Goal: Information Seeking & Learning: Check status

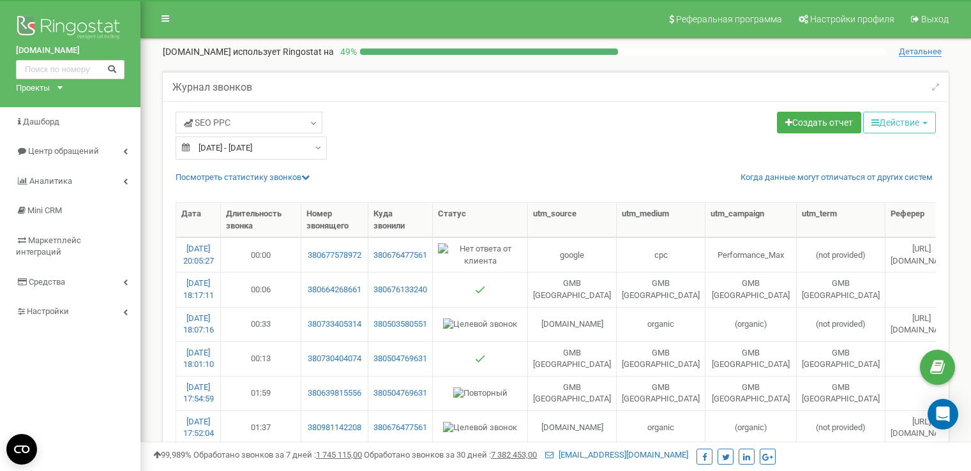
select select "50"
click at [231, 119] on span "SЕО PPС" at bounding box center [207, 122] width 47 height 13
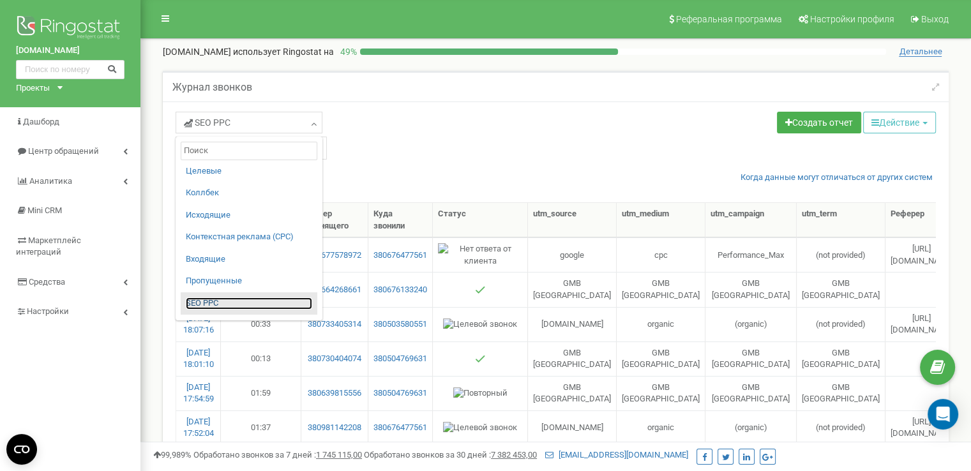
click at [208, 299] on link "SЕО PPС" at bounding box center [249, 304] width 126 height 12
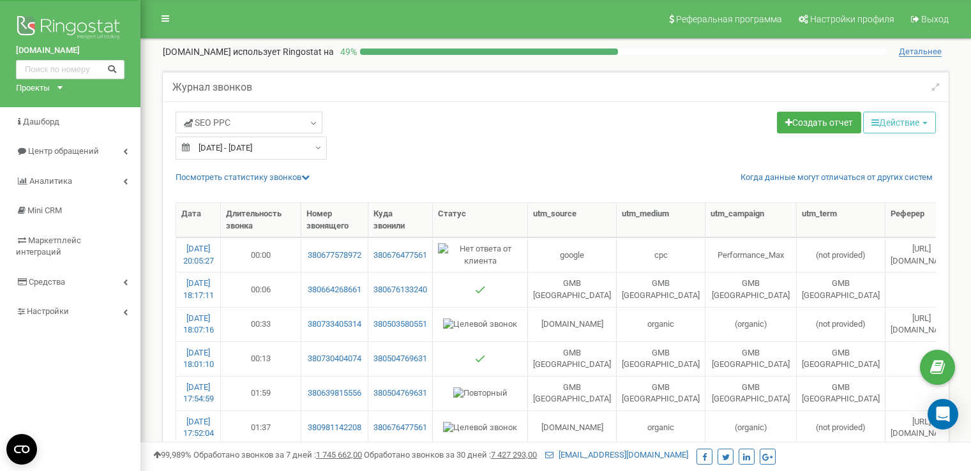
select select "50"
type input "22.09.2025"
click at [302, 149] on input "22.09.2025 - 22.09.2025" at bounding box center [251, 148] width 151 height 23
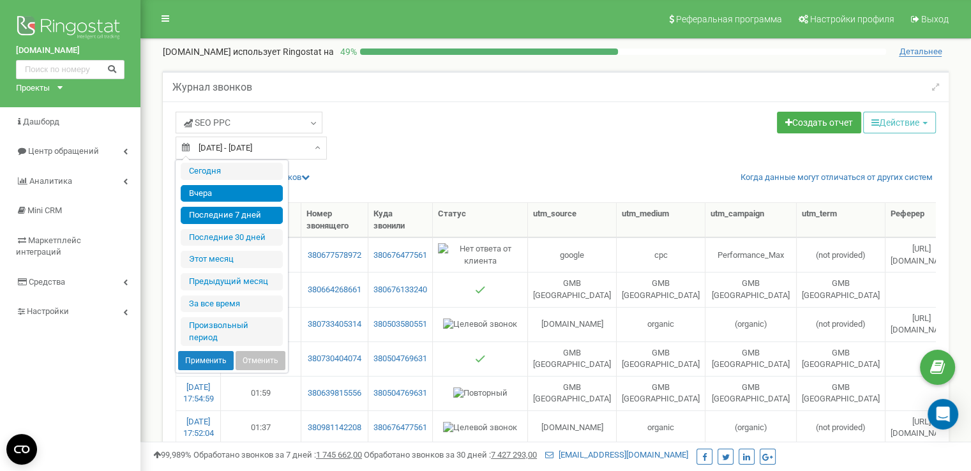
type input "17.09.2025"
type input "23.09.2025"
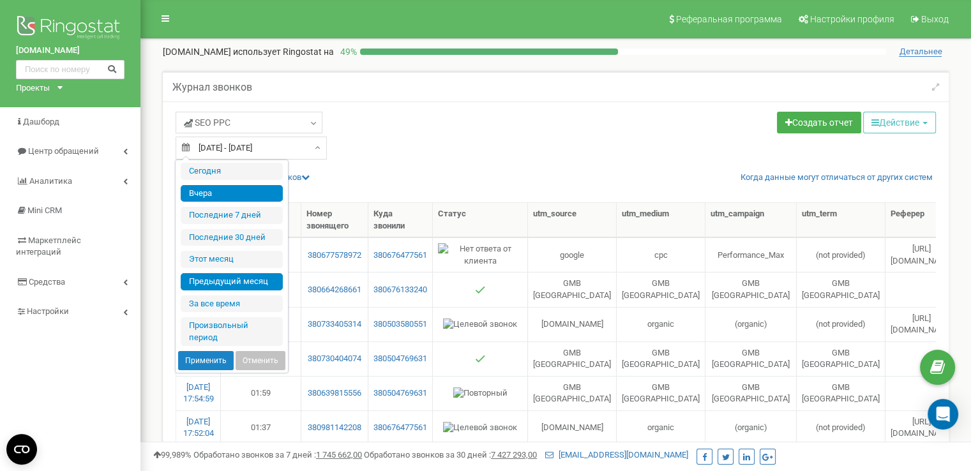
type input "25.08.2025"
type input "23.09.2025"
type input "22.09.2025"
type input "01.09.2025"
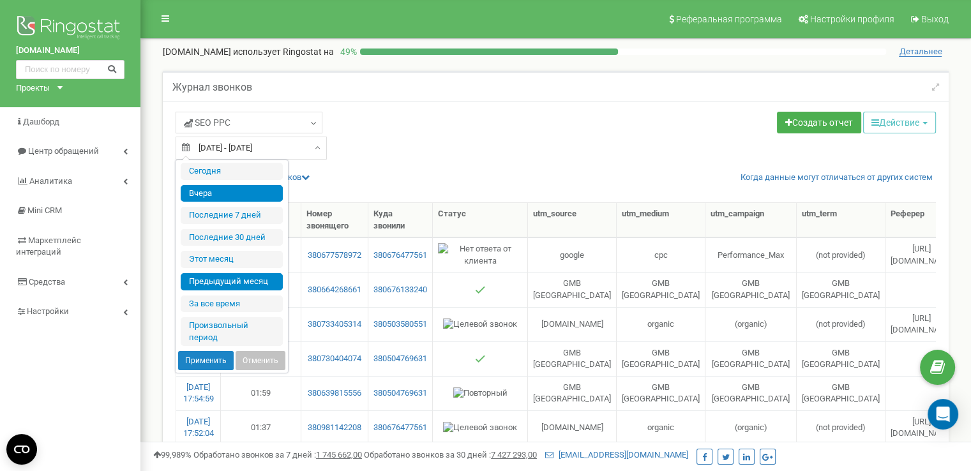
type input "23.09.2025"
type input "01.08.2025"
type input "31.08.2025"
type input "22.09.2025"
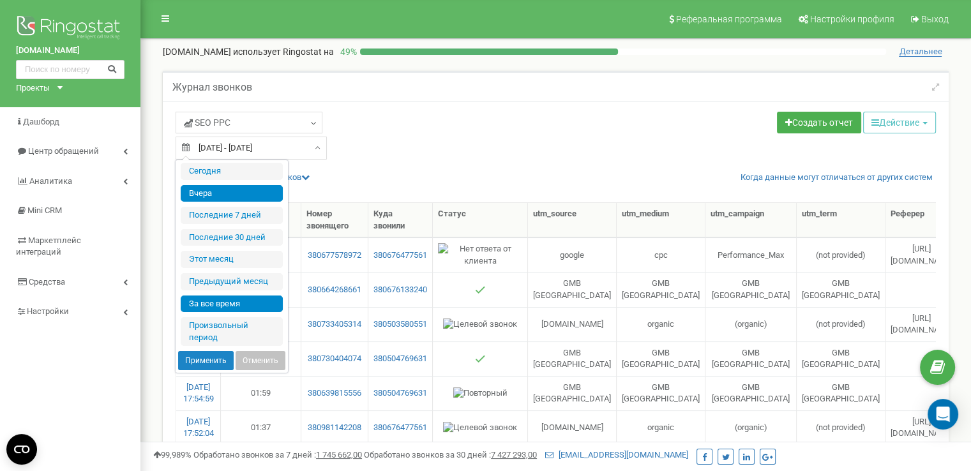
type input "22.02.2019"
type input "23.09.2025"
type input "22.09.2025"
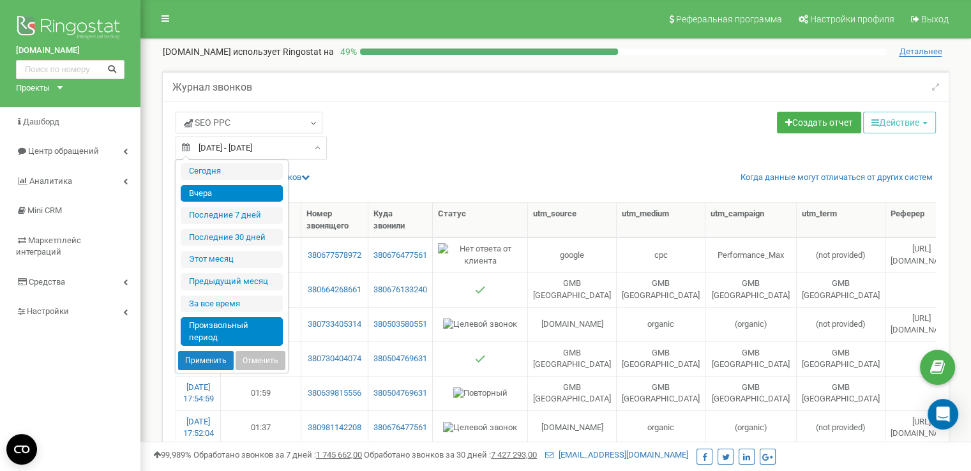
click at [225, 335] on li "Произвольный период" at bounding box center [232, 331] width 102 height 29
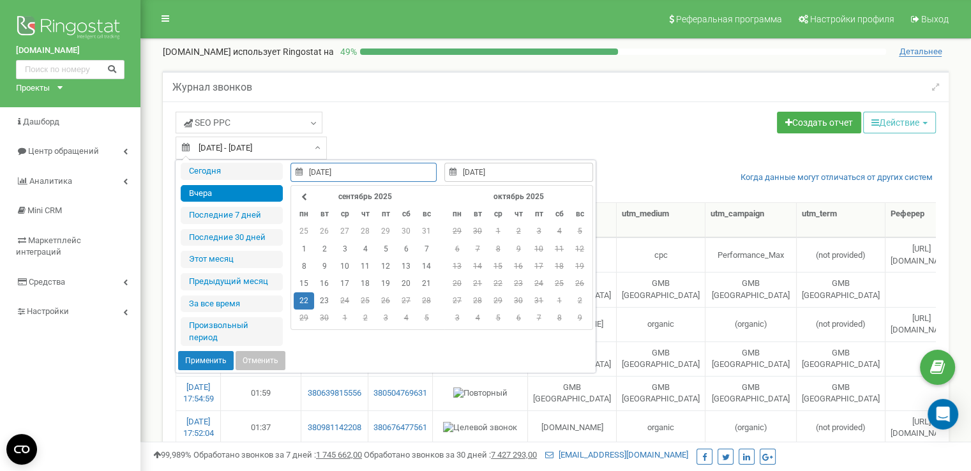
type input "22.09.2025"
click at [308, 303] on td "22" at bounding box center [304, 300] width 20 height 17
type input "23.09.2025"
click at [322, 303] on td "23" at bounding box center [324, 300] width 20 height 17
type input "22.09.2025"
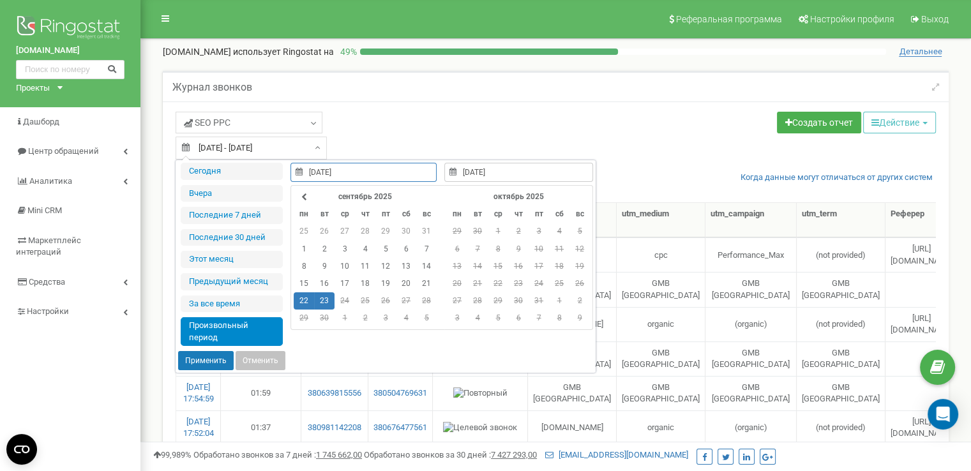
click at [208, 365] on button "Применить" at bounding box center [206, 360] width 56 height 19
type input "[DATE] - [DATE]"
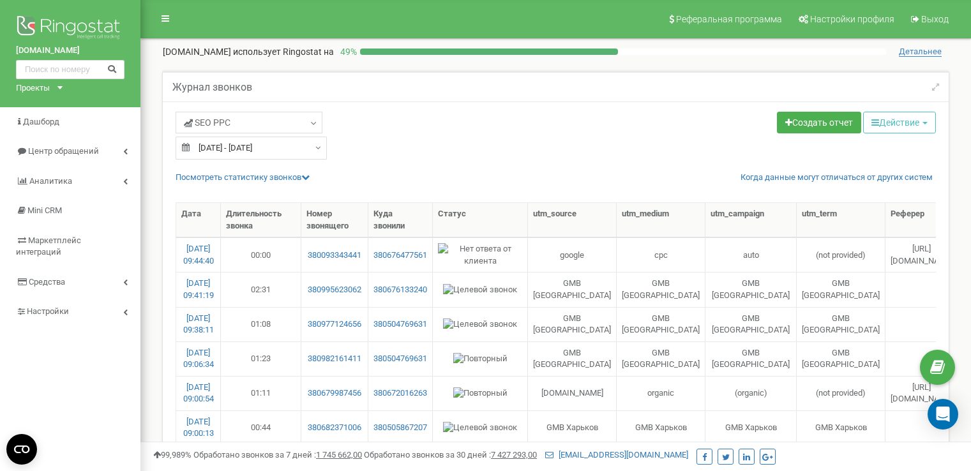
select select "50"
click at [895, 117] on button "Действие" at bounding box center [899, 123] width 73 height 22
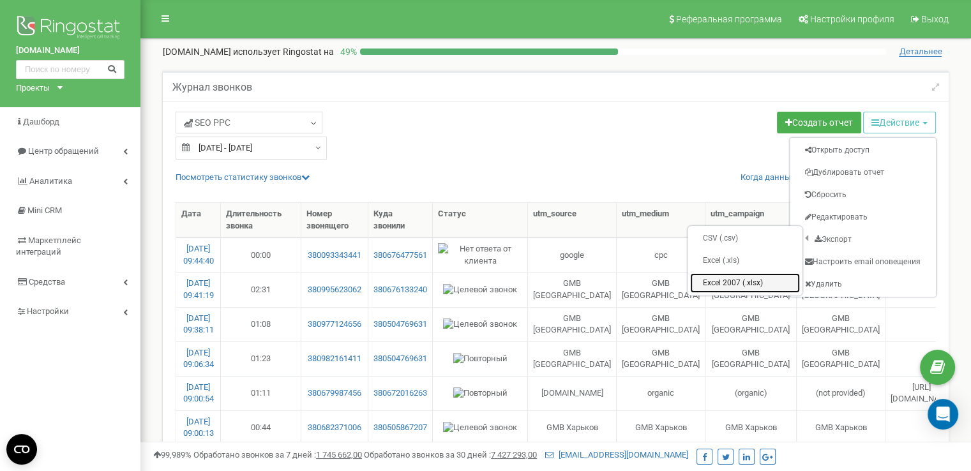
click at [731, 280] on link "Excel 2007 (.xlsx)" at bounding box center [745, 283] width 110 height 20
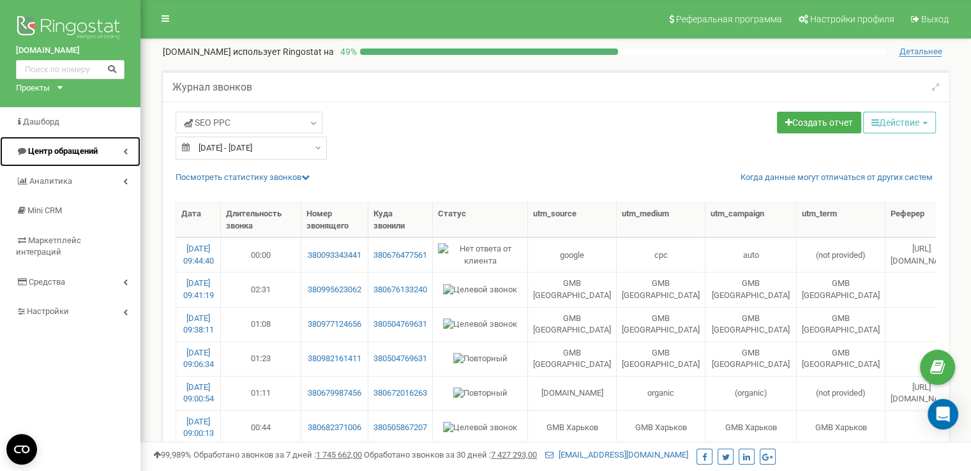
click at [87, 148] on span "Центр обращений" at bounding box center [63, 151] width 70 height 10
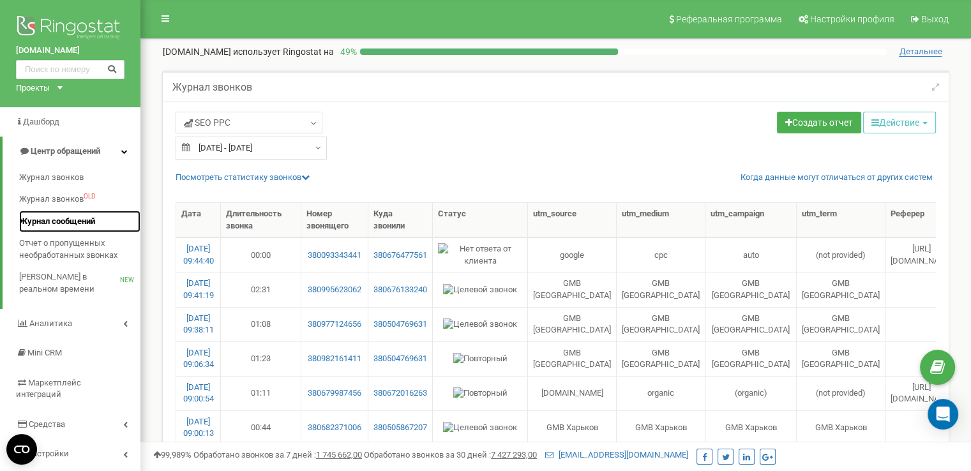
click at [62, 220] on span "Журнал сообщений" at bounding box center [57, 222] width 76 height 12
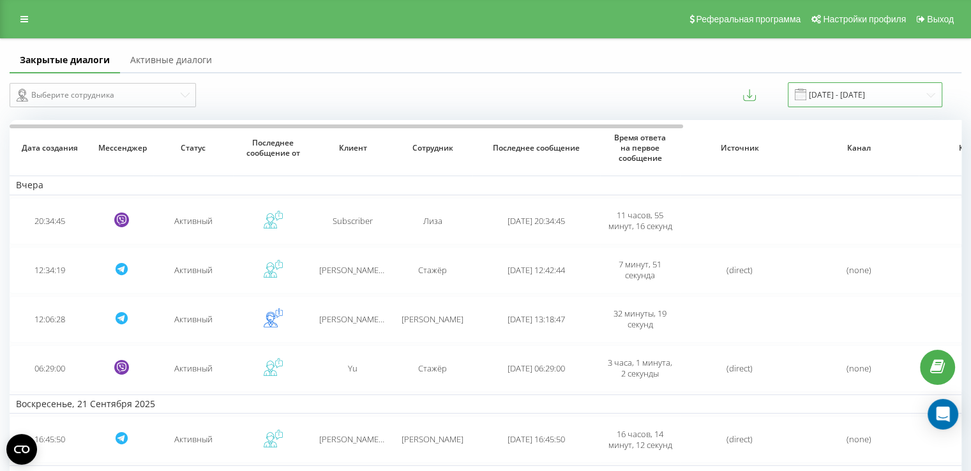
click at [858, 92] on input "23.08.2025 - 23.09.2025" at bounding box center [865, 94] width 155 height 25
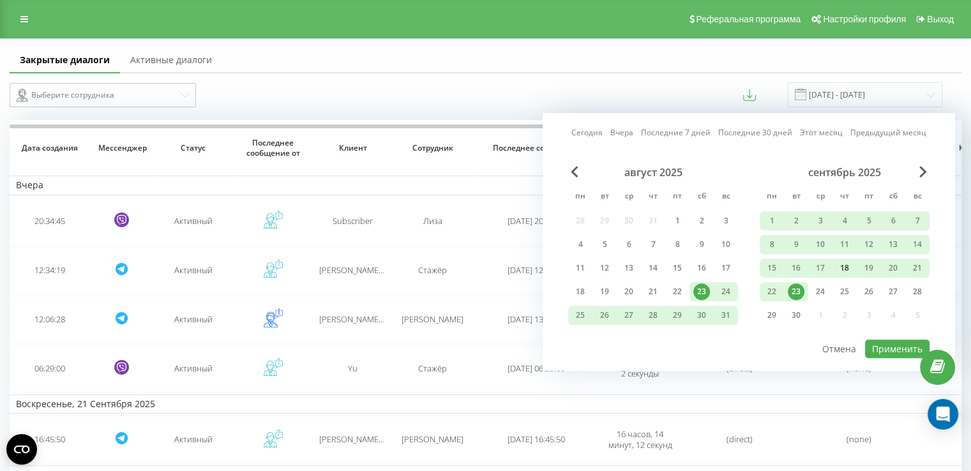
click at [851, 266] on div "18" at bounding box center [845, 268] width 17 height 17
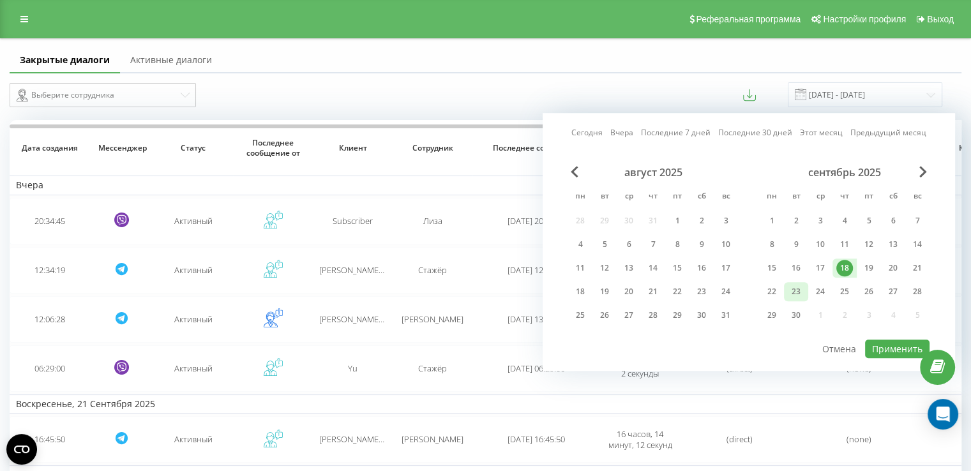
click at [794, 284] on div "23" at bounding box center [796, 292] width 17 height 17
click at [791, 264] on div "16" at bounding box center [796, 268] width 17 height 17
click at [795, 284] on div "23" at bounding box center [796, 292] width 17 height 17
click at [882, 341] on button "Применить" at bounding box center [897, 349] width 64 height 19
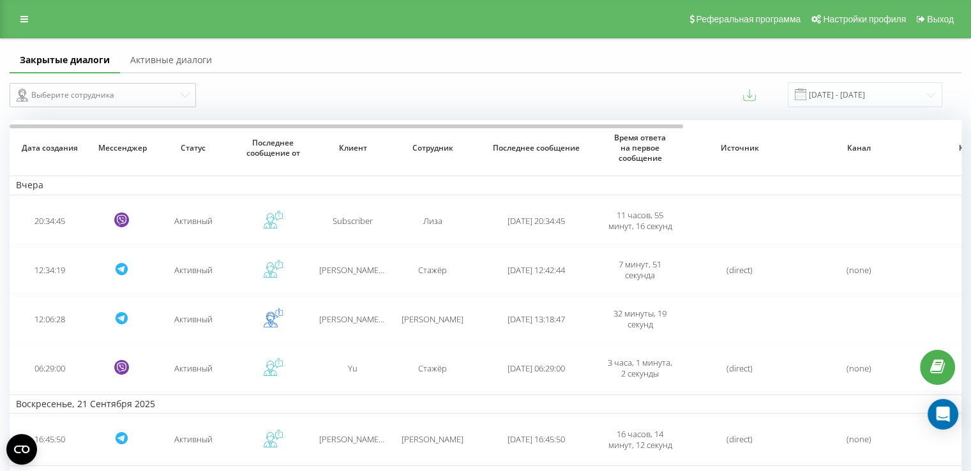
click at [756, 95] on icon at bounding box center [749, 95] width 13 height 13
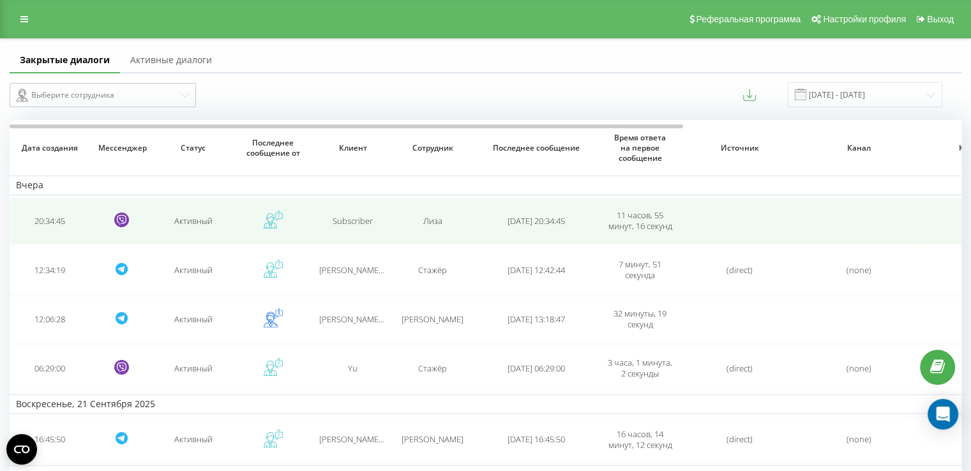
click at [374, 233] on td "Subscriber" at bounding box center [353, 221] width 80 height 47
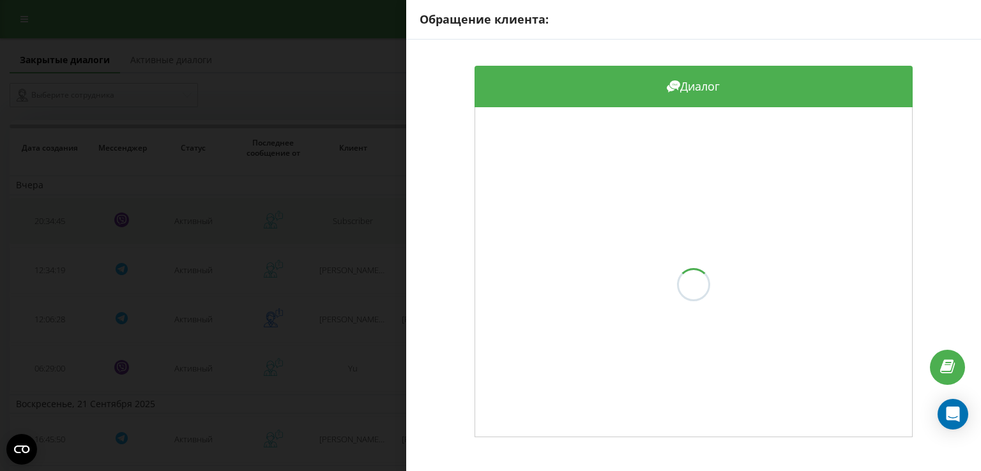
click at [374, 233] on div "Обращение клиента: Диалог" at bounding box center [490, 235] width 981 height 471
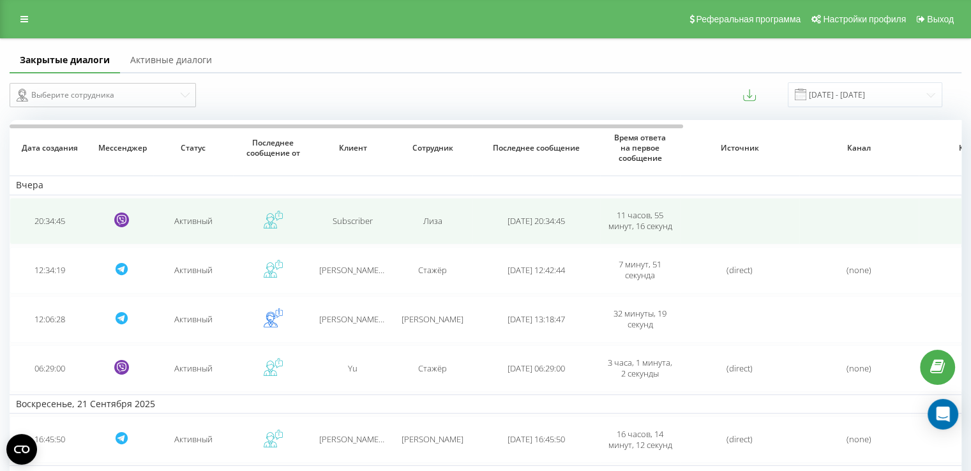
click at [365, 232] on td "Subscriber" at bounding box center [353, 221] width 80 height 47
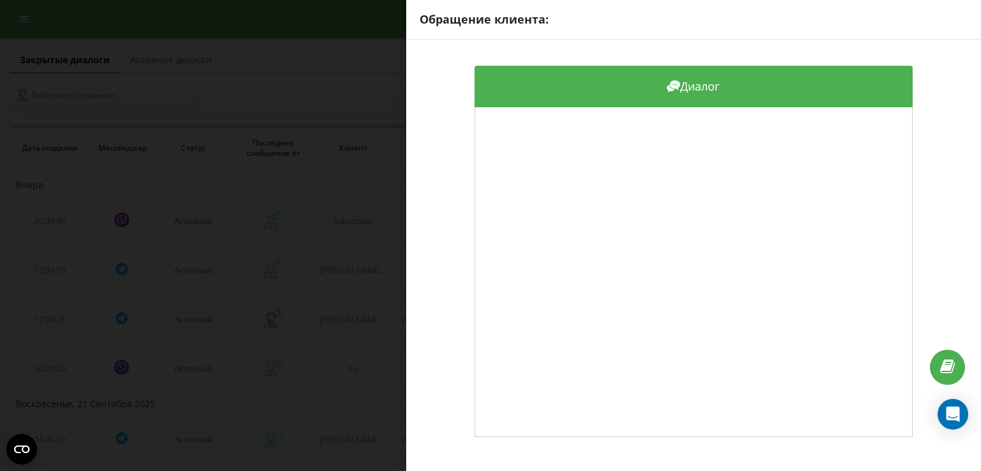
click at [365, 247] on div "Обращение клиента: Диалог" at bounding box center [490, 235] width 981 height 471
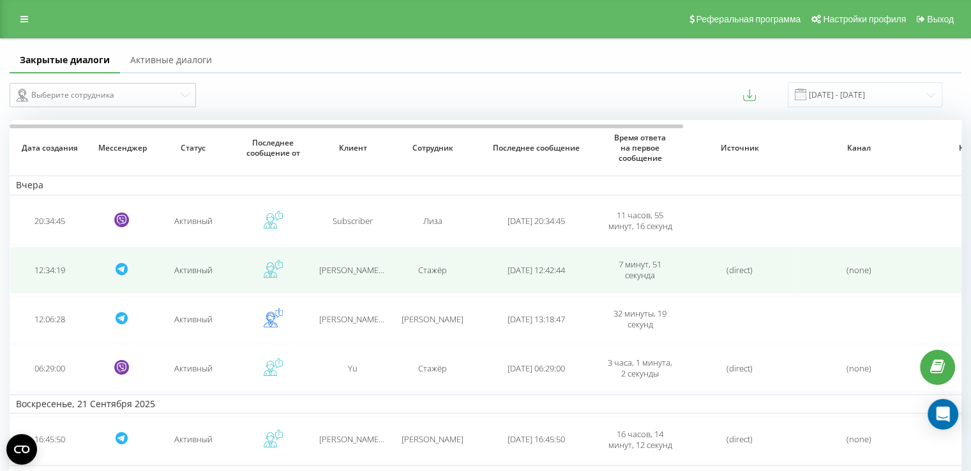
click at [365, 266] on span "Anastasiia (@voitova_anastasiia)" at bounding box center [391, 269] width 144 height 11
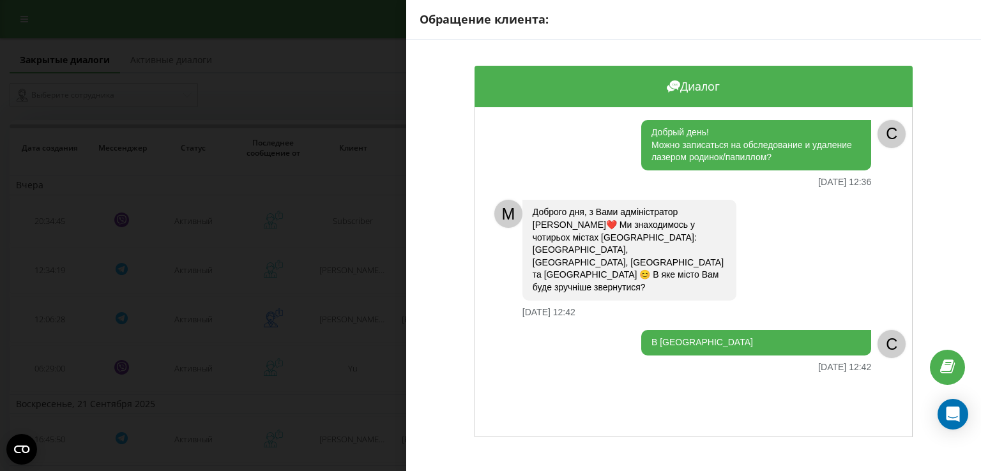
click at [353, 273] on div "Обращение клиента: Диалог Добрый день! Можно записаться на обследование и удале…" at bounding box center [490, 235] width 981 height 471
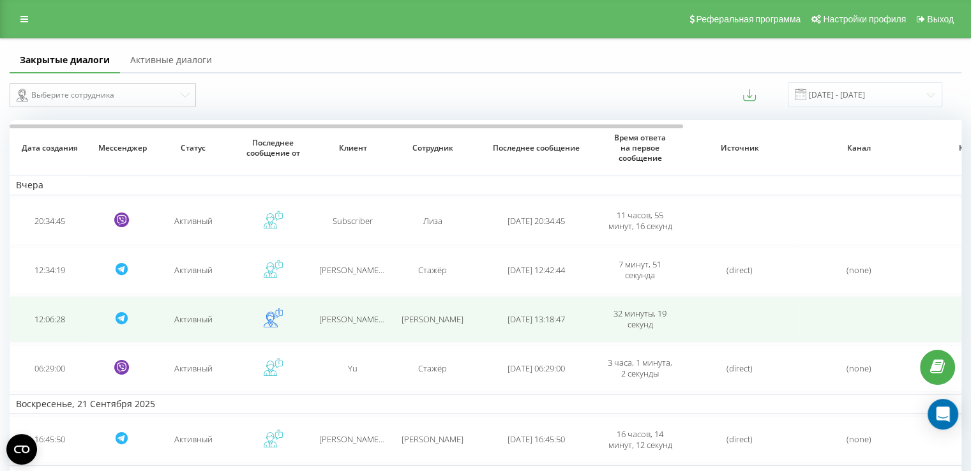
click at [352, 307] on td "Марина (@MARINA_RUBANN)" at bounding box center [353, 319] width 80 height 47
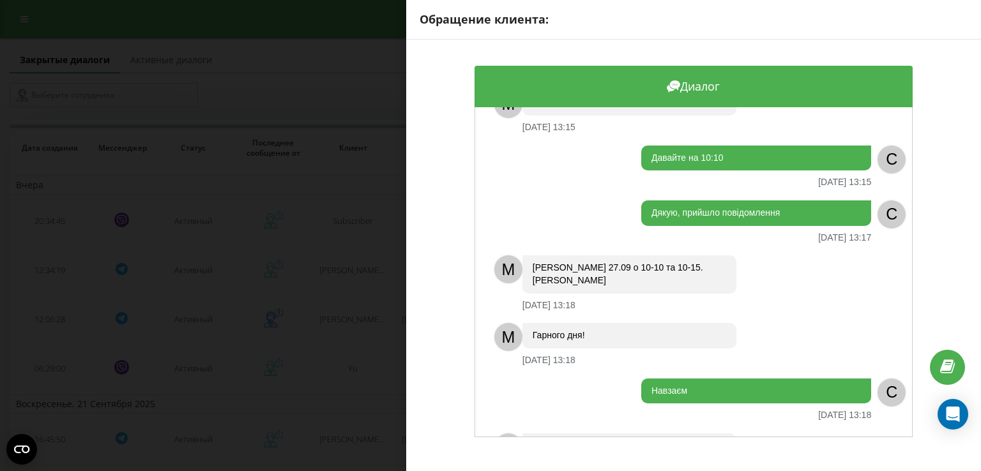
scroll to position [746, 0]
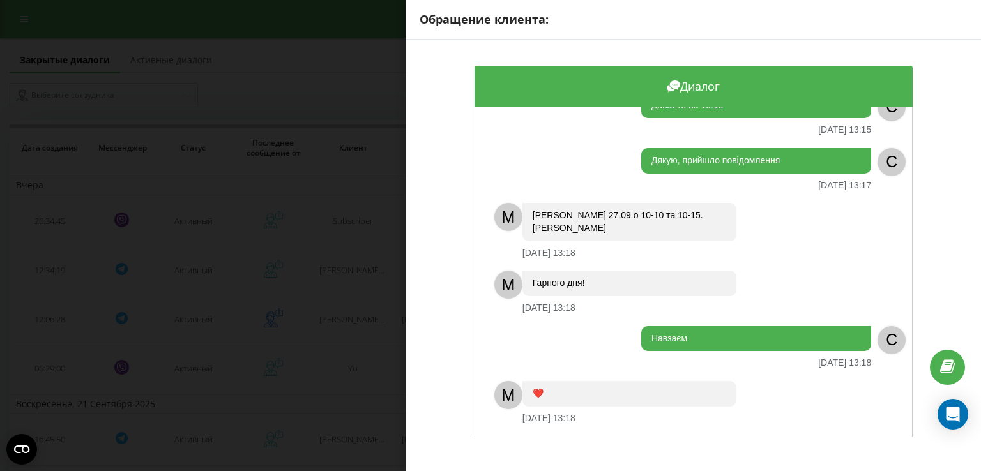
drag, startPoint x: 642, startPoint y: 232, endPoint x: 587, endPoint y: 215, distance: 57.0
click at [587, 215] on div "Чекаємо Вас 27.09 о 10-10 та 10-15. Лікар Голубева А.О." at bounding box center [629, 222] width 214 height 38
copy div "27.09 о 10-10 та 10-15. Лікар Голубева А.О."
click at [370, 324] on div "Обращение клиента: Диалог M Доброго дня ❤️ З Вами адміністратор Іра. З яким пит…" at bounding box center [490, 235] width 981 height 471
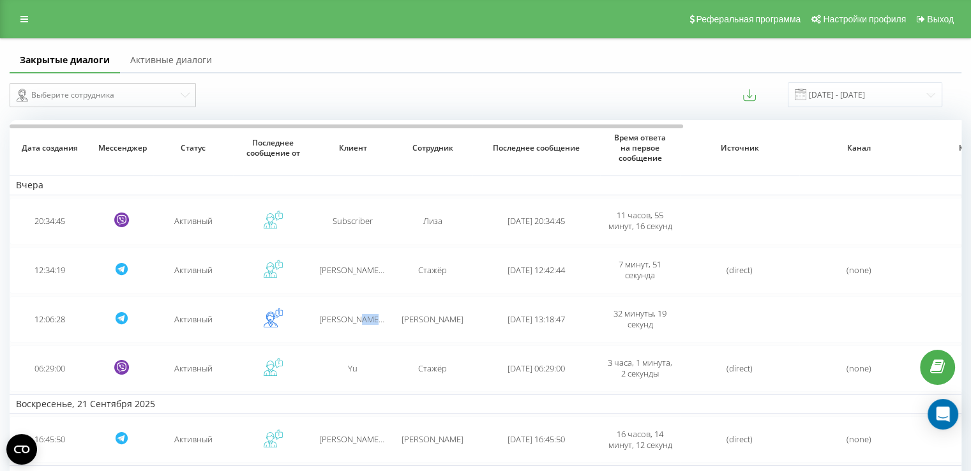
click at [370, 324] on td "Марина (@MARINA_RUBANN)" at bounding box center [353, 319] width 80 height 47
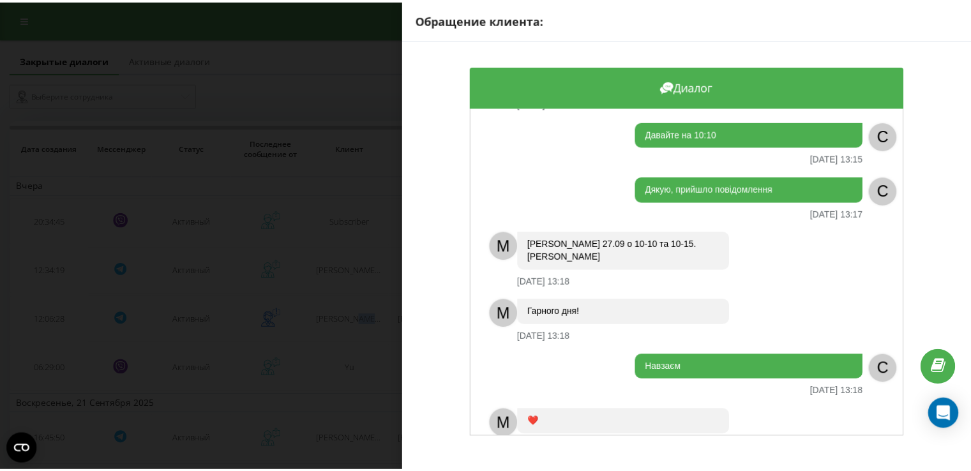
scroll to position [738, 0]
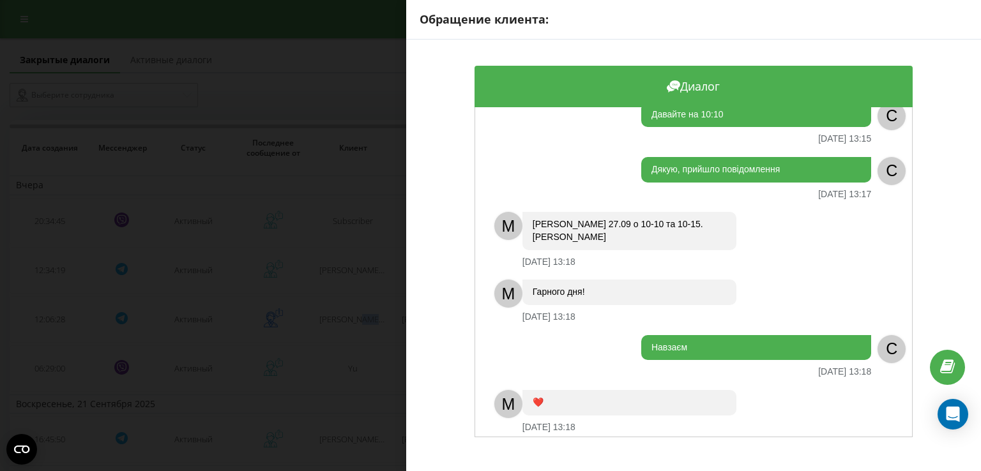
click at [312, 351] on div "Обращение клиента: Диалог M Доброго дня ❤️ З Вами адміністратор Іра. З яким пит…" at bounding box center [490, 235] width 981 height 471
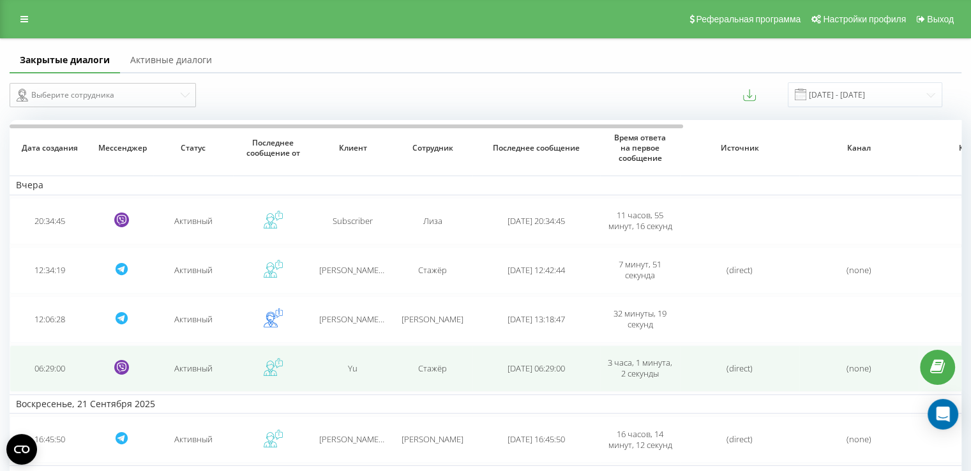
click at [342, 358] on td "Yu" at bounding box center [353, 368] width 80 height 47
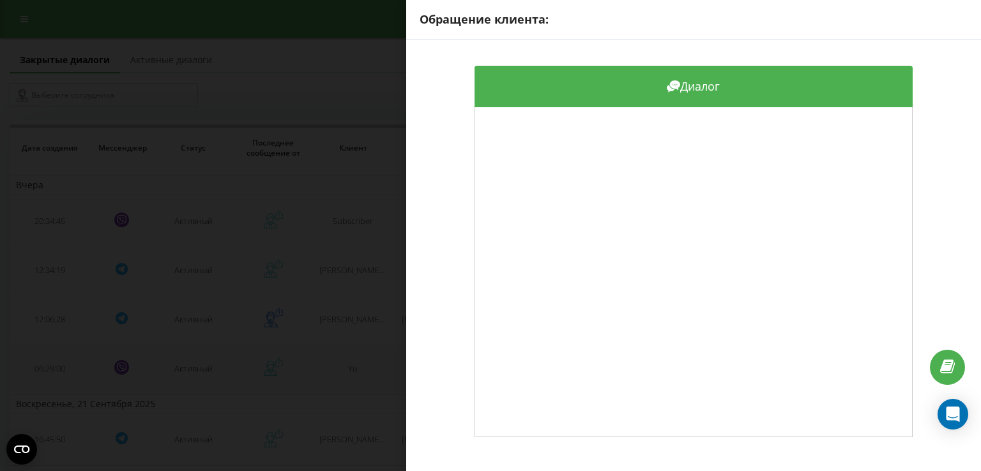
click at [342, 358] on div "Обращение клиента: Диалог" at bounding box center [490, 235] width 981 height 471
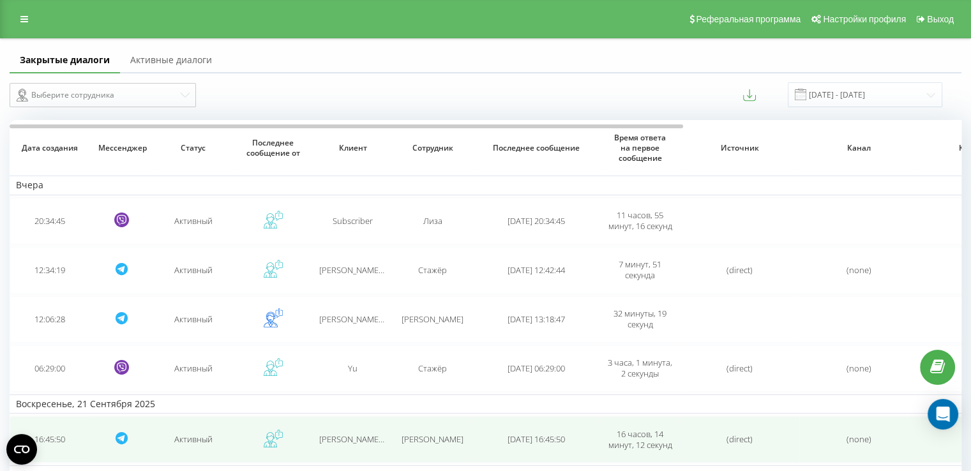
click at [347, 434] on span "Валентина (@valeskus)" at bounding box center [373, 439] width 108 height 11
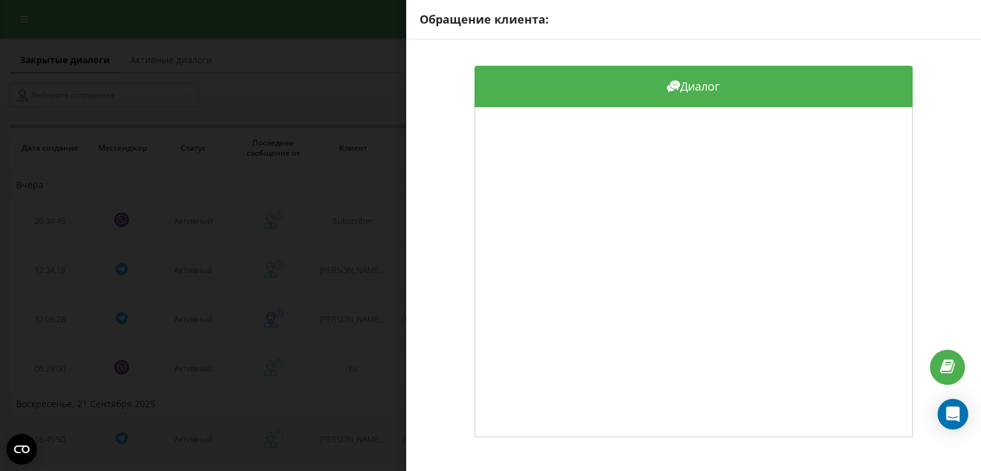
click at [347, 434] on div "Обращение клиента: Диалог" at bounding box center [490, 235] width 981 height 471
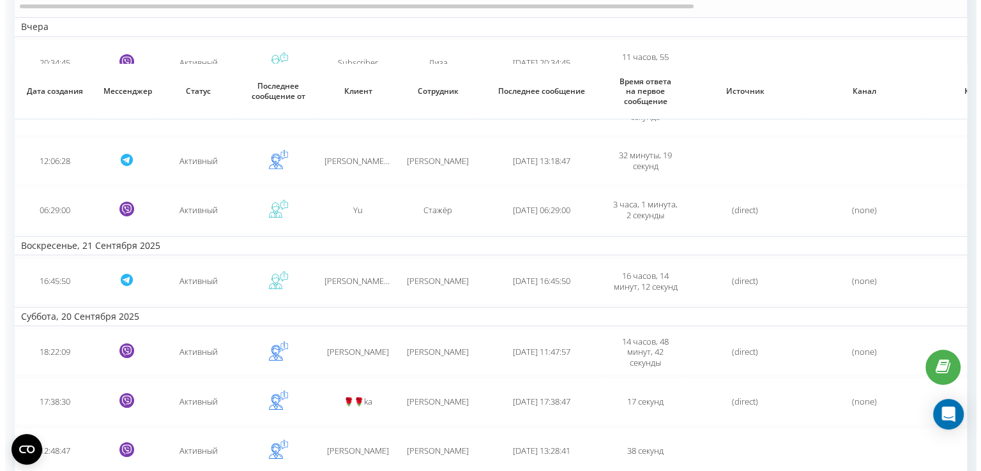
scroll to position [273, 0]
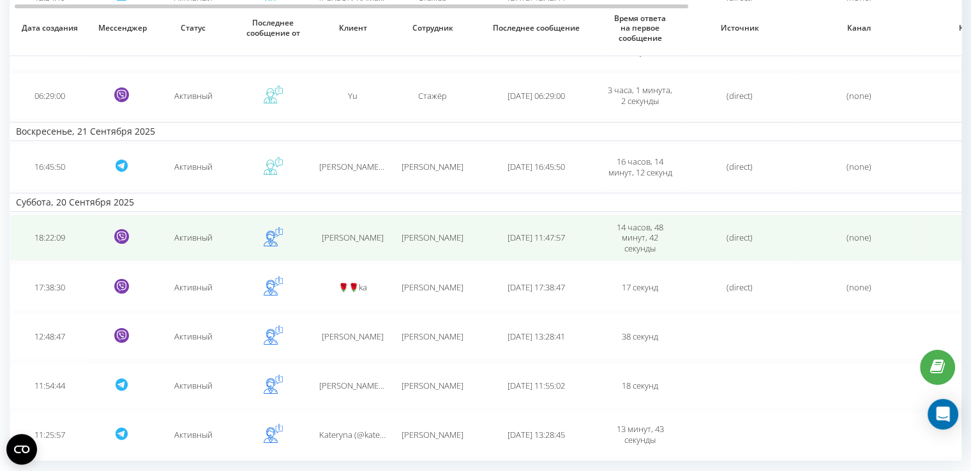
click at [453, 246] on td "Ира Боброва" at bounding box center [433, 238] width 80 height 47
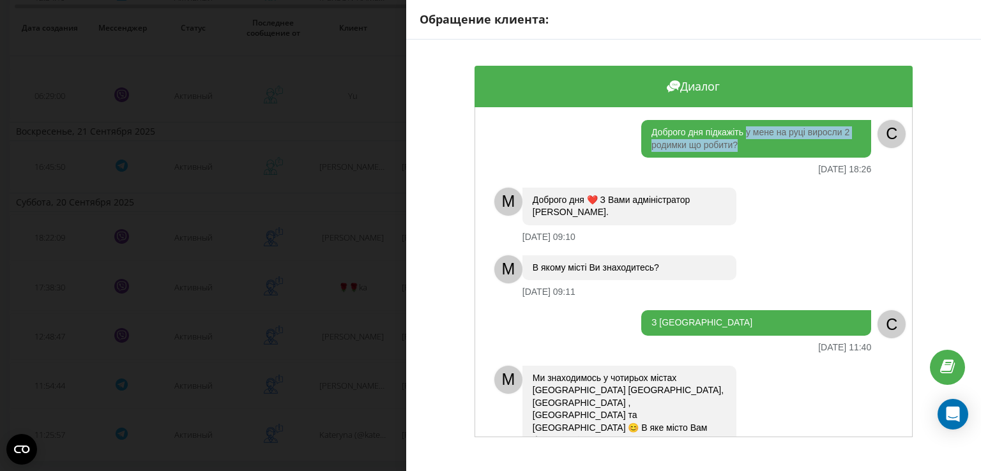
drag, startPoint x: 734, startPoint y: 140, endPoint x: 742, endPoint y: 130, distance: 13.2
click at [742, 130] on div "Доброго дня підкажіть у мене на руці виросли 2 родимки що робити?" at bounding box center [756, 139] width 230 height 38
copy div "у мене на руці виросли 2 родимки що робити?"
click at [356, 259] on div "Обращение клиента: Диалог Доброго дня підкажіть у мене на руці виросли 2 родимк…" at bounding box center [490, 235] width 981 height 471
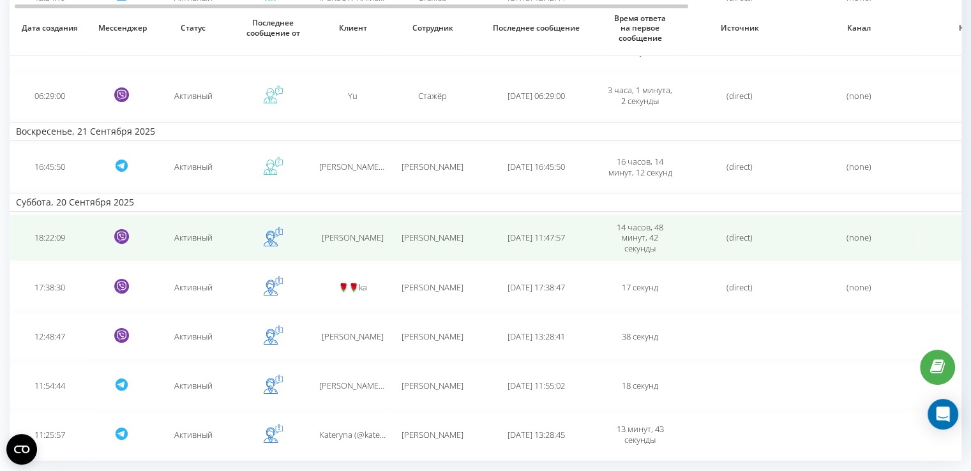
click at [351, 239] on span "Дмитро Чирук" at bounding box center [353, 237] width 62 height 11
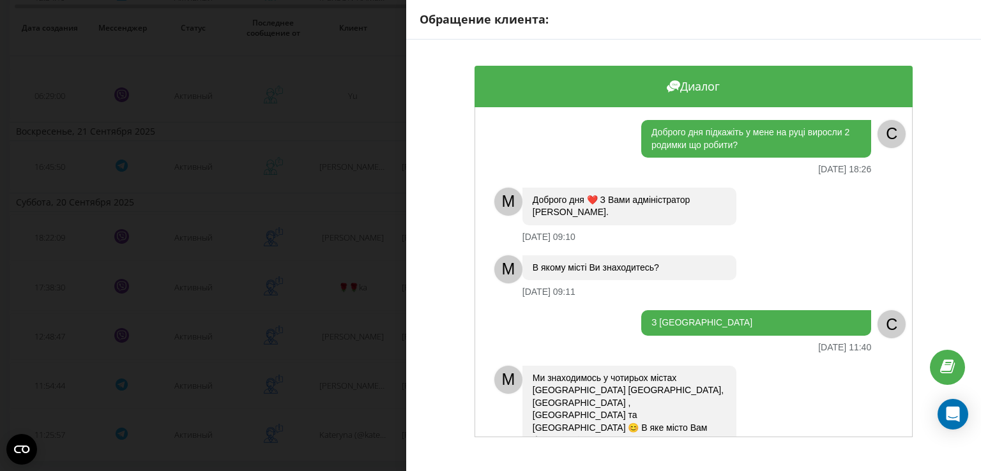
click at [370, 281] on div "Обращение клиента: Диалог Доброго дня підкажіть у мене на руці виросли 2 родимк…" at bounding box center [490, 235] width 981 height 471
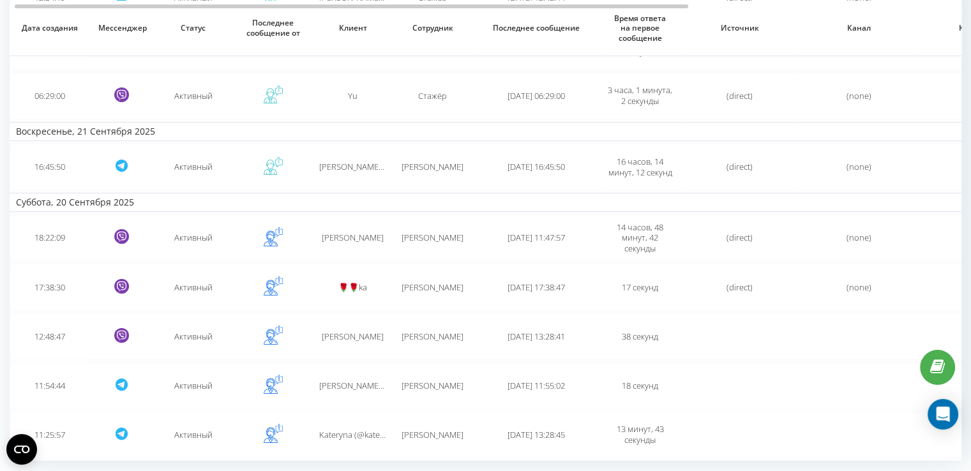
click at [370, 282] on div "🌹🌹ka" at bounding box center [352, 287] width 67 height 11
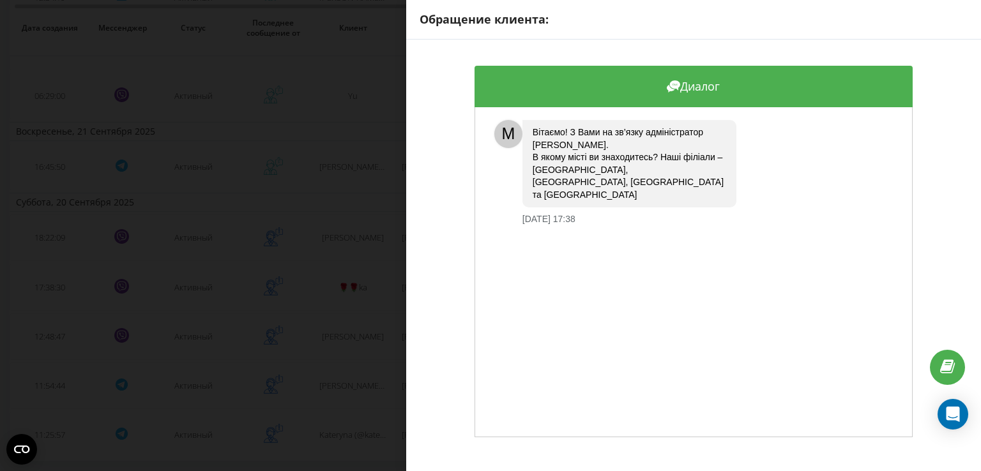
click at [370, 281] on div "Обращение клиента: Диалог M Вітаємо! З Вами на зв’язку адміністратор Ірина. В я…" at bounding box center [490, 235] width 981 height 471
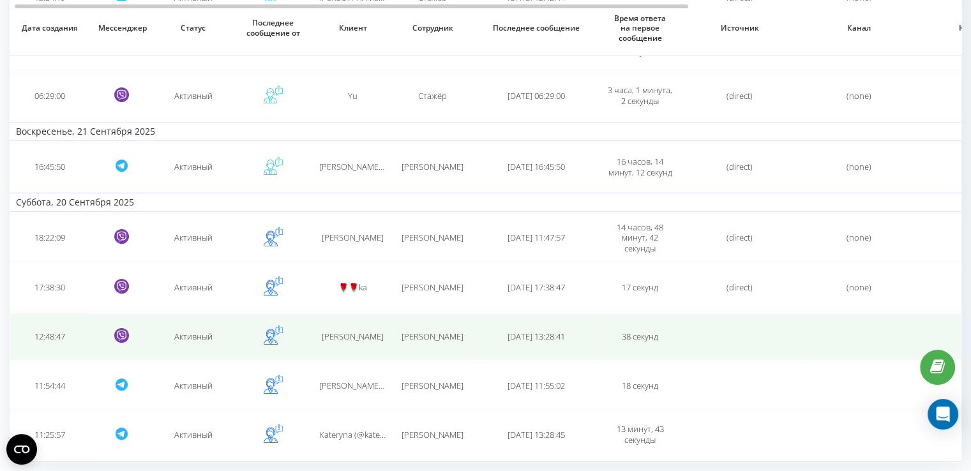
click at [362, 346] on td "Анастасия" at bounding box center [353, 337] width 80 height 47
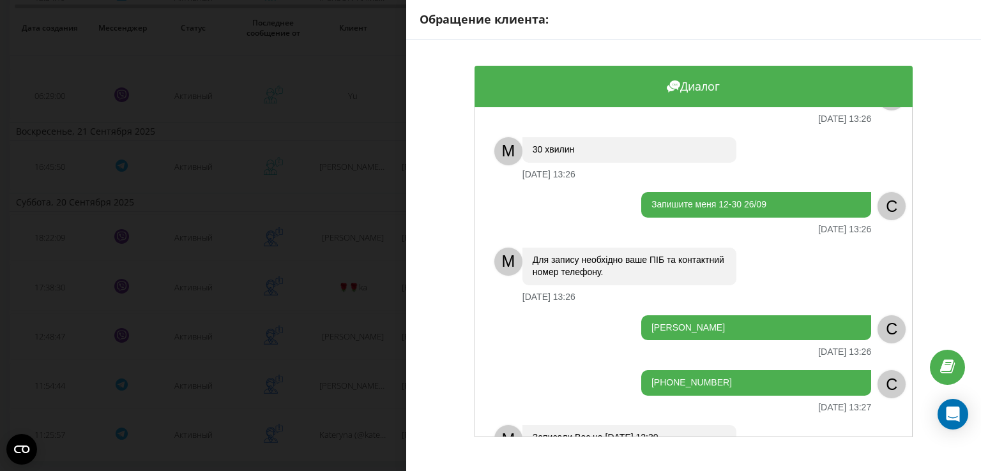
scroll to position [909, 0]
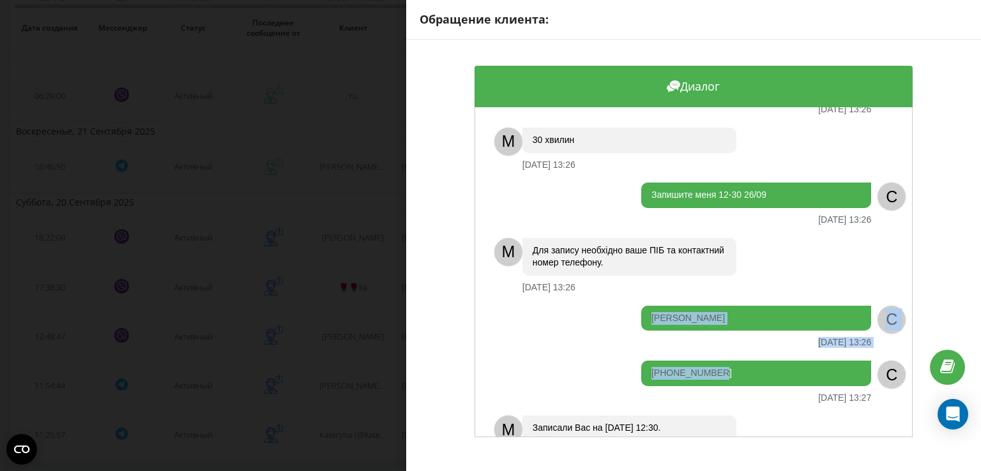
drag, startPoint x: 725, startPoint y: 359, endPoint x: 645, endPoint y: 301, distance: 99.2
click at [645, 301] on div "Добрый день 20.09.2025 12:48 C M Вітаємо! З Вами на зв’язку адміністратор Ірина…" at bounding box center [693, 272] width 438 height 330
copy div "Дюкарева Анастасия Алексеевна 20.09.2025 13:26 C +380992822272"
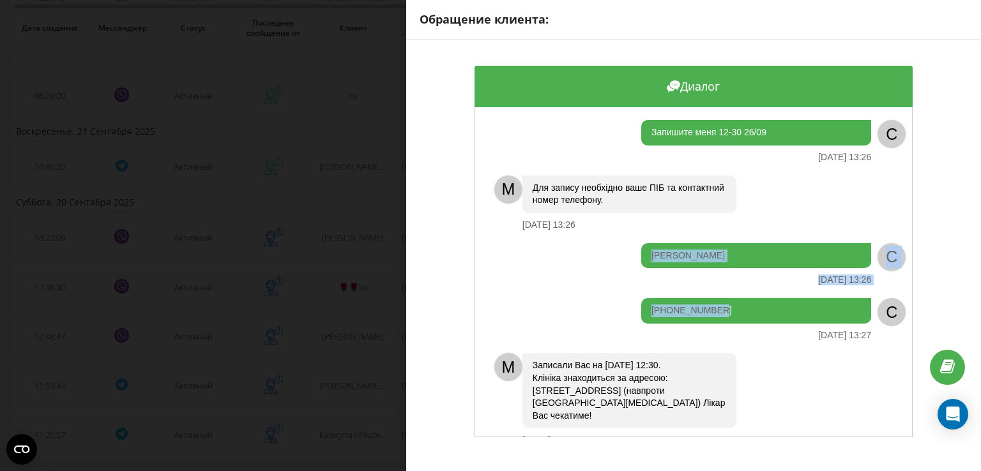
scroll to position [1079, 0]
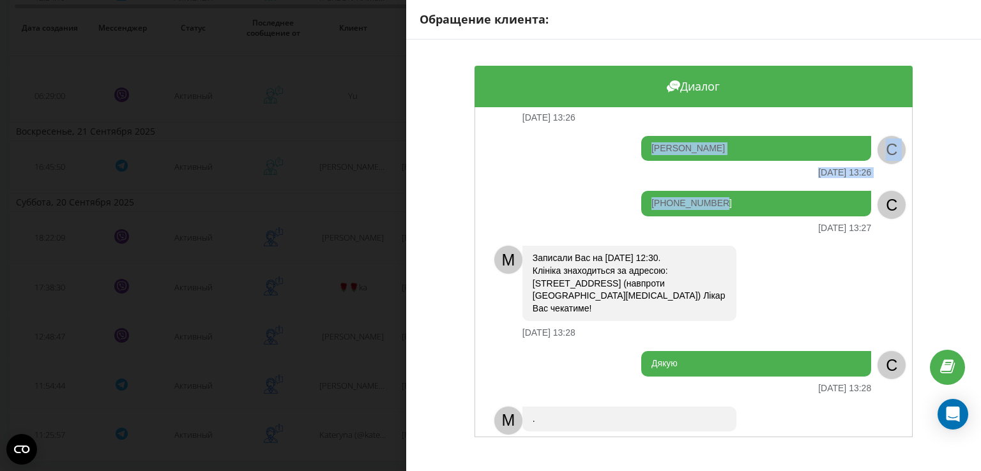
click at [347, 307] on div "Обращение клиента: Диалог Добрый день 20.09.2025 12:48 C M Вітаємо! З Вами на з…" at bounding box center [490, 235] width 981 height 471
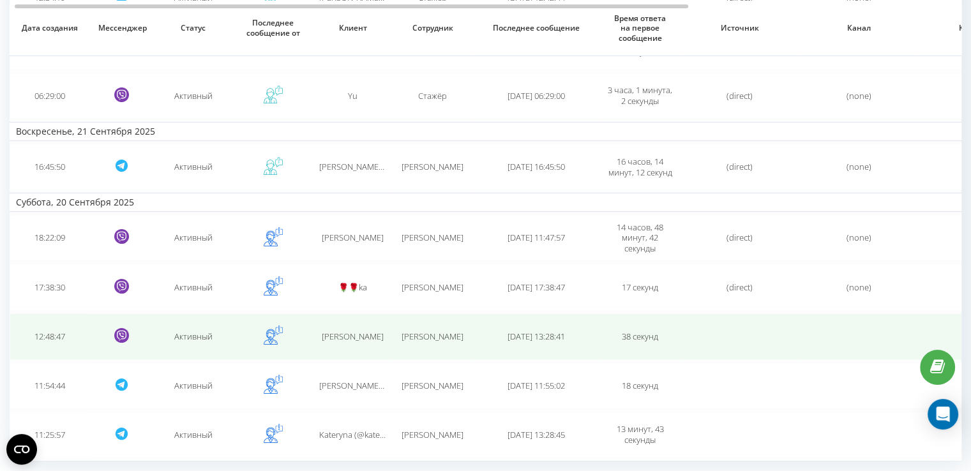
click at [349, 340] on td "Анастасия" at bounding box center [353, 337] width 80 height 47
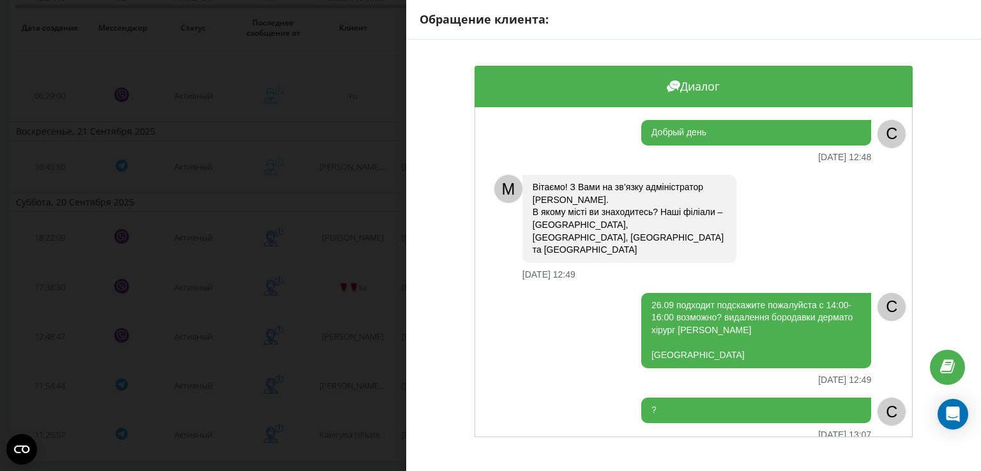
click at [350, 319] on div "Обращение клиента: Диалог Добрый день 20.09.2025 12:48 C M Вітаємо! З Вами на з…" at bounding box center [490, 235] width 981 height 471
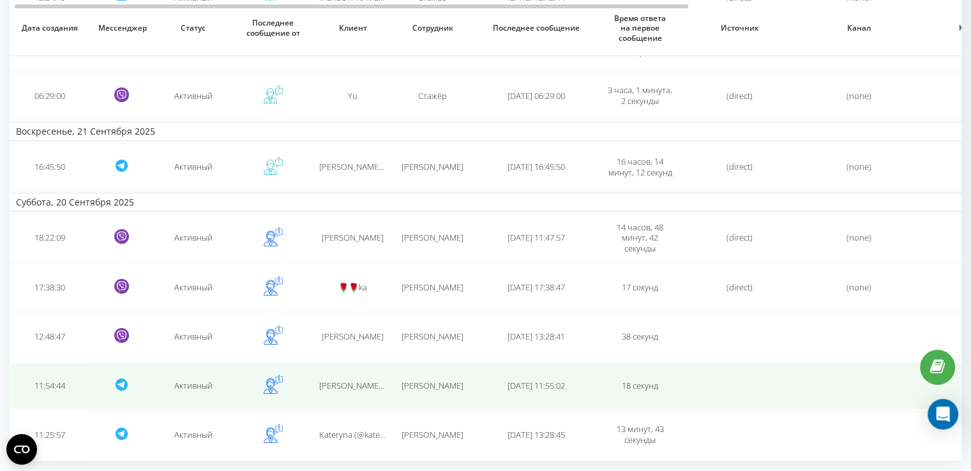
click at [356, 368] on td "Dani 77 uz" at bounding box center [353, 386] width 80 height 47
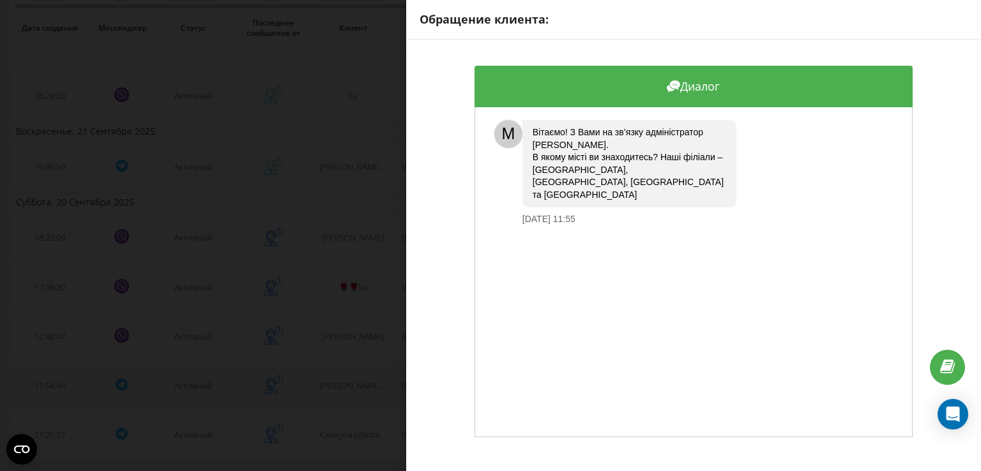
click at [356, 368] on div "Обращение клиента: Диалог M Вітаємо! З Вами на зв’язку адміністратор Ірина. В я…" at bounding box center [490, 235] width 981 height 471
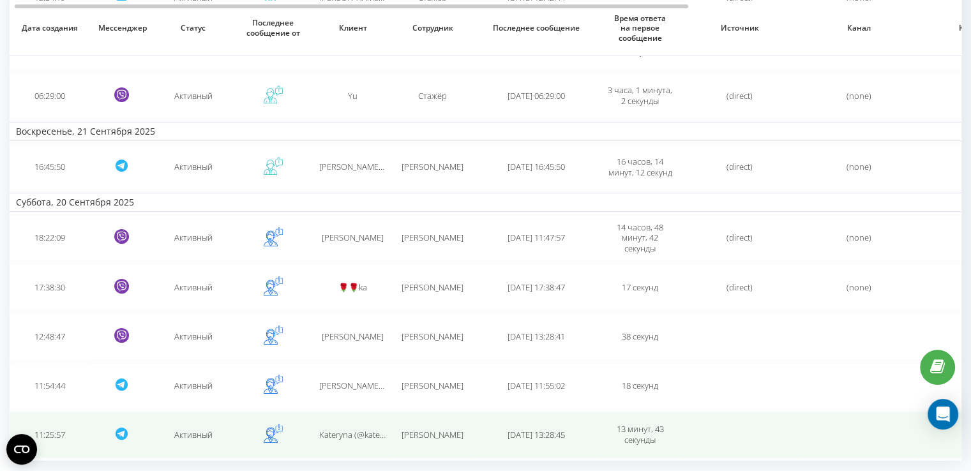
click at [363, 420] on td "Kateryna (@katerynalobas) Lobas" at bounding box center [353, 435] width 80 height 47
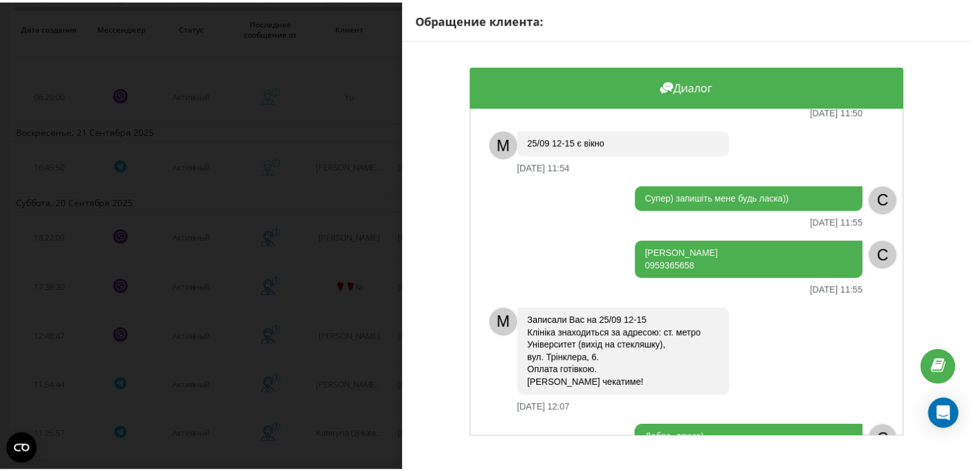
scroll to position [393, 0]
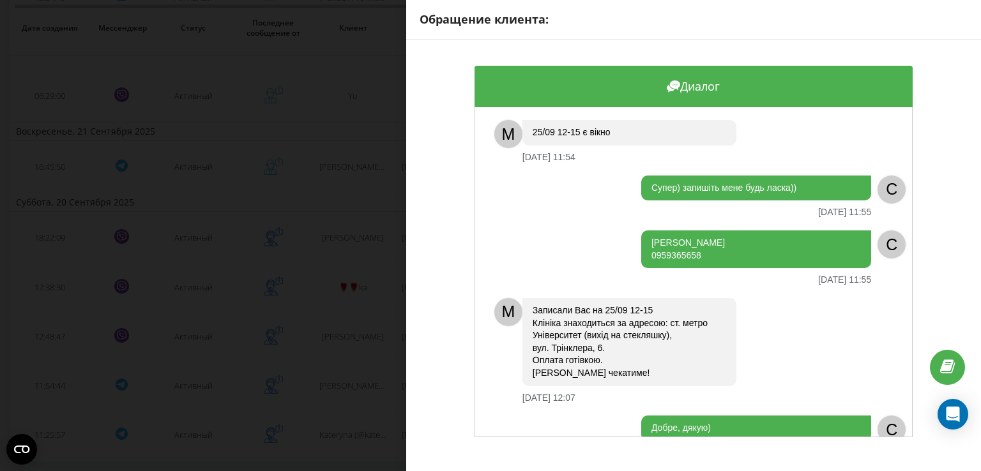
drag, startPoint x: 703, startPoint y: 252, endPoint x: 616, endPoint y: 234, distance: 88.7
click at [616, 234] on div "Лобас Катерина 0959365658 20.09.2025 11:55" at bounding box center [679, 258] width 383 height 55
copy div "Лобас Катерина 0959365658"
click at [321, 432] on div "Обращение клиента: Диалог Добрий день) вибачте що так довго відповідала, трішки…" at bounding box center [490, 235] width 981 height 471
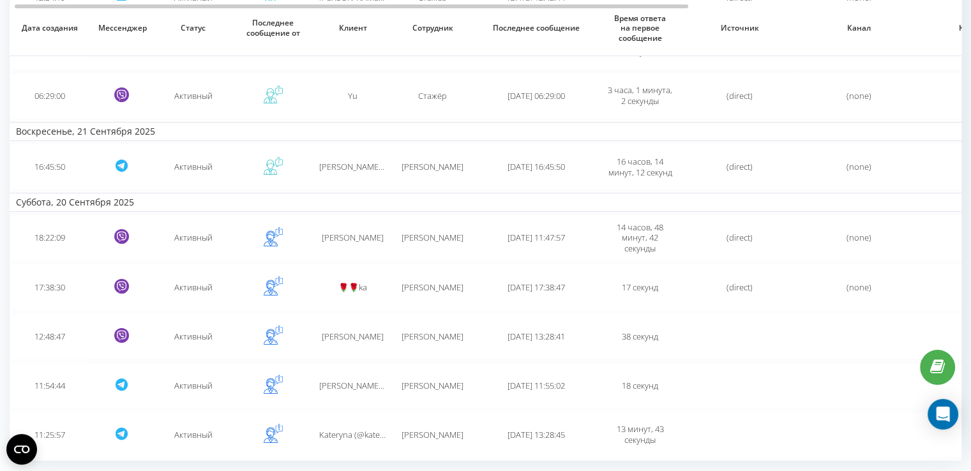
click at [321, 432] on span "Kateryna (@katerynalobas) Lobas" at bounding box center [381, 434] width 125 height 11
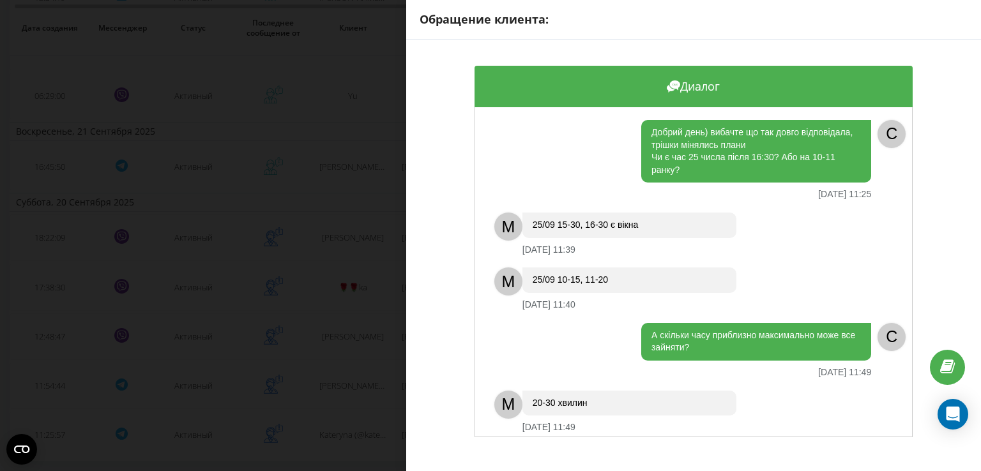
click at [368, 333] on div "Обращение клиента: Диалог Добрий день) вибачте що так довго відповідала, трішки…" at bounding box center [490, 235] width 981 height 471
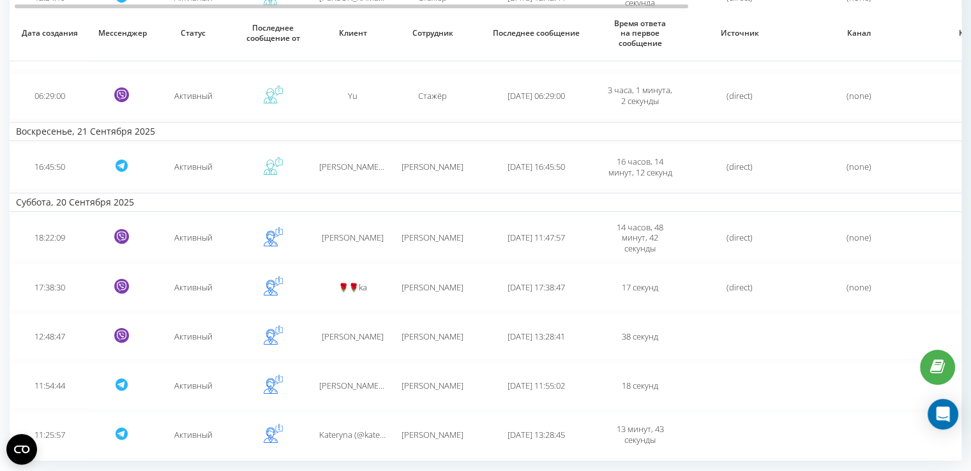
scroll to position [304, 0]
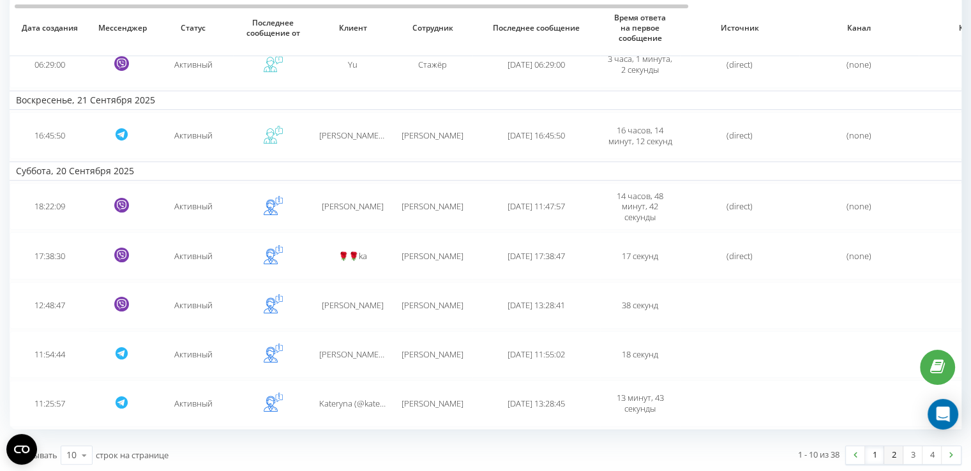
click at [891, 455] on link "2" at bounding box center [893, 455] width 19 height 18
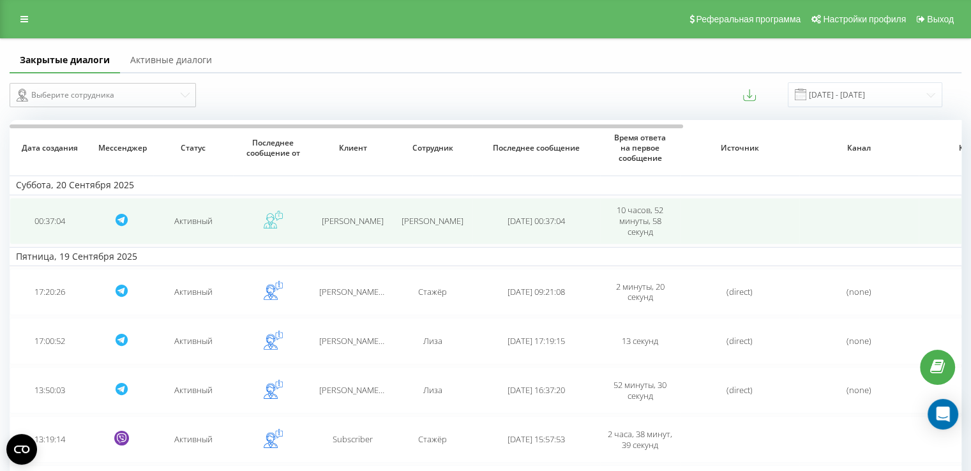
click at [367, 228] on td "Элита Элита" at bounding box center [353, 221] width 80 height 47
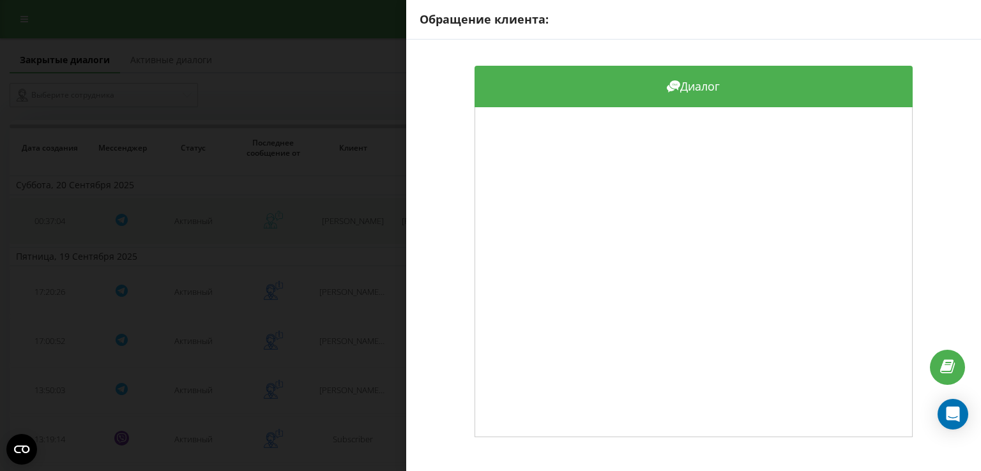
click at [367, 228] on div "Обращение клиента: Диалог" at bounding box center [490, 235] width 981 height 471
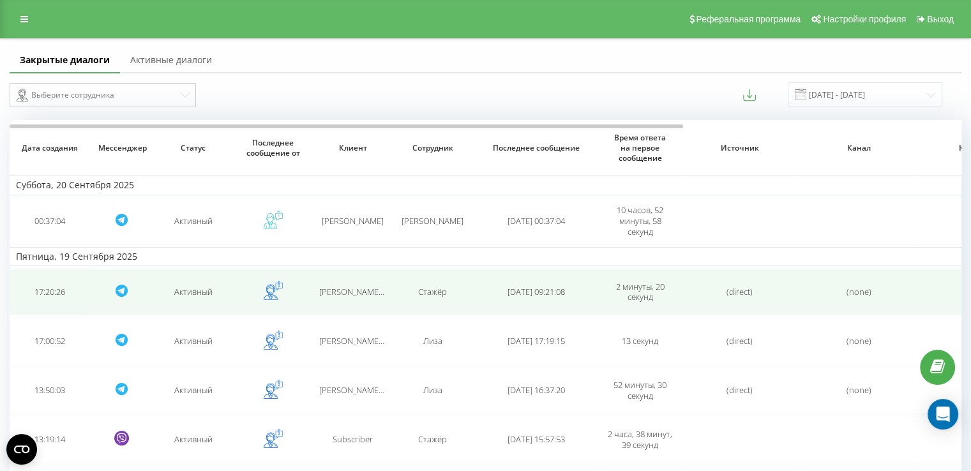
click at [364, 282] on td "Настя (@nastyadreamy)" at bounding box center [353, 292] width 80 height 47
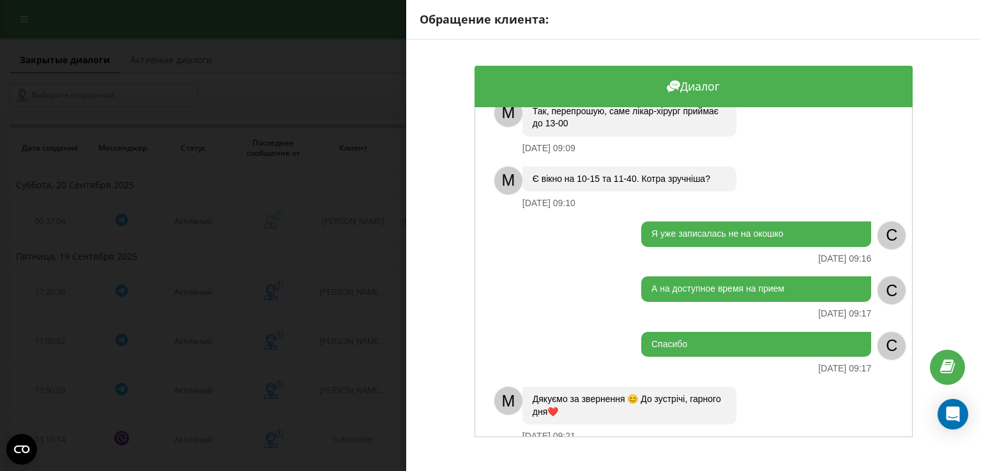
scroll to position [978, 0]
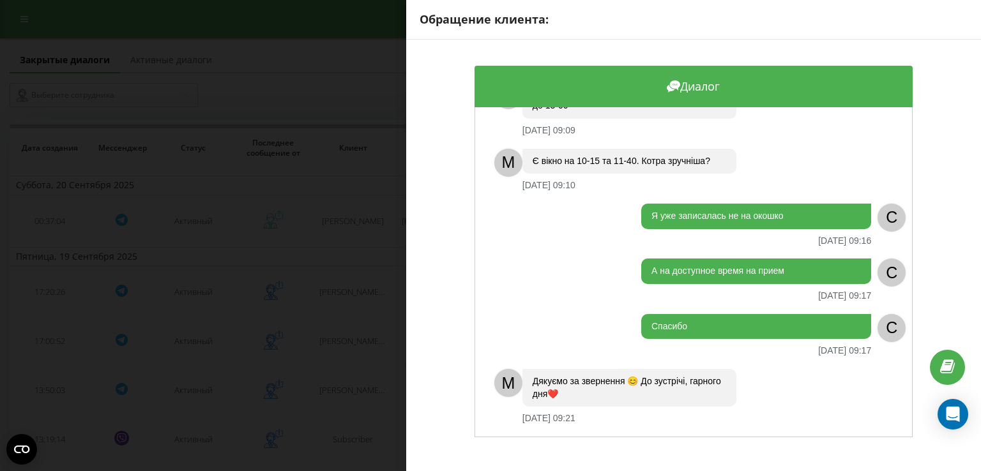
click at [363, 320] on div "Обращение клиента: Диалог Подскажите на какое самое позднее время возможно и 26…" at bounding box center [490, 235] width 981 height 471
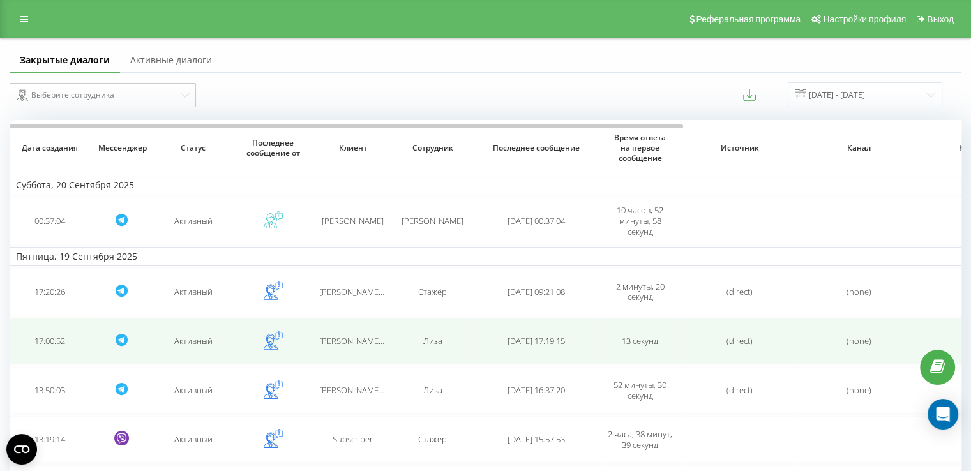
click at [361, 342] on span "annie (@Beryozonbka)" at bounding box center [382, 340] width 126 height 11
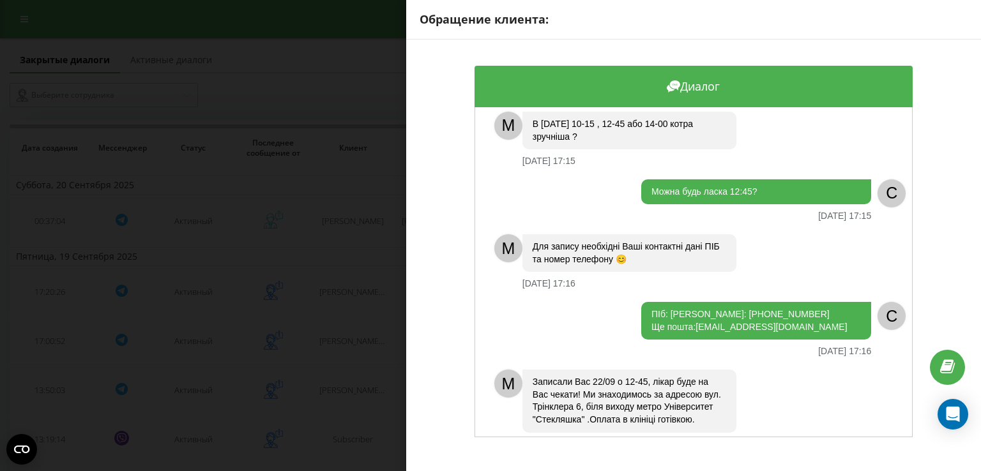
scroll to position [775, 0]
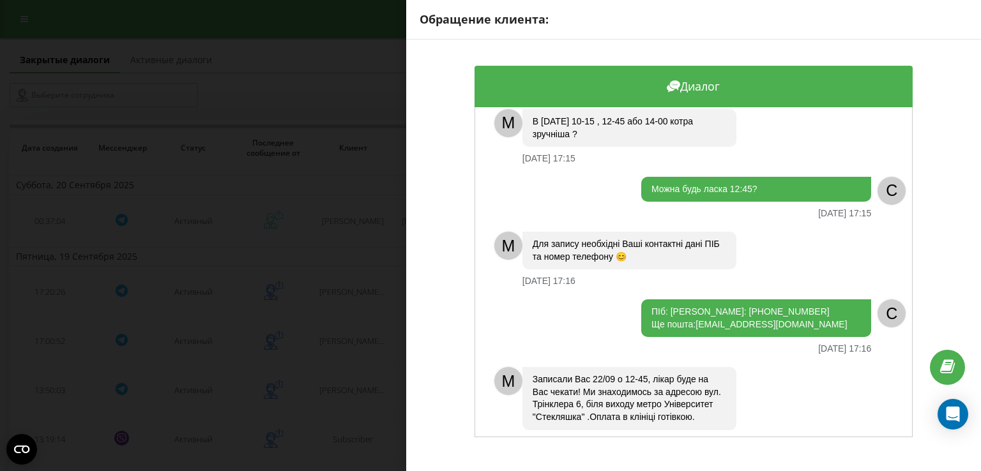
drag, startPoint x: 753, startPoint y: 297, endPoint x: 668, endPoint y: 288, distance: 85.4
click at [668, 299] on div "ПІб: Орлова Анна Володимирівна Номер: +380507821514 Ще пошта: aorlova289@gmail.…" at bounding box center [756, 318] width 230 height 38
copy div "Орлова Анна Володимирівна Номер: +380507821514"
click at [328, 424] on div "Обращение клиента: Диалог M Доброго дня ❤️ З Вами адміністратор Ліза. З яким пи…" at bounding box center [490, 235] width 981 height 471
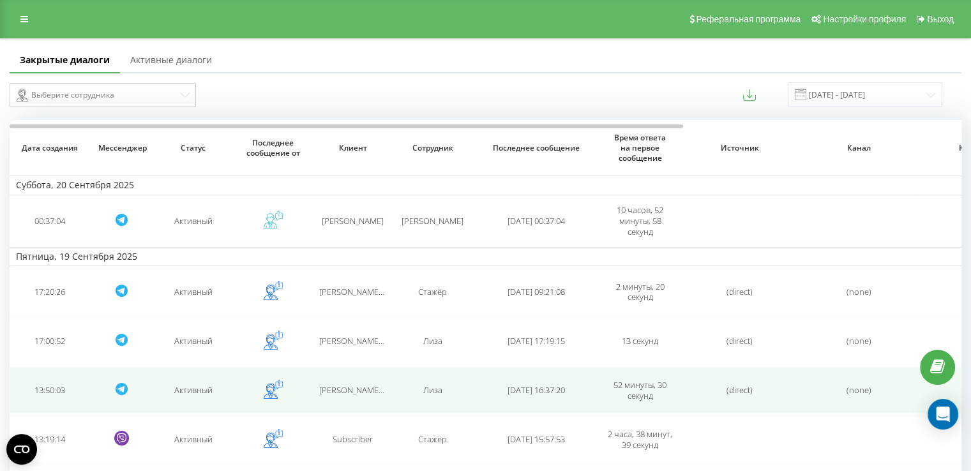
click at [348, 379] on td "Настя (@nastyadreamy)" at bounding box center [353, 390] width 80 height 47
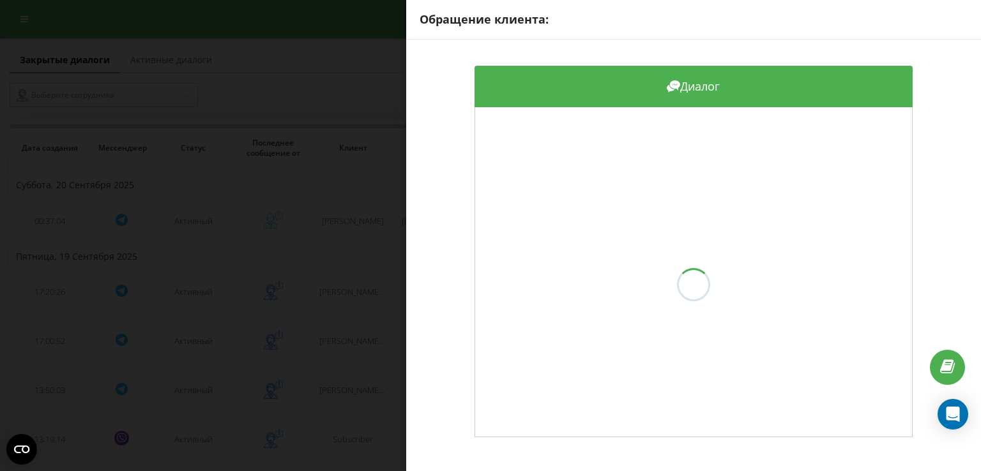
click at [348, 379] on div "Обращение клиента: Диалог" at bounding box center [490, 235] width 981 height 471
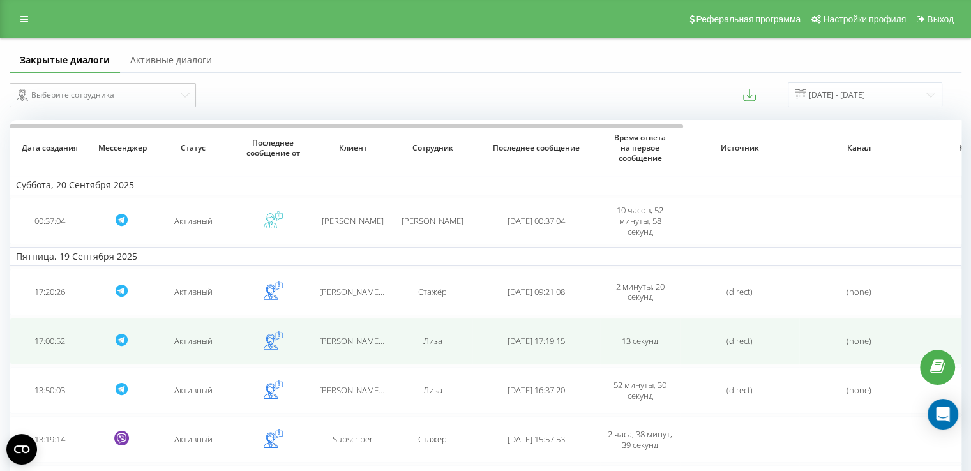
click at [352, 340] on span "annie (@Beryozonbka)" at bounding box center [382, 340] width 126 height 11
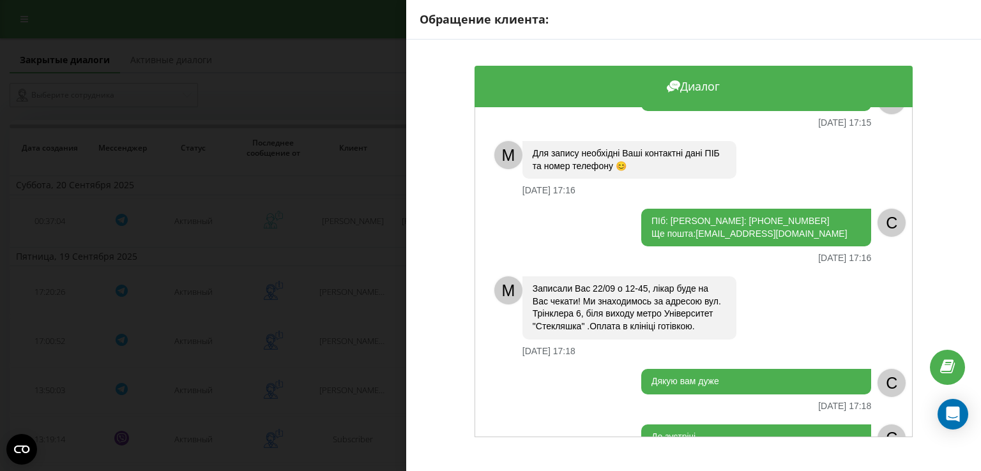
scroll to position [964, 0]
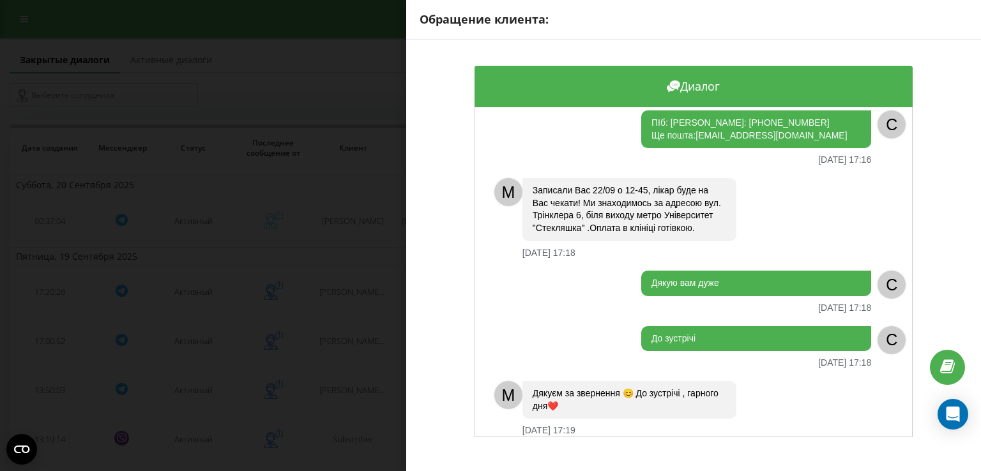
click at [349, 344] on div "Обращение клиента: Диалог M Доброго дня ❤️ З Вами адміністратор Ліза. З яким пи…" at bounding box center [490, 235] width 981 height 471
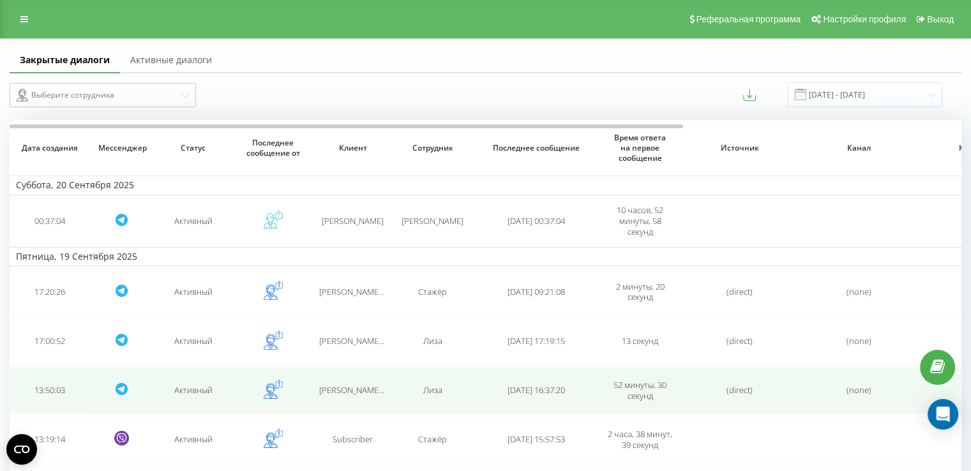
click at [335, 391] on span "Настя (@nastyadreamy)" at bounding box center [383, 389] width 129 height 11
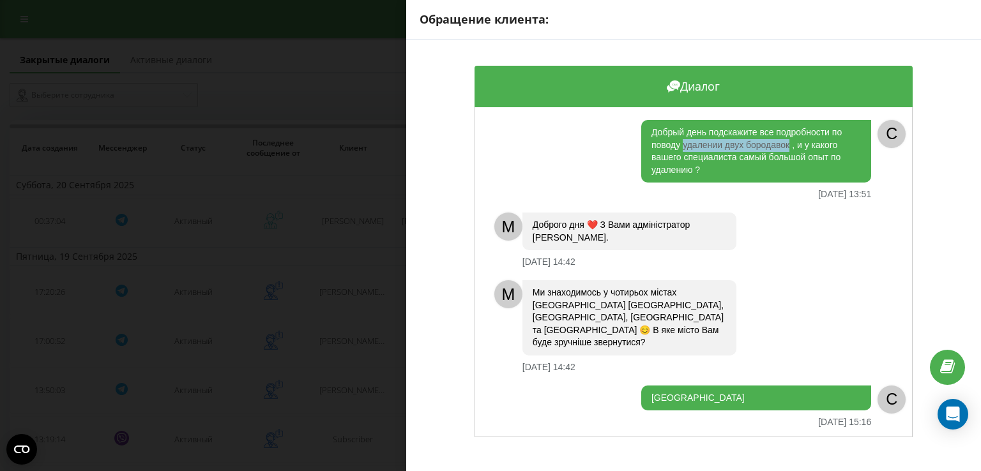
drag, startPoint x: 678, startPoint y: 144, endPoint x: 787, endPoint y: 148, distance: 108.6
click at [787, 148] on div "Добрый день подскажите все подробности по поводу удалении двух бородавок , и у …" at bounding box center [756, 151] width 230 height 63
copy div "удалении двух бородавок"
click at [342, 412] on div "Обращение клиента: Диалог Добрый день подскажите все подробности по поводу удал…" at bounding box center [490, 235] width 981 height 471
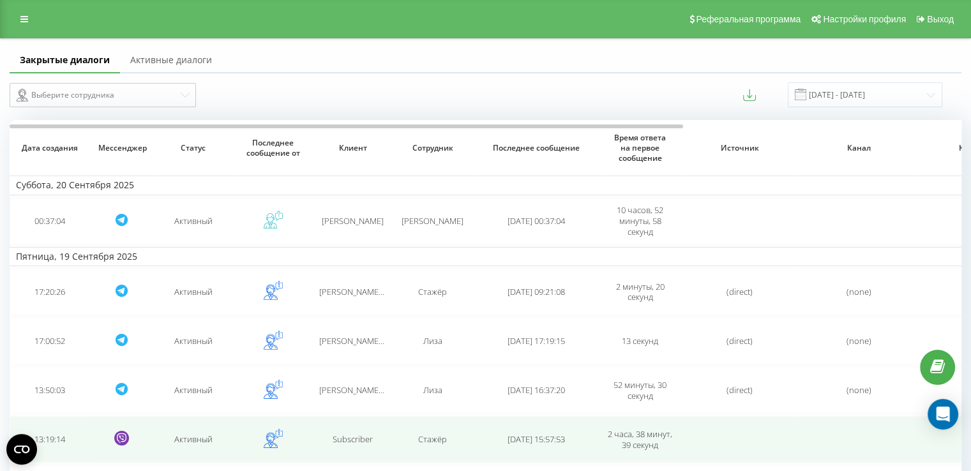
click at [352, 431] on td "Subscriber" at bounding box center [353, 439] width 80 height 47
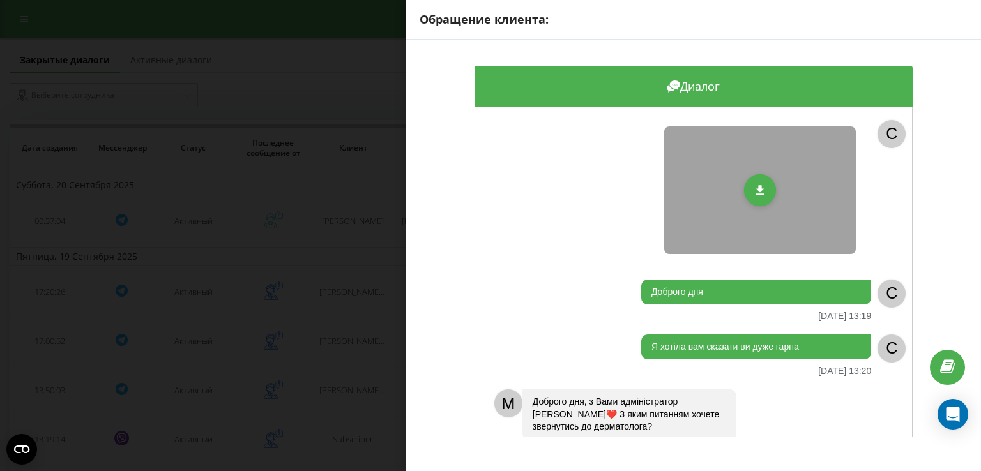
click at [744, 190] on button at bounding box center [760, 190] width 32 height 32
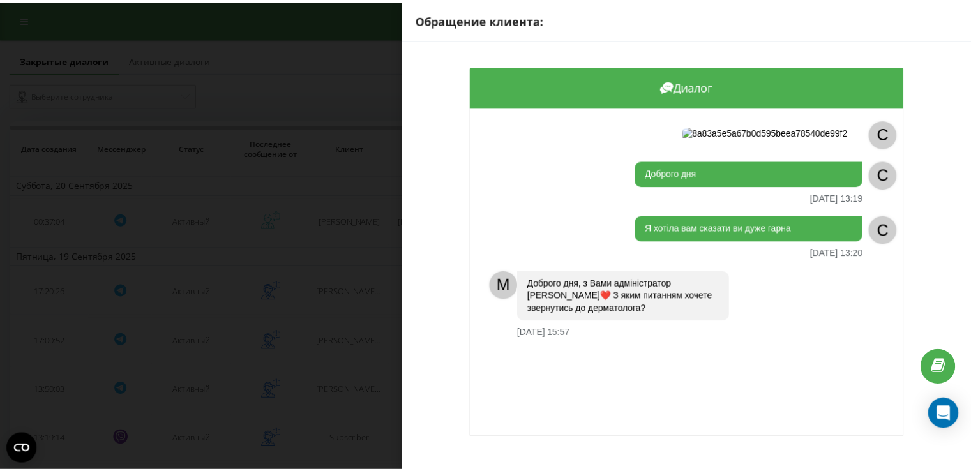
scroll to position [321, 0]
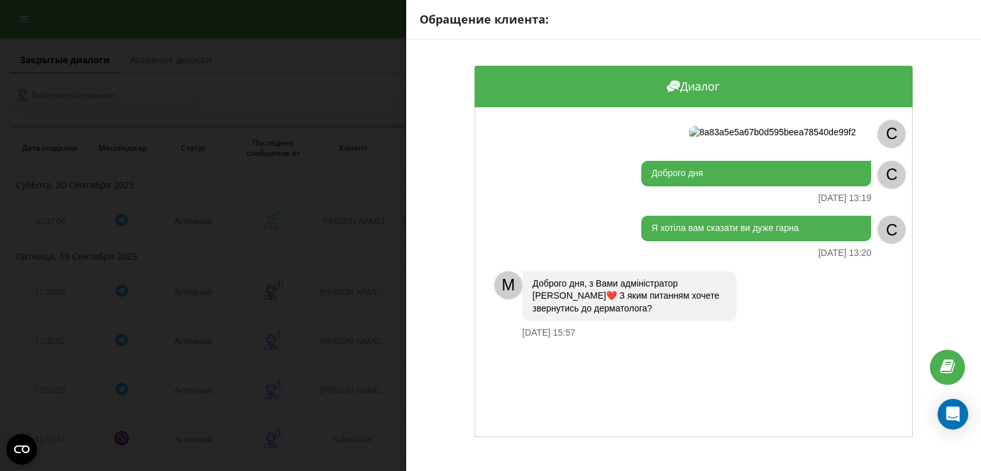
click at [370, 300] on div "Обращение клиента: Диалог C Доброго дня 19.09.2025 13:19 C Я хотіла вам сказати…" at bounding box center [490, 235] width 981 height 471
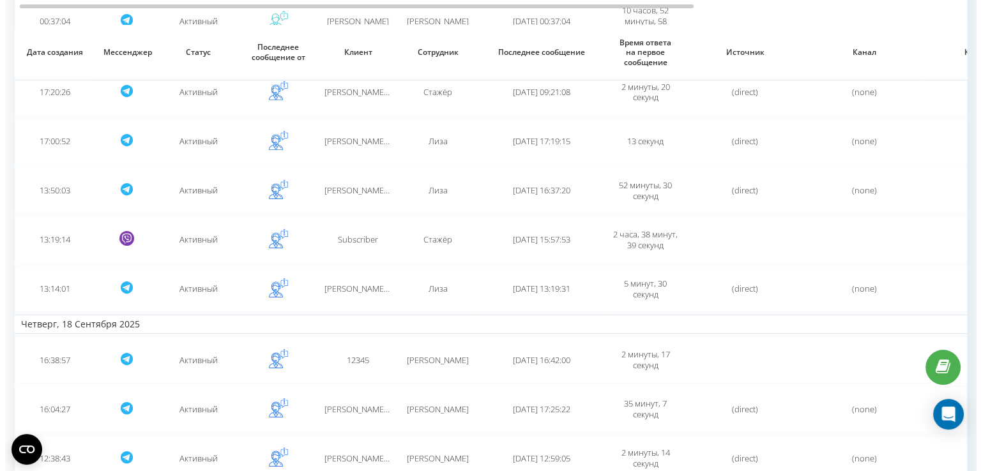
scroll to position [225, 0]
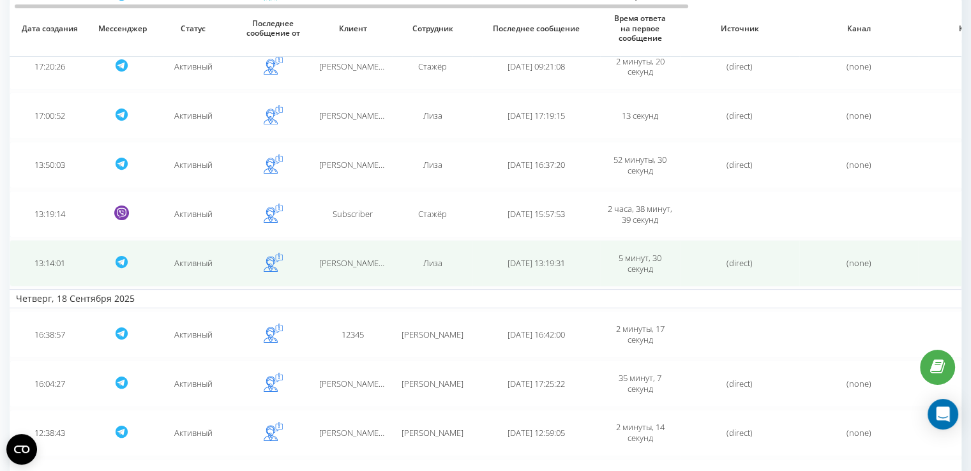
click at [423, 264] on span "Лиза" at bounding box center [432, 262] width 19 height 11
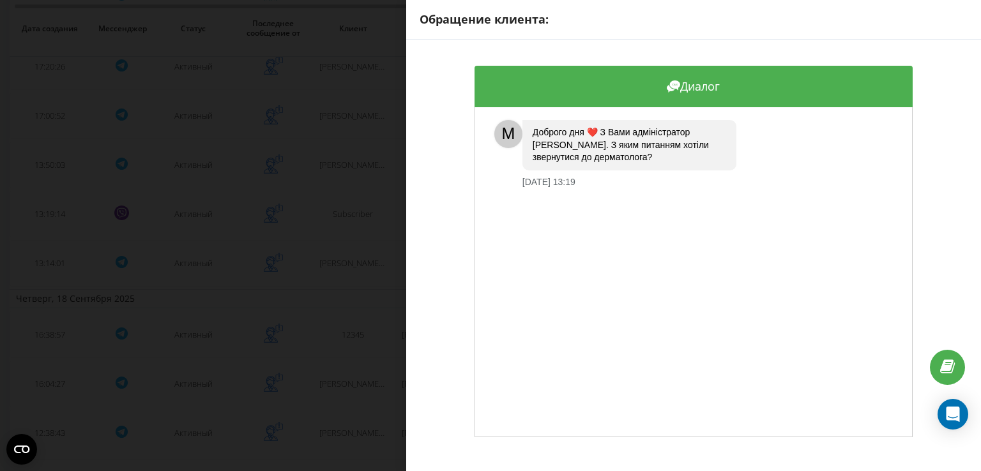
click at [324, 275] on div "Обращение клиента: Диалог M Доброго дня ❤️ З Вами адміністратор Ліза. З яким пи…" at bounding box center [490, 235] width 981 height 471
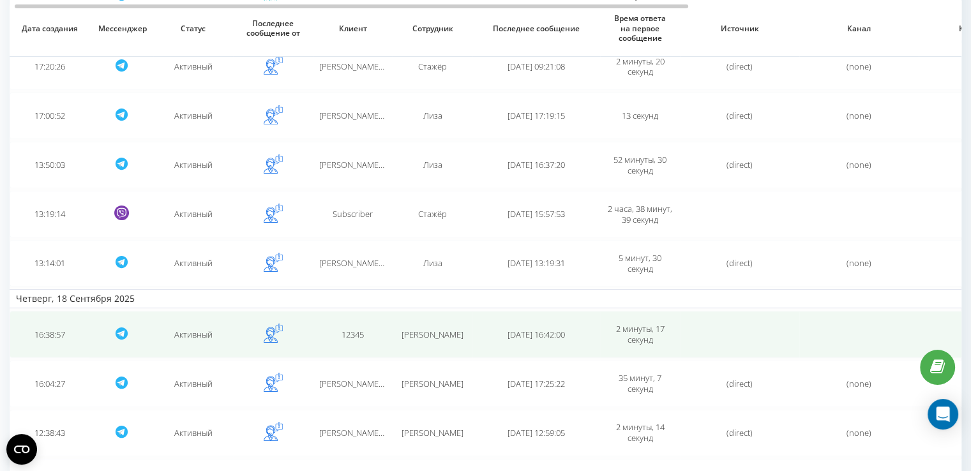
click at [333, 325] on td "12345" at bounding box center [353, 334] width 80 height 47
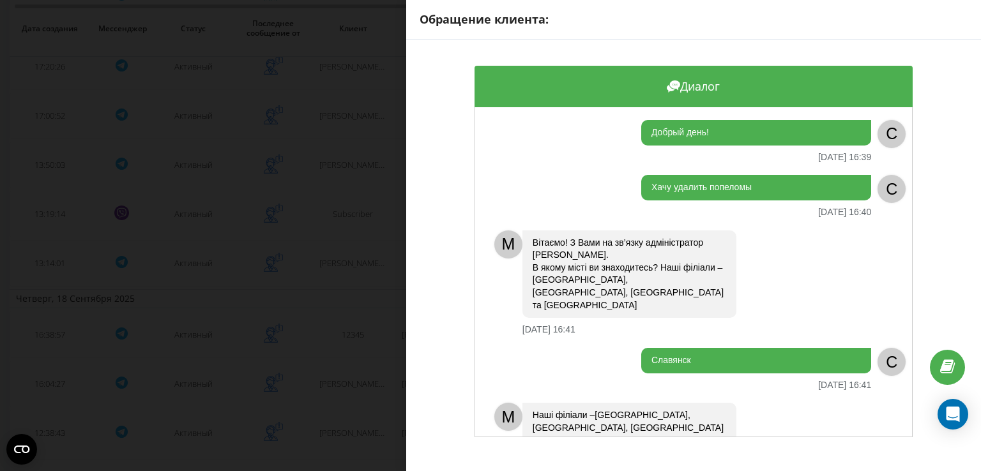
scroll to position [10, 0]
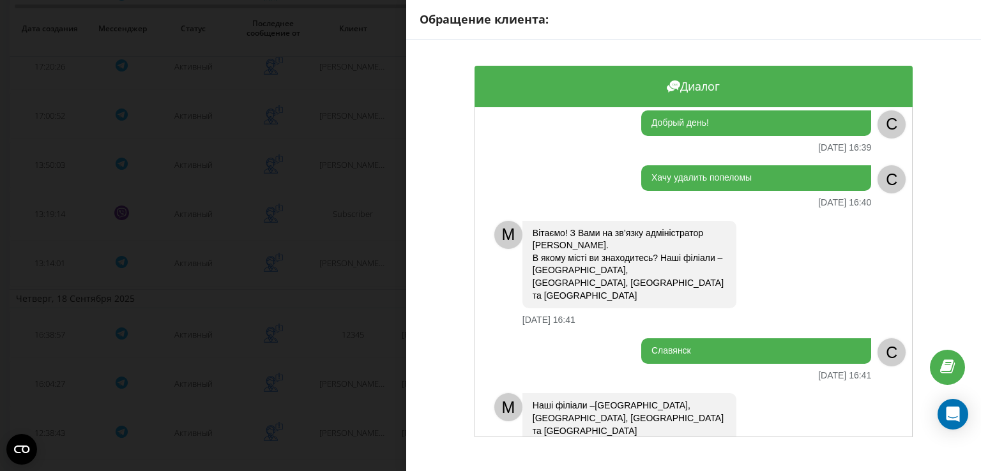
click at [368, 355] on div "Обращение клиента: Диалог Добрый день! 18.09.2025 16:39 C Хачу удалить попеломы…" at bounding box center [490, 235] width 981 height 471
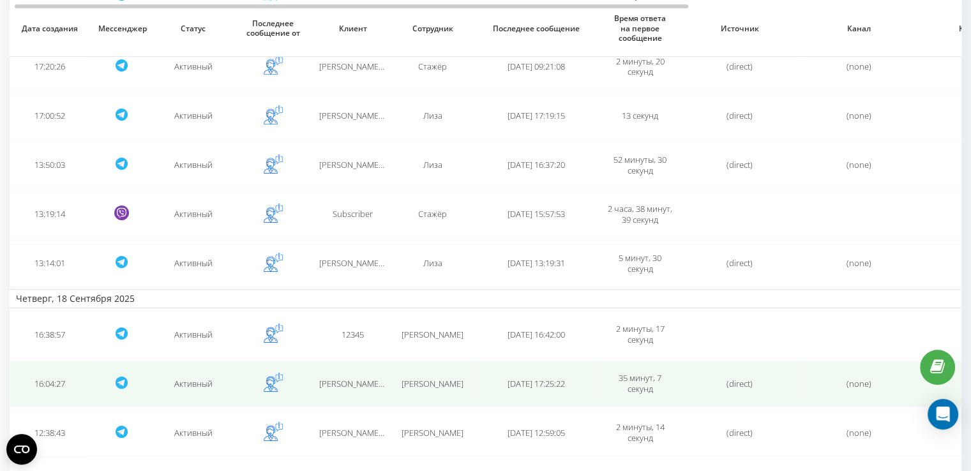
click at [366, 378] on span "Rita (@lovelyritahey)" at bounding box center [380, 383] width 123 height 11
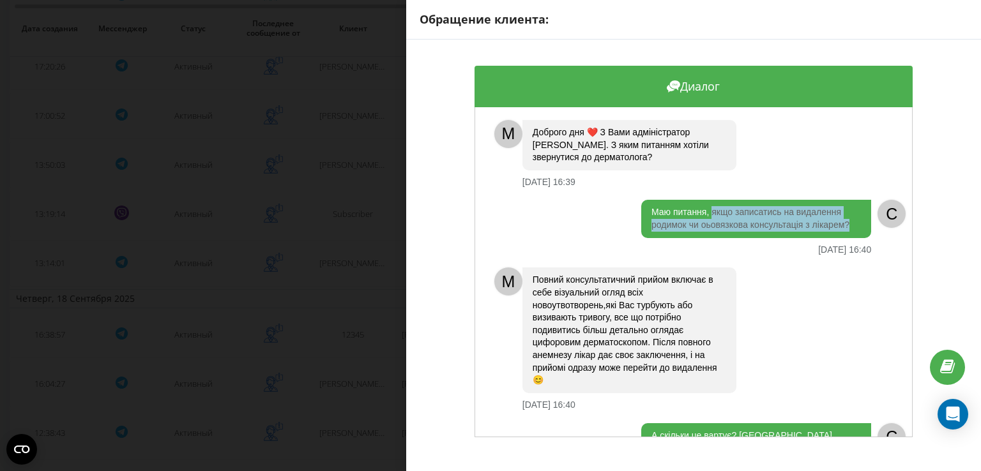
drag, startPoint x: 708, startPoint y: 211, endPoint x: 848, endPoint y: 228, distance: 140.9
click at [848, 228] on div "Маю питання, якщо записатись на видалення родимок чи оьовязкова консультація з …" at bounding box center [756, 219] width 230 height 38
copy div "якщо записатись на видалення родимок чи оьовязкова консультація з лікарем?"
click at [366, 300] on div "Обращение клиента: Диалог M Доброго дня ❤️ З Вами адміністратор Іра. З яким пит…" at bounding box center [490, 235] width 981 height 471
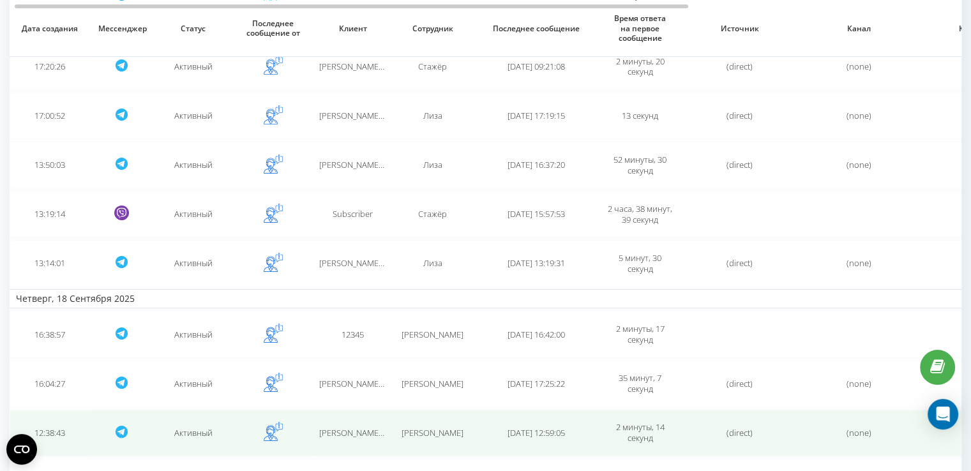
click at [363, 432] on span "olga golub (@olhaholub)" at bounding box center [377, 432] width 116 height 11
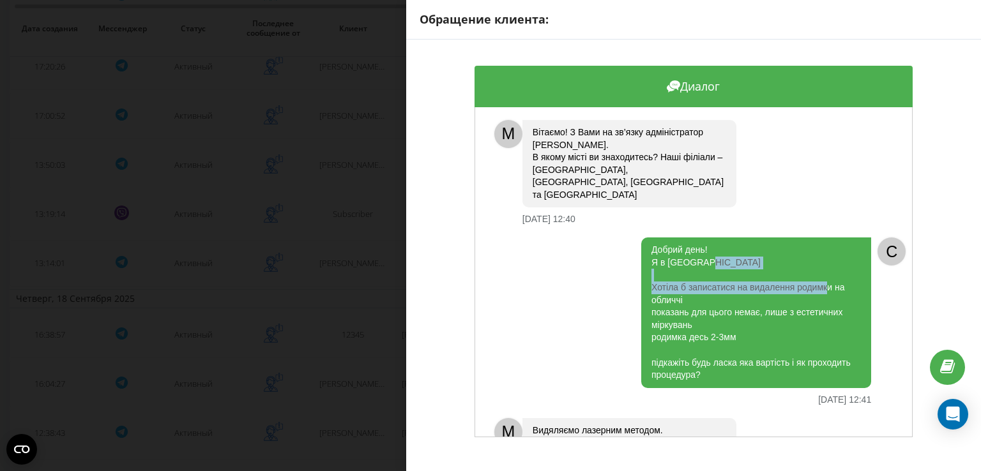
drag, startPoint x: 699, startPoint y: 271, endPoint x: 641, endPoint y: 266, distance: 57.7
click at [641, 266] on div "Добрий день! Я в Києві Хотіла б записатися на видалення родимки на обличчі пока…" at bounding box center [756, 313] width 230 height 151
copy div "Хотіла б записатися на видалення родимки на обличчі"
click at [352, 429] on div "Обращение клиента: Диалог M Вітаємо! З Вами на зв’язку адміністратор Ірина. В я…" at bounding box center [490, 235] width 981 height 471
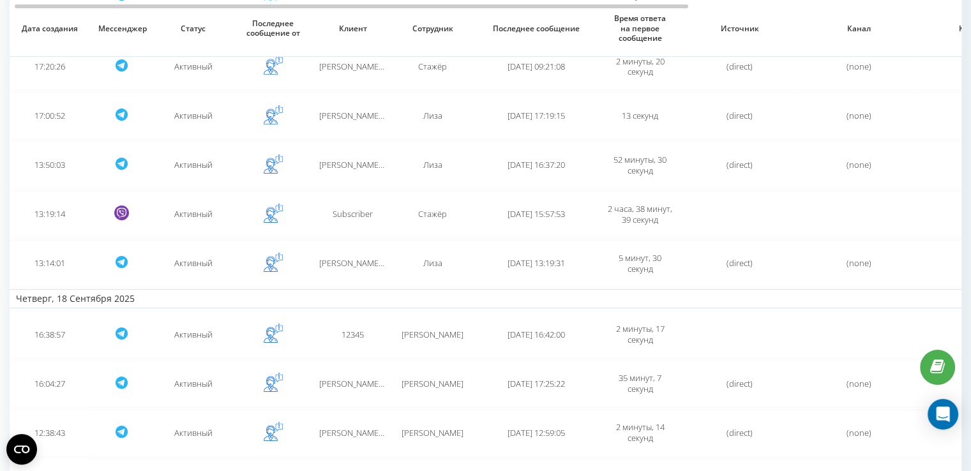
click at [352, 429] on span "olga golub (@olhaholub)" at bounding box center [377, 432] width 116 height 11
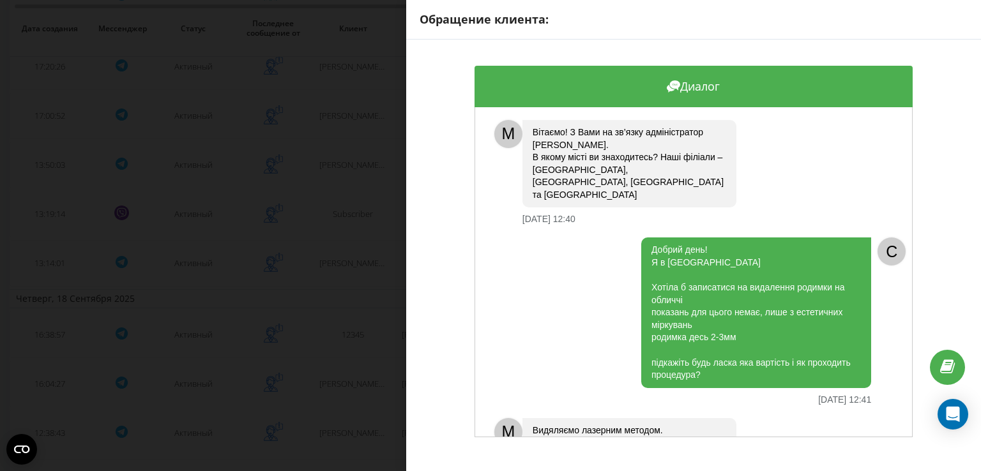
click at [319, 351] on div "Обращение клиента: Диалог M Вітаємо! З Вами на зв’язку адміністратор Ірина. В я…" at bounding box center [490, 235] width 981 height 471
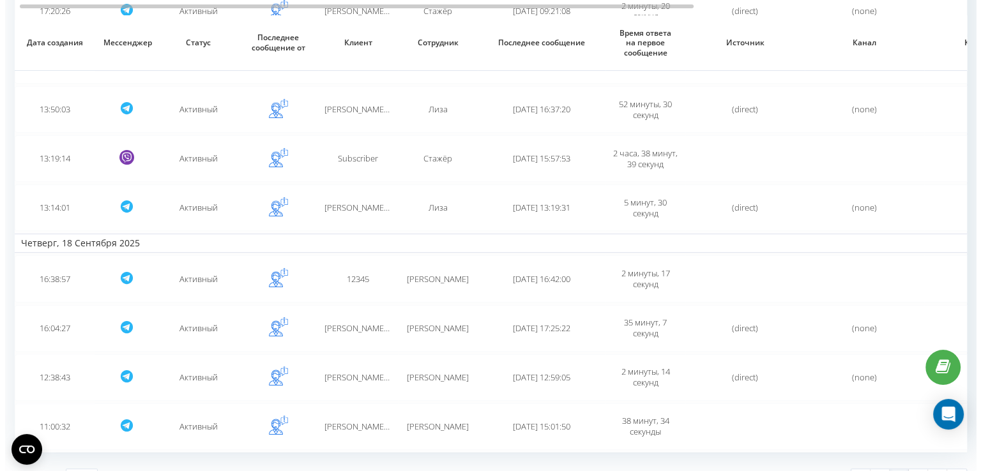
scroll to position [304, 0]
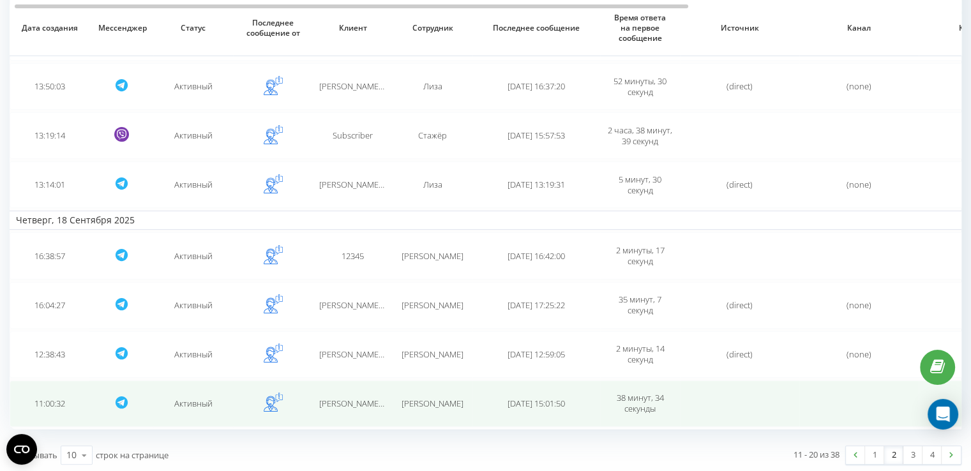
click at [542, 399] on span "2025-09-18 15:01:50" at bounding box center [536, 403] width 57 height 11
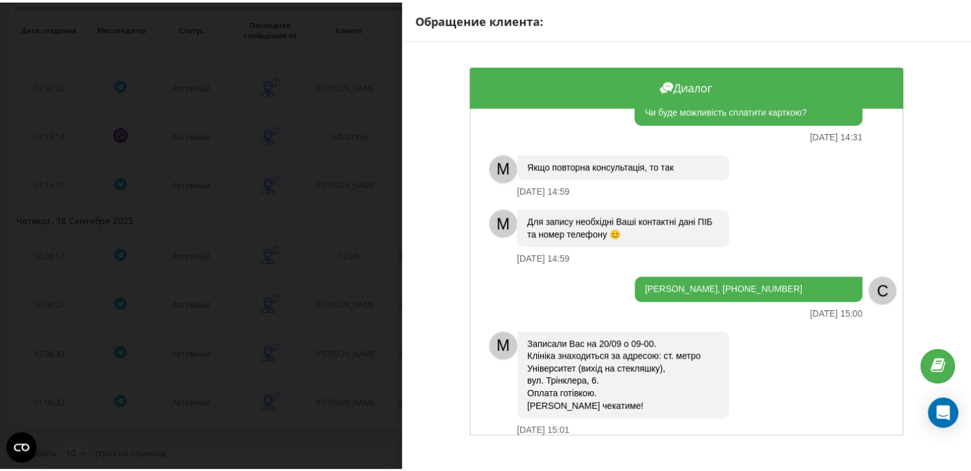
scroll to position [446, 0]
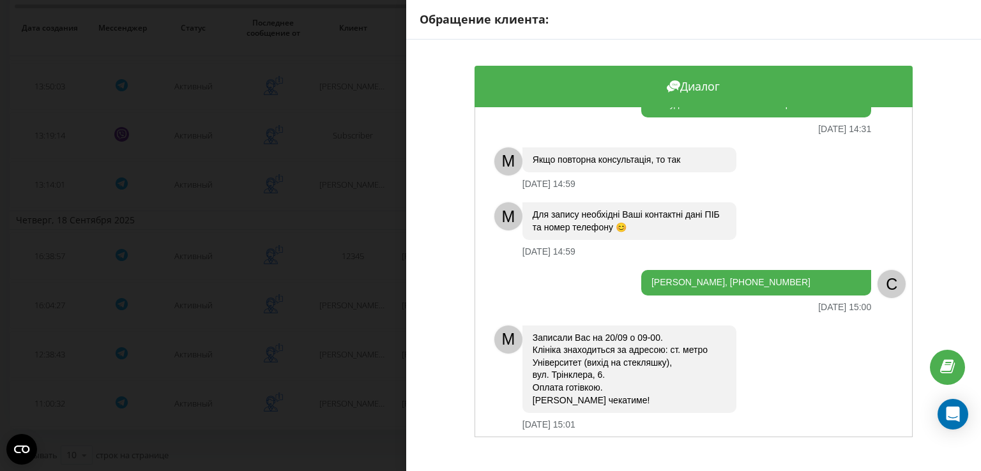
drag, startPoint x: 817, startPoint y: 286, endPoint x: 626, endPoint y: 283, distance: 191.6
click at [626, 283] on div "Любівая Тетяна Сергіївна, 068-333-00-49 18.09.2025 15:00" at bounding box center [679, 291] width 383 height 42
copy div "Любівая Тетяна Сергіївна, 068-333-00-49"
click at [300, 281] on div "Обращение клиента: Диалог Вітаю. Цікавить запис на прийом до Красій Ірини Микол…" at bounding box center [490, 235] width 981 height 471
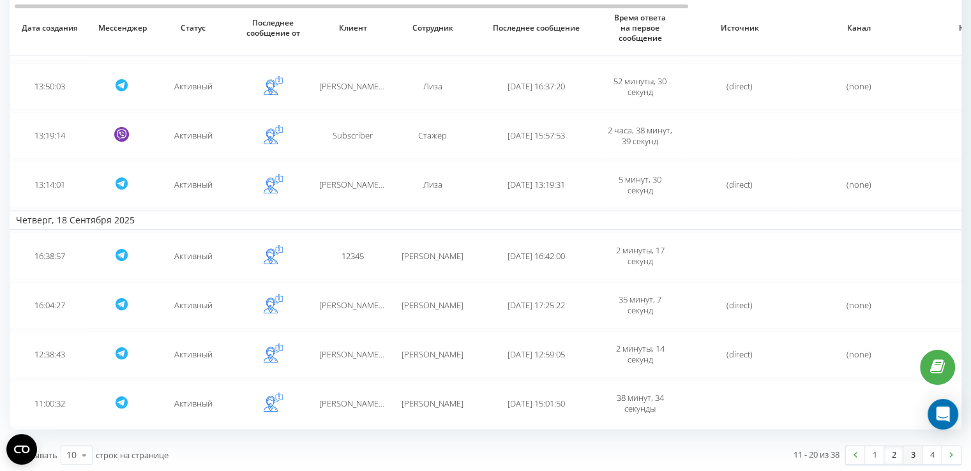
click at [916, 452] on link "3" at bounding box center [913, 455] width 19 height 18
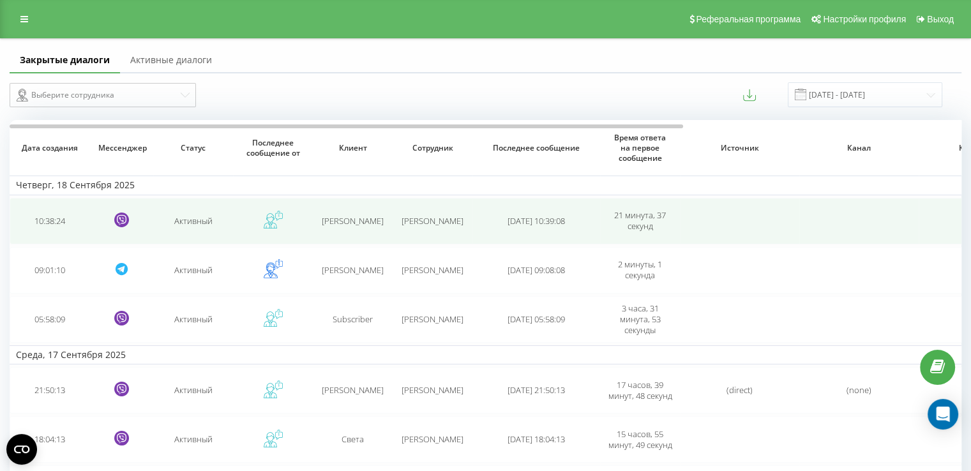
click at [368, 218] on span "Евгения" at bounding box center [353, 220] width 62 height 11
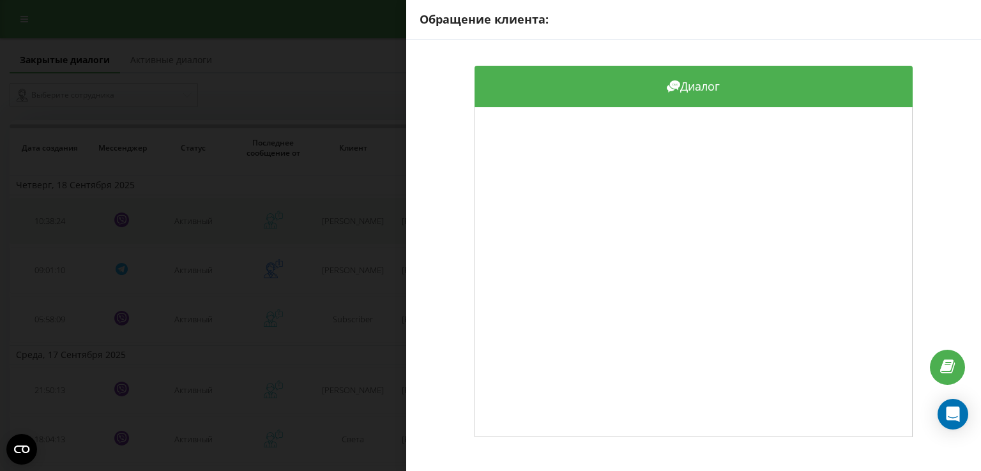
click at [368, 218] on div "Обращение клиента: Диалог" at bounding box center [490, 235] width 981 height 471
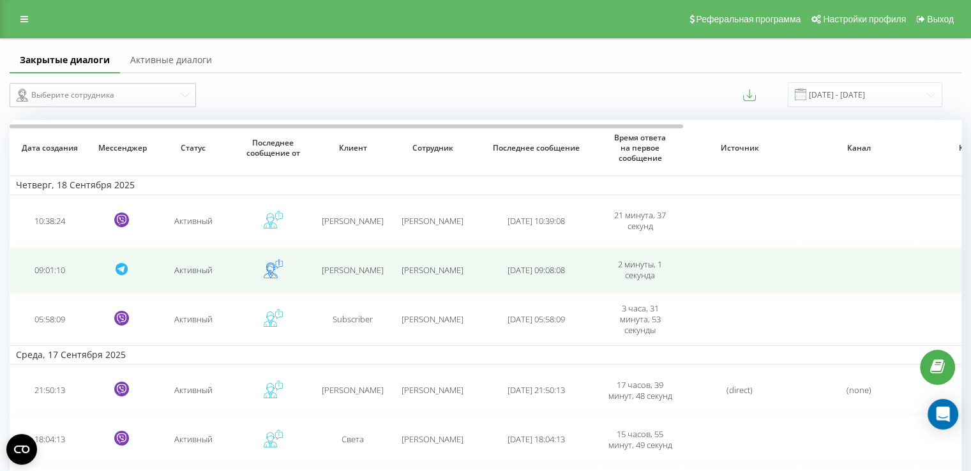
click at [365, 257] on td "Даша Поддубченко" at bounding box center [353, 270] width 80 height 47
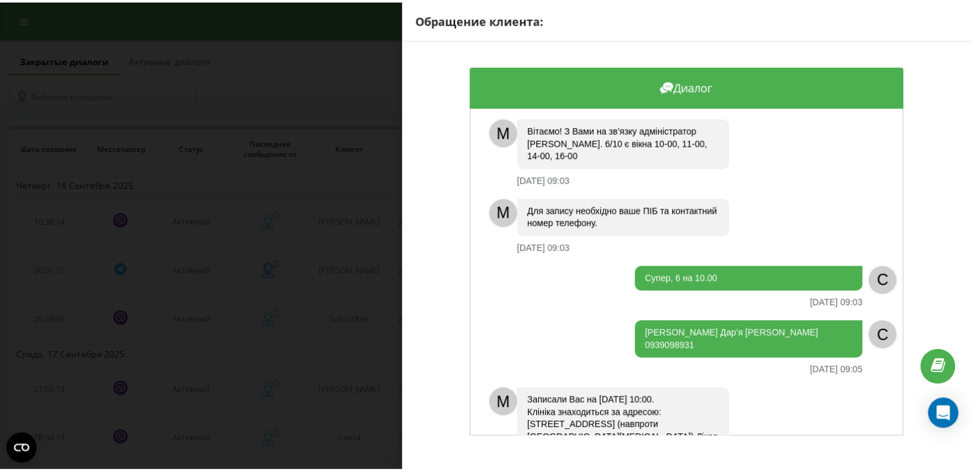
scroll to position [137, 0]
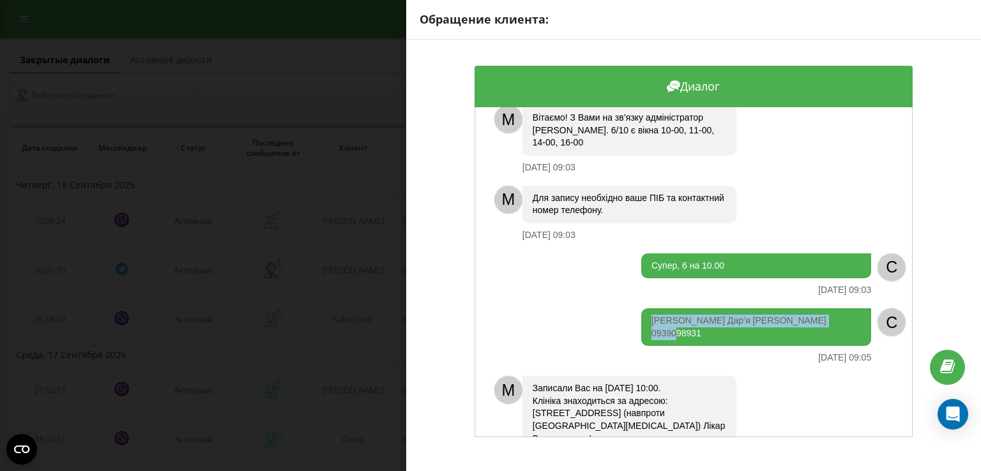
drag, startPoint x: 701, startPoint y: 320, endPoint x: 623, endPoint y: 292, distance: 82.0
click at [623, 292] on div "Здравствуйте, хочу записаться на прием к Барыбиной 18.09.2025 09:01 C На 4 или …" at bounding box center [693, 272] width 438 height 330
copy div "Поддубченко Дар’я ЛеонIдIвна 0939098931"
click at [367, 322] on div "Обращение клиента: Диалог Здравствуйте, хочу записаться на прием к Барыбиной 18…" at bounding box center [490, 235] width 981 height 471
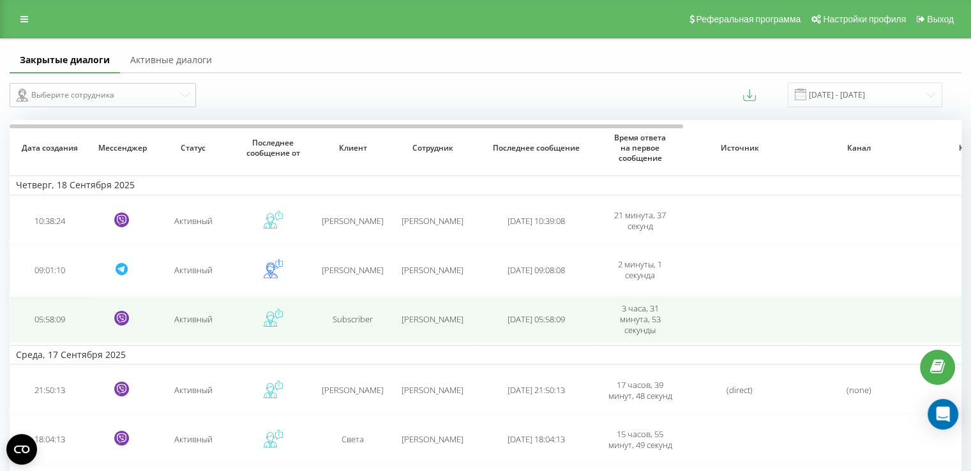
click at [373, 331] on td "Subscriber" at bounding box center [353, 319] width 80 height 47
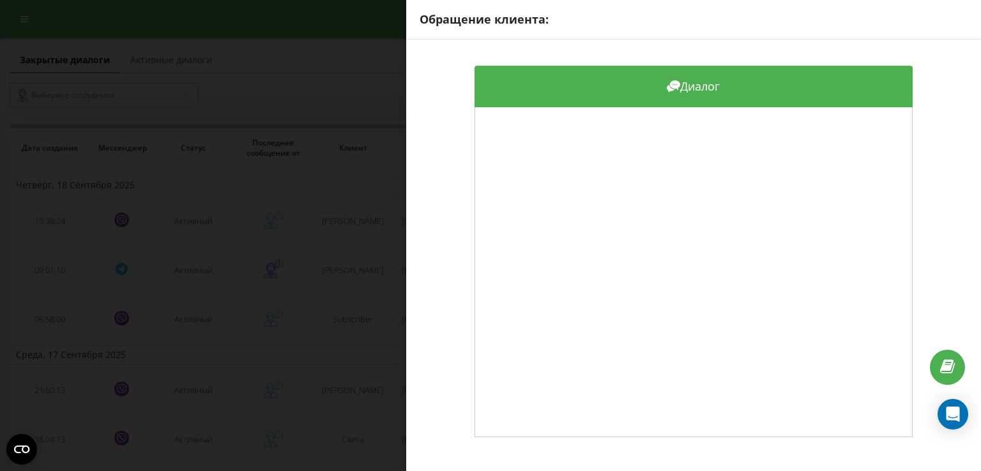
click at [372, 330] on div "Обращение клиента: Диалог" at bounding box center [490, 235] width 981 height 471
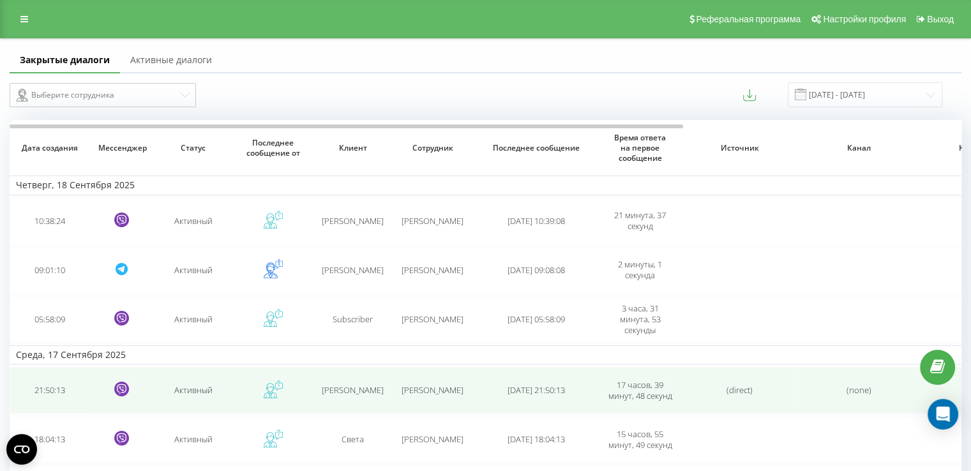
click at [370, 387] on span "Єгор Синчук" at bounding box center [353, 389] width 62 height 11
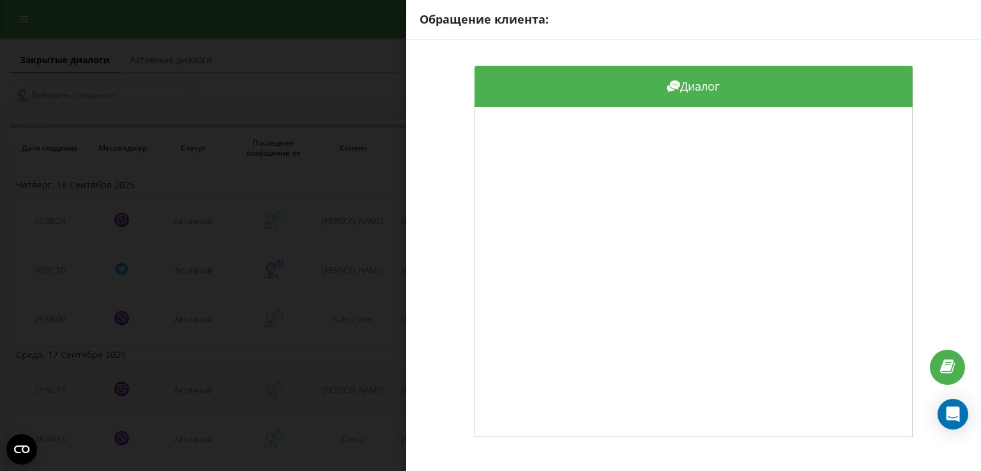
click at [370, 387] on div "Обращение клиента: Диалог" at bounding box center [490, 235] width 981 height 471
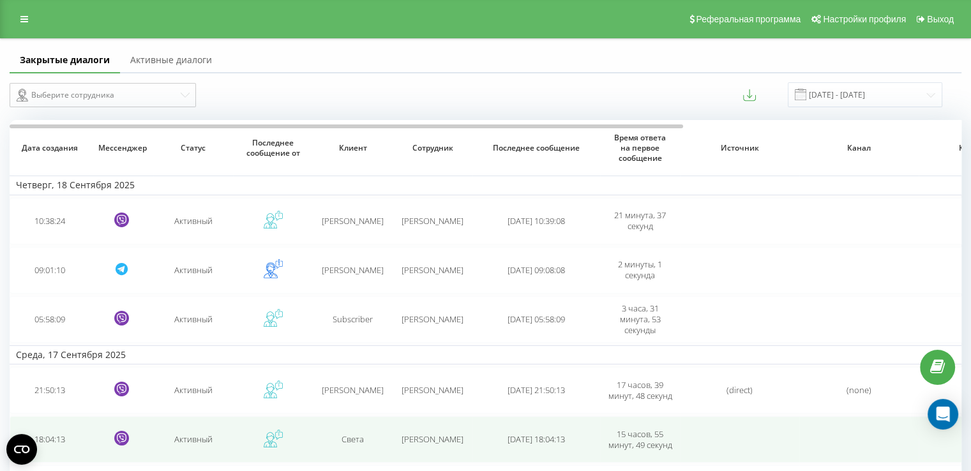
click at [365, 443] on div "Света" at bounding box center [352, 439] width 67 height 11
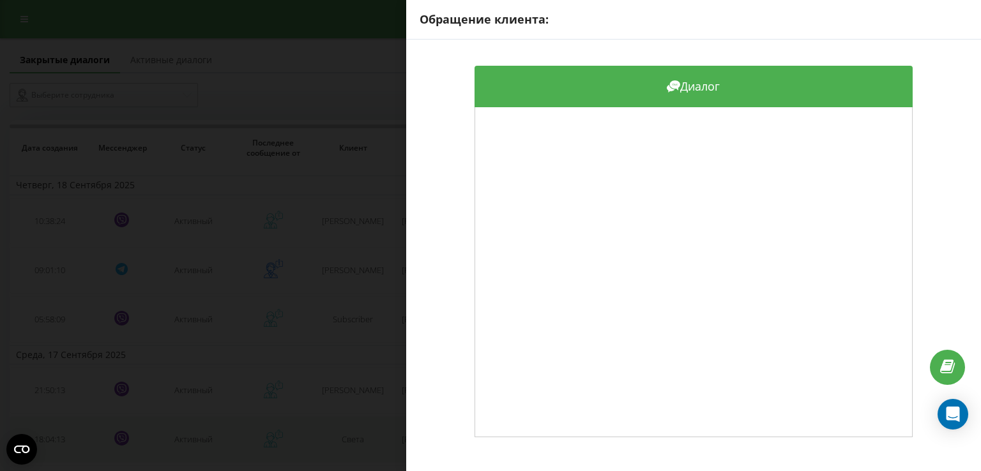
click at [365, 443] on div "Обращение клиента: Диалог" at bounding box center [490, 235] width 981 height 471
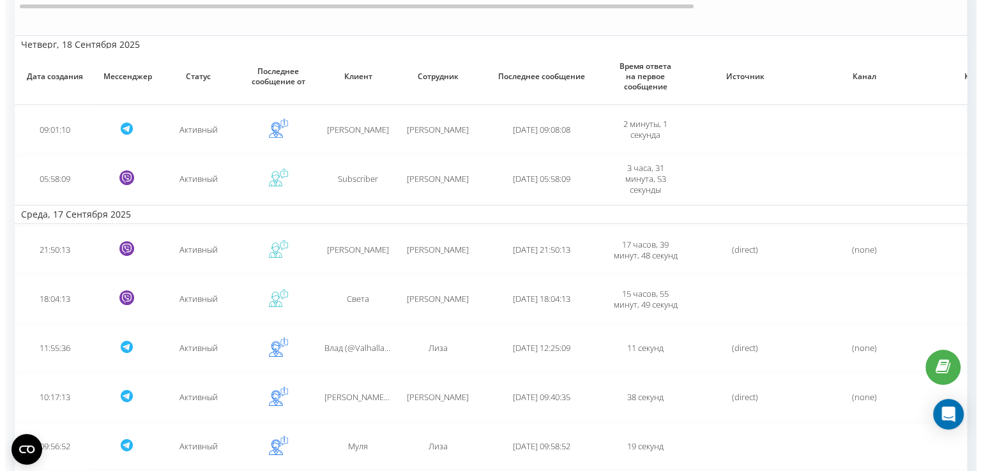
scroll to position [213, 0]
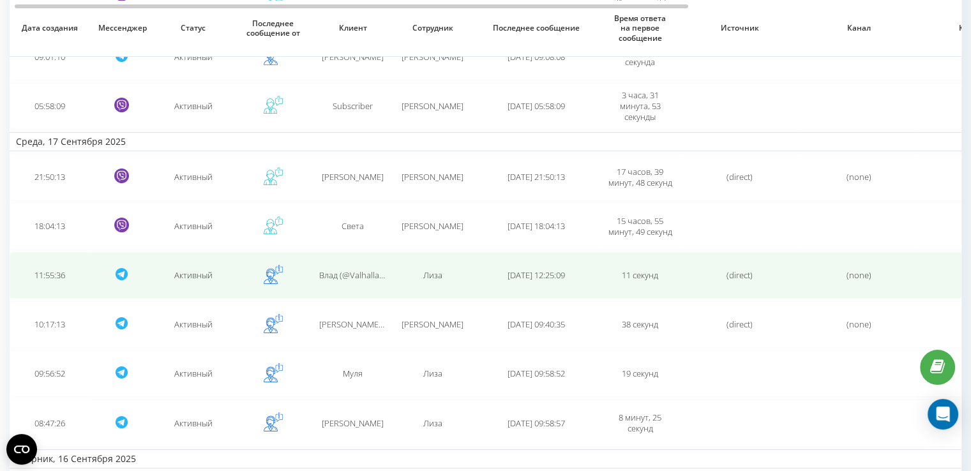
click at [426, 260] on td "Лиза" at bounding box center [433, 275] width 80 height 47
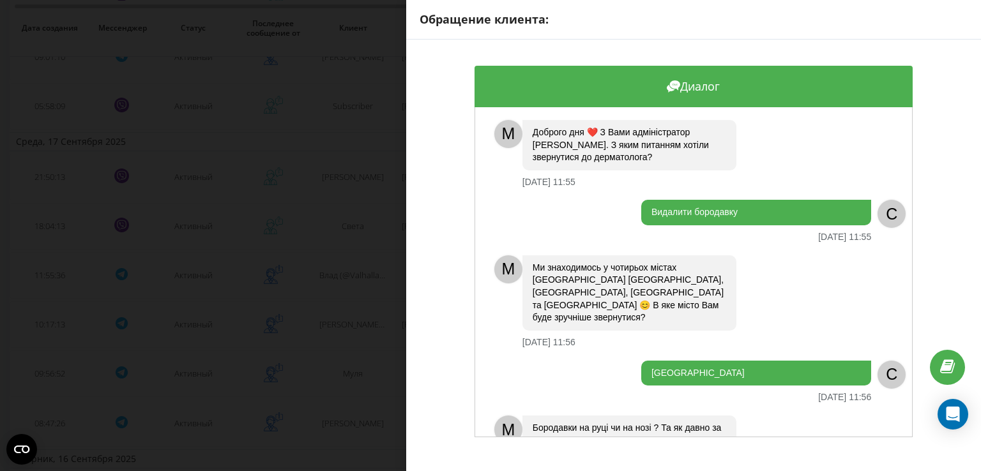
click at [322, 199] on div "Обращение клиента: Диалог M Доброго дня ❤️ З Вами адміністратор Ліза. З яким пи…" at bounding box center [490, 235] width 981 height 471
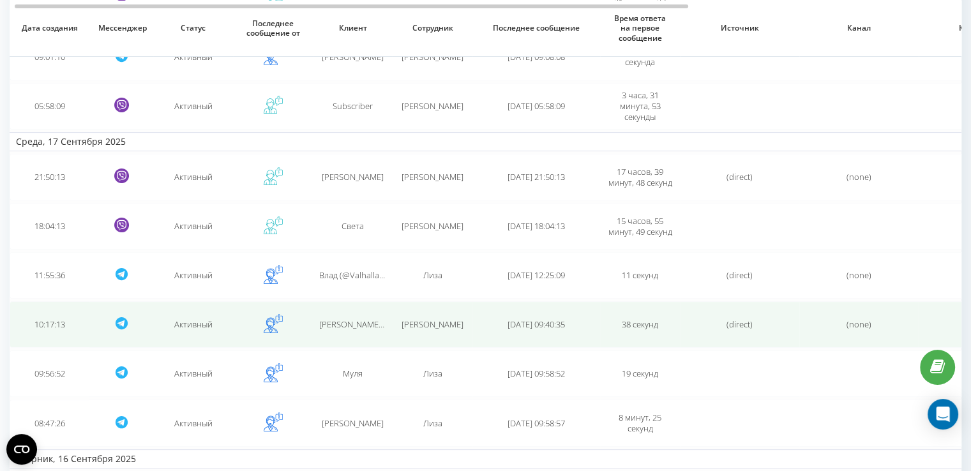
click at [352, 325] on span "Анна (@Ania38383)" at bounding box center [377, 324] width 116 height 11
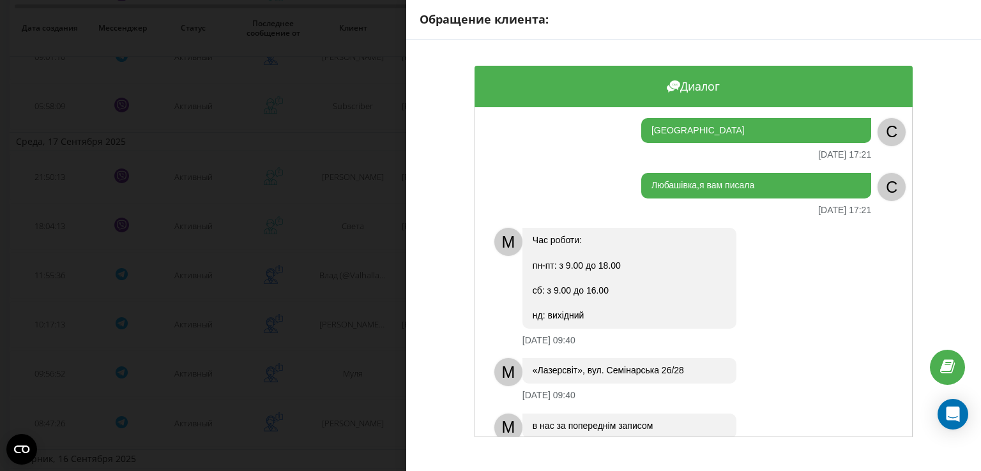
scroll to position [391, 0]
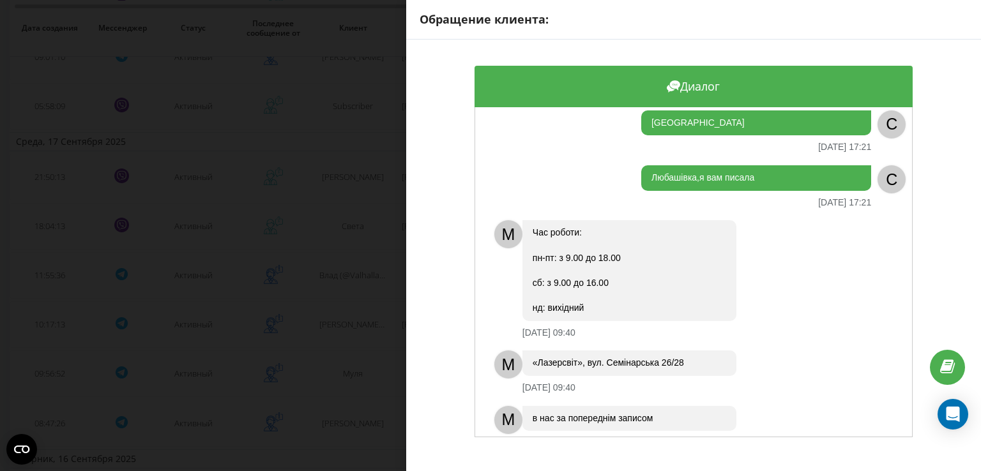
click at [391, 370] on div "Обращение клиента: Диалог Доброго дня,чи є у вас онлайн консультація? 17.09.202…" at bounding box center [490, 235] width 981 height 471
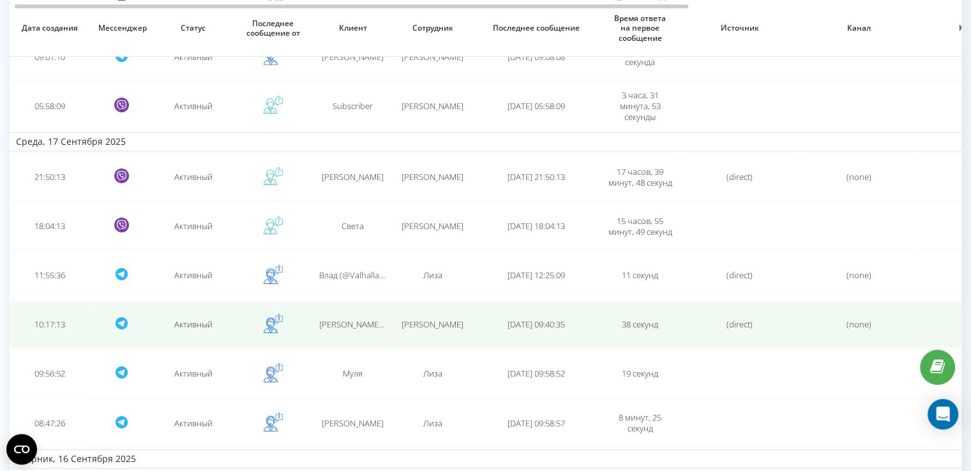
click at [370, 314] on td "Анна (@Ania38383)" at bounding box center [353, 324] width 80 height 47
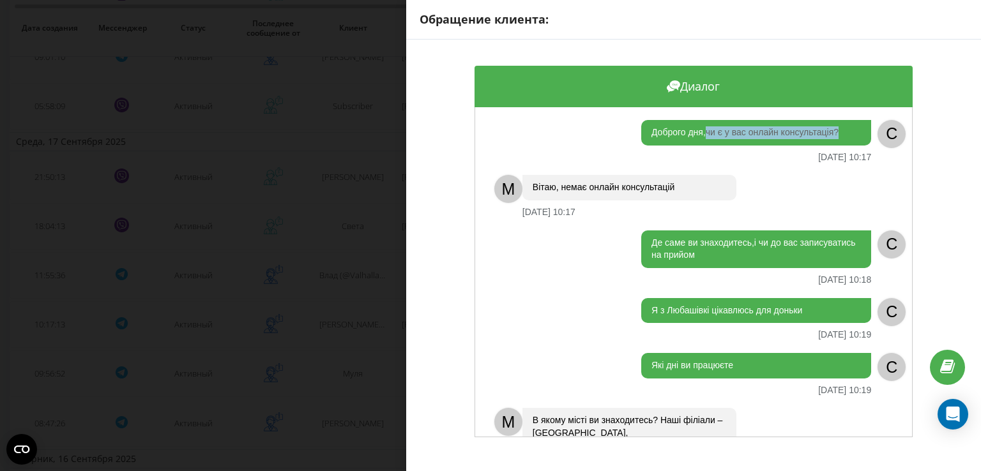
drag, startPoint x: 842, startPoint y: 135, endPoint x: 702, endPoint y: 132, distance: 140.5
click at [702, 132] on div "Доброго дня,чи є у вас онлайн консультація?" at bounding box center [756, 133] width 230 height 26
click at [344, 368] on div "Обращение клиента: Диалог Доброго дня,чи є у вас онлайн консультація? 17.09.202…" at bounding box center [490, 235] width 981 height 471
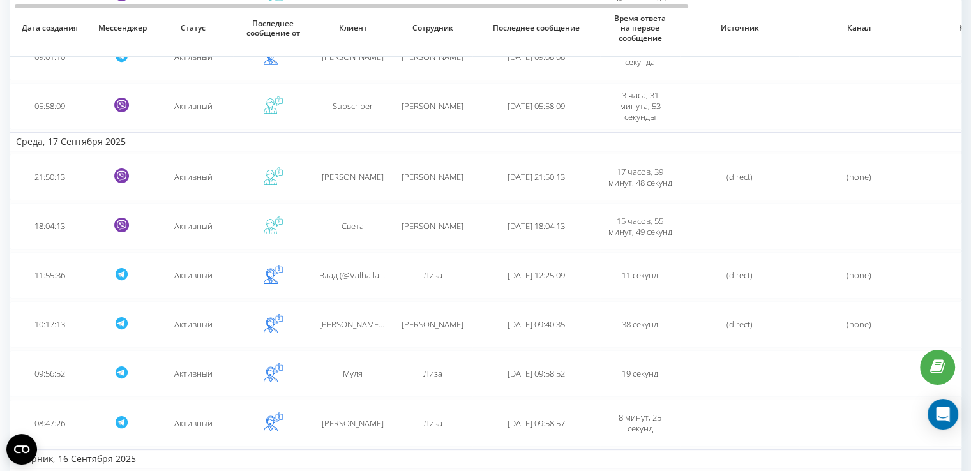
click at [344, 368] on span "Муля" at bounding box center [353, 373] width 20 height 11
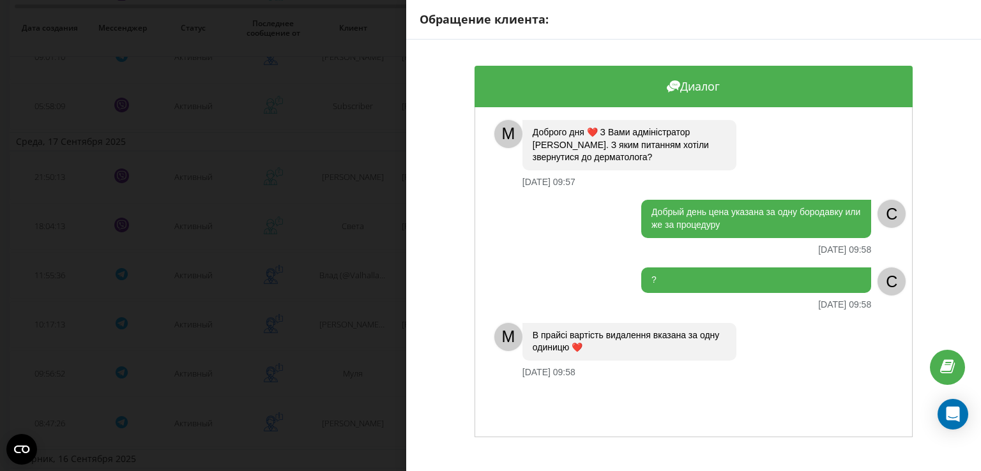
click at [344, 368] on div "Обращение клиента: Диалог M Доброго дня ❤️ З Вами адміністратор Ліза. З яким пи…" at bounding box center [490, 235] width 981 height 471
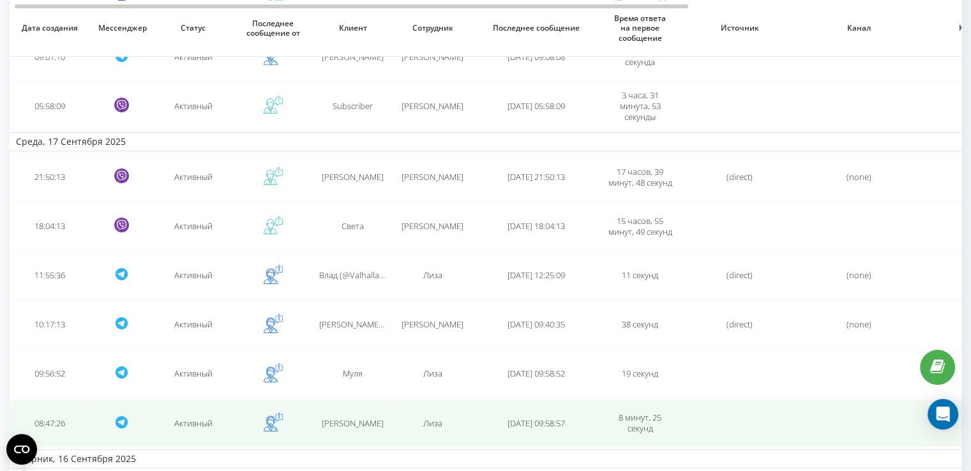
click at [352, 420] on span "Rusanov Sergii" at bounding box center [353, 423] width 62 height 11
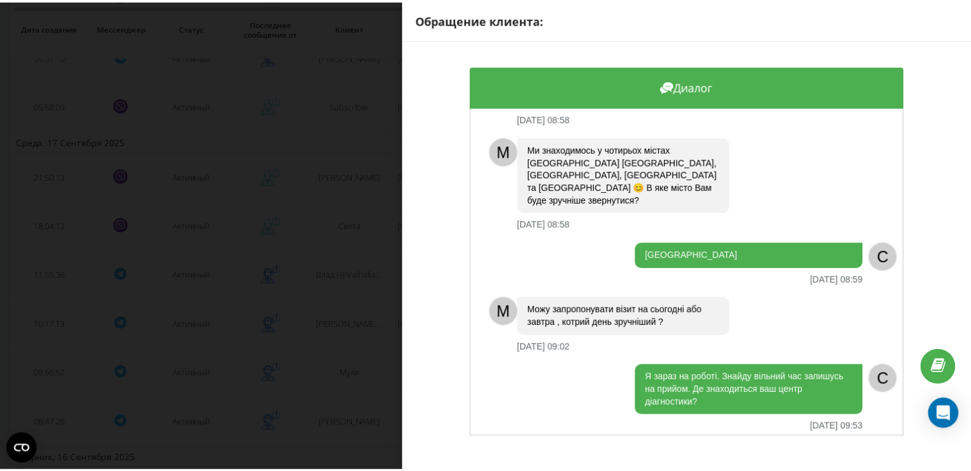
scroll to position [231, 0]
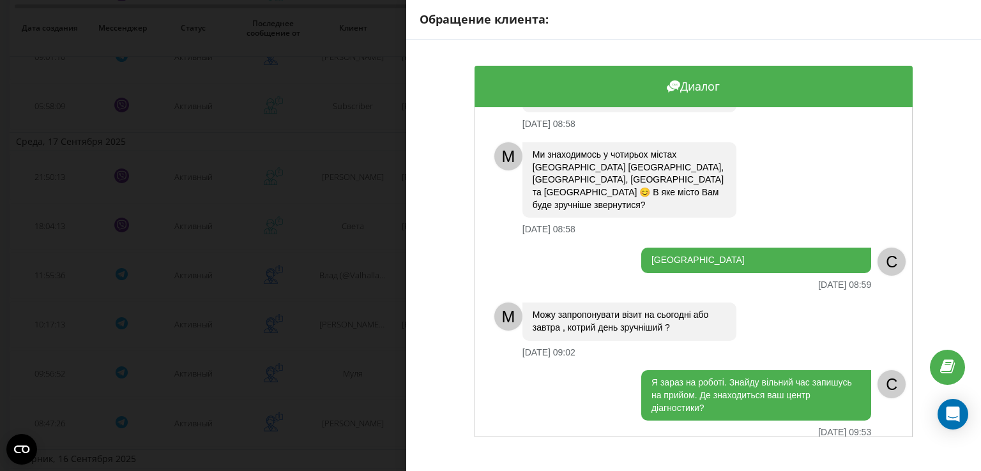
click at [299, 337] on div "Обращение клиента: Диалог M Доброго дня ❤️ З Вами адміністратор Ліза. З яким пи…" at bounding box center [490, 235] width 981 height 471
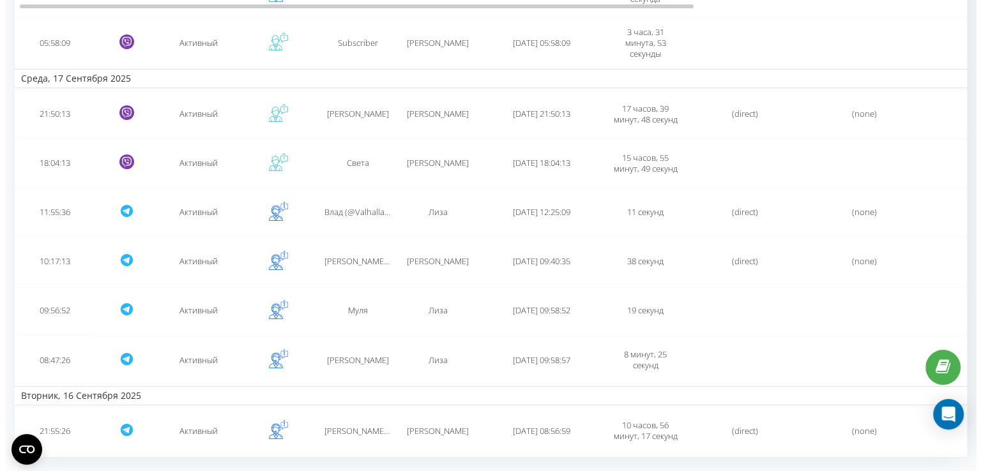
scroll to position [304, 0]
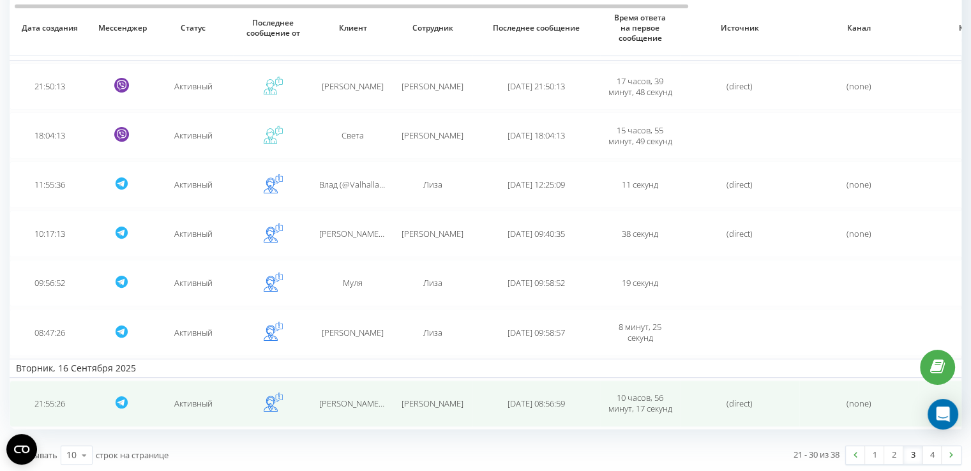
click at [338, 402] on span "Сергей (@avdeenko_s) Авдеенко" at bounding box center [411, 403] width 184 height 11
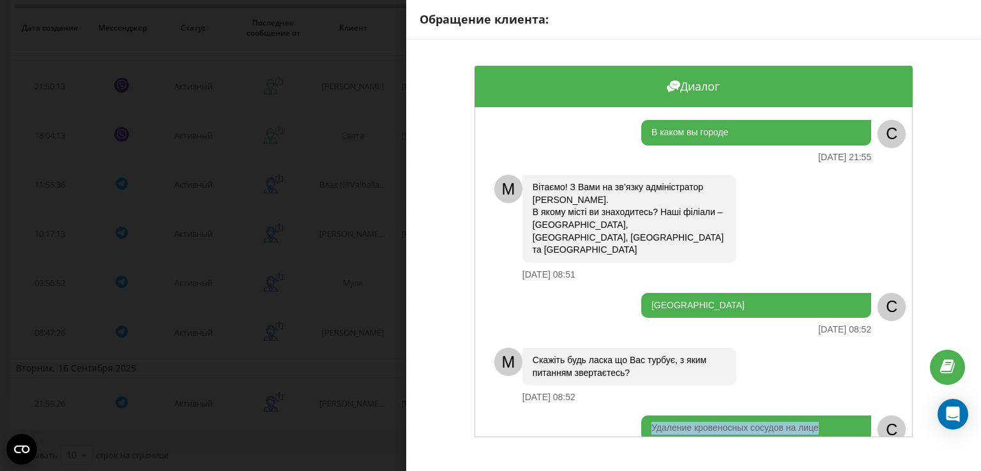
drag, startPoint x: 818, startPoint y: 405, endPoint x: 631, endPoint y: 398, distance: 187.2
click at [631, 416] on div "Удаление кровеносных сосудов на лице 17.09.2025 08:53" at bounding box center [679, 437] width 383 height 42
click at [322, 353] on div "Обращение клиента: Диалог В каком вы городе 16.09.2025 21:55 C M Вітаємо! З Вам…" at bounding box center [490, 235] width 981 height 471
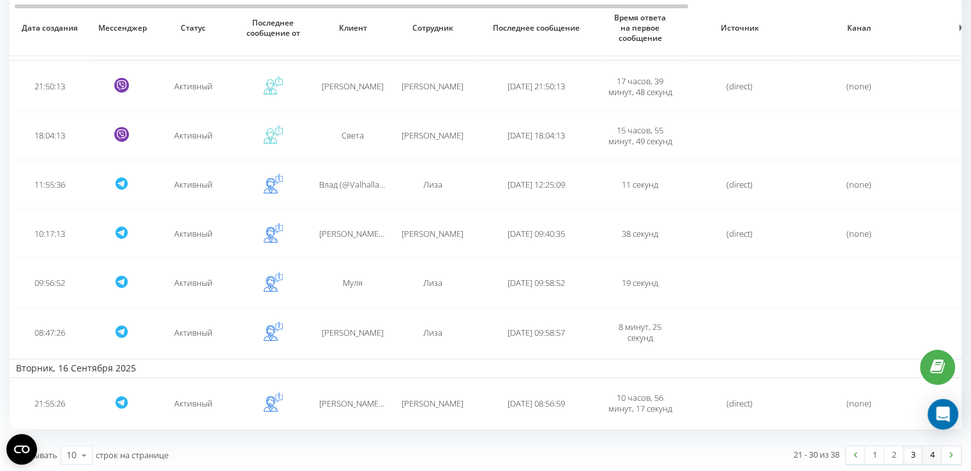
click at [930, 453] on link "4" at bounding box center [932, 455] width 19 height 18
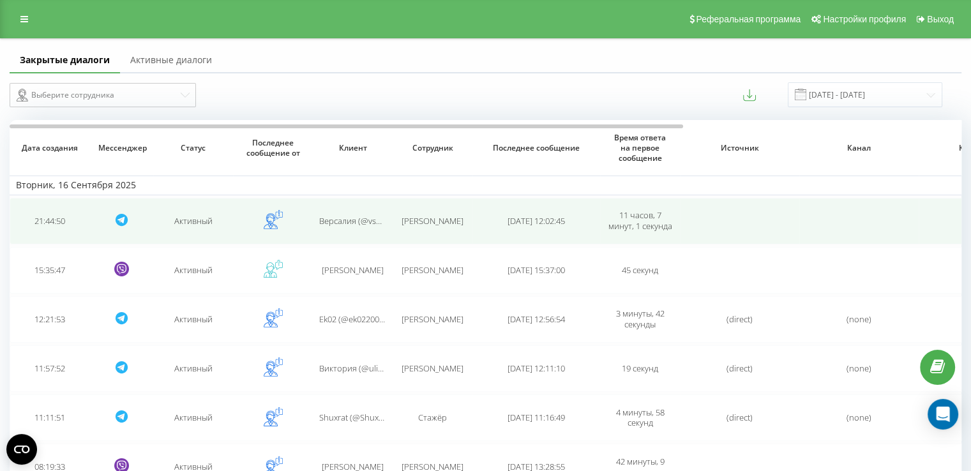
click at [363, 220] on span "Версалия (@vsqwss)" at bounding box center [358, 220] width 78 height 11
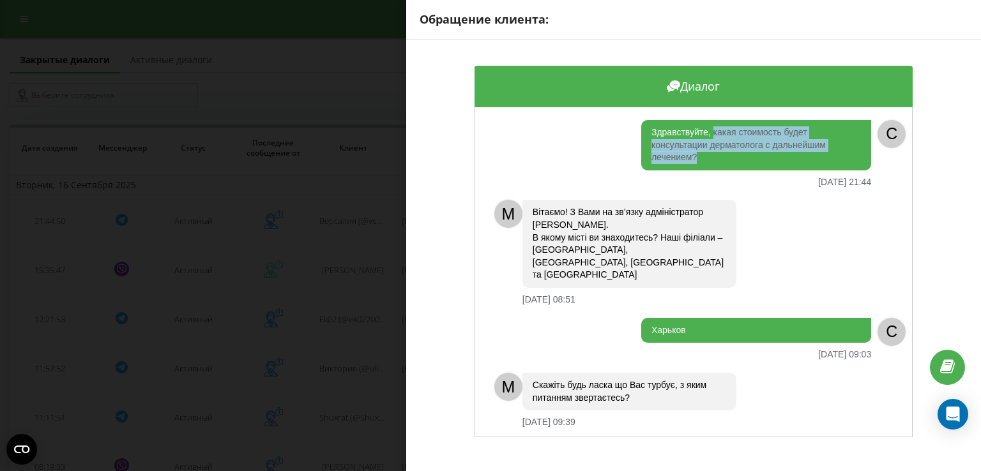
drag, startPoint x: 697, startPoint y: 156, endPoint x: 710, endPoint y: 132, distance: 27.4
click at [710, 132] on div "Здравствуйте, какая стоимость будет консультации дерматолога с дальнейшим лечен…" at bounding box center [756, 145] width 230 height 50
click at [363, 384] on div "Обращение клиента: Диалог Здравствуйте, какая стоимость будет консультации дерм…" at bounding box center [490, 235] width 981 height 471
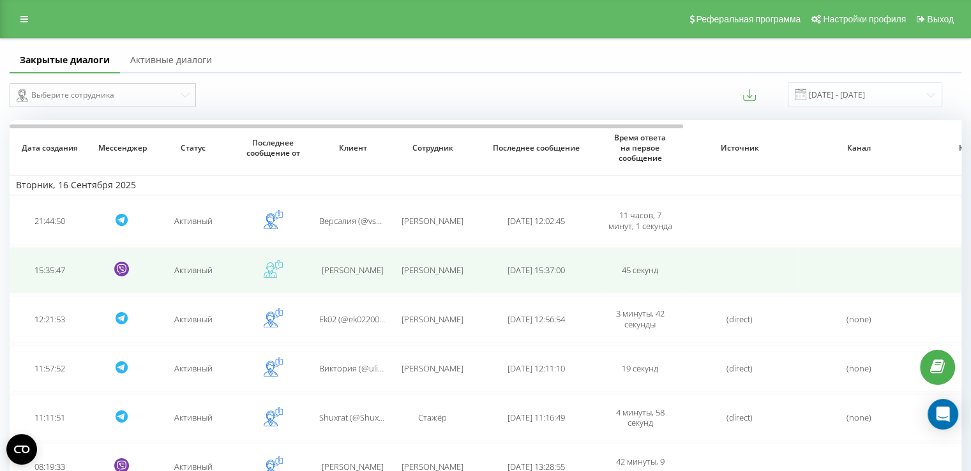
click at [351, 274] on span "Максим" at bounding box center [353, 269] width 62 height 11
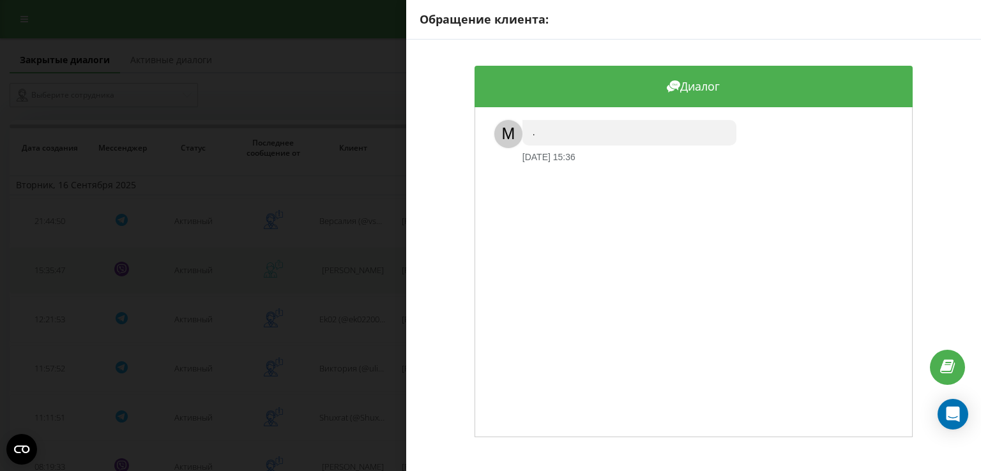
click at [351, 274] on div "Обращение клиента: Диалог M . 16.09.2025 15:36" at bounding box center [490, 235] width 981 height 471
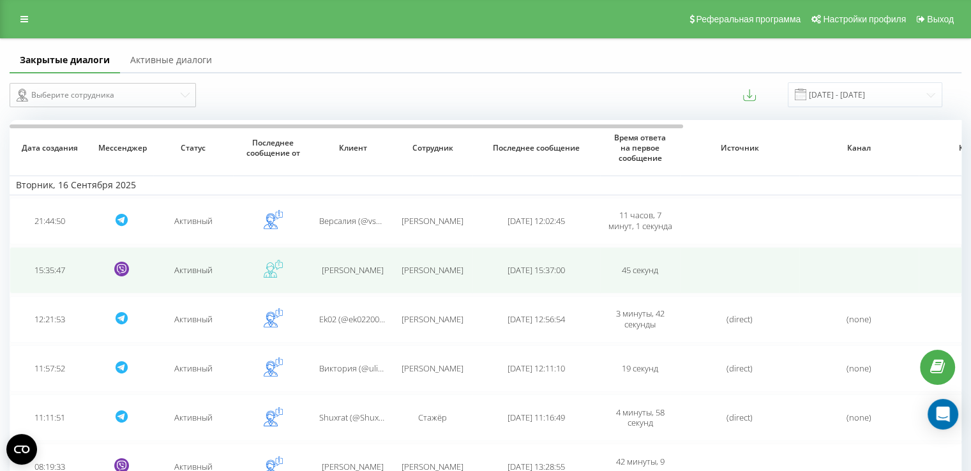
click at [388, 257] on td "Максим" at bounding box center [353, 270] width 80 height 47
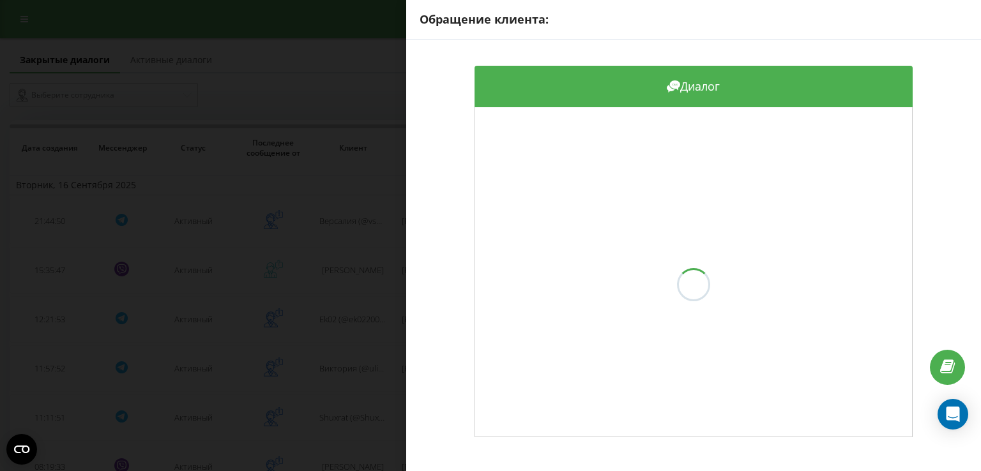
click at [365, 267] on div "Обращение клиента: Диалог" at bounding box center [490, 235] width 981 height 471
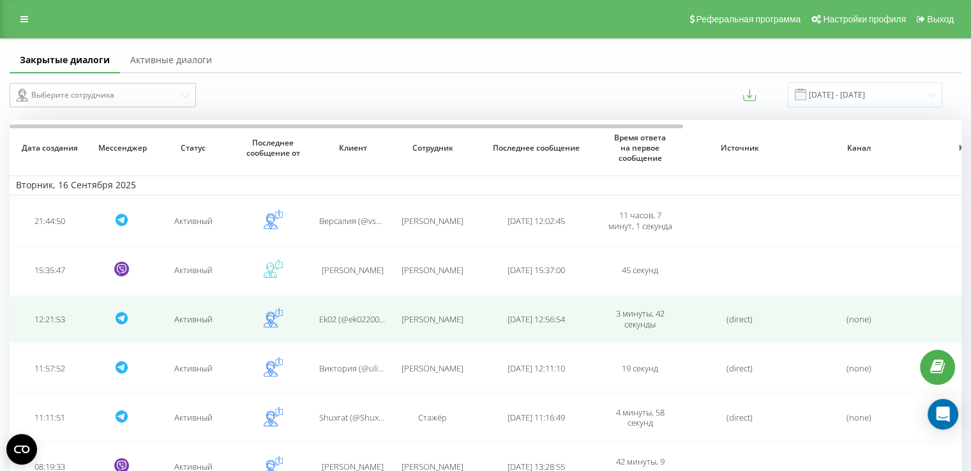
click at [360, 304] on td "Ek02 (@ek022002)" at bounding box center [353, 319] width 80 height 47
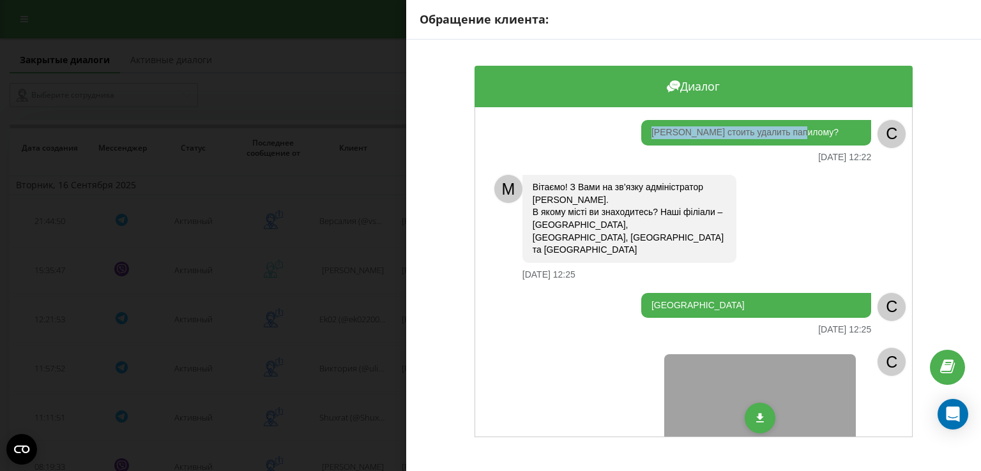
drag, startPoint x: 798, startPoint y: 134, endPoint x: 619, endPoint y: 130, distance: 178.8
click at [619, 130] on div "Сколько стоить удалить папилому? 16.09.2025 12:22" at bounding box center [679, 141] width 383 height 42
click at [341, 318] on div "Обращение клиента: Диалог Сколько стоить удалить папилому? 16.09.2025 12:22 C M…" at bounding box center [490, 235] width 981 height 471
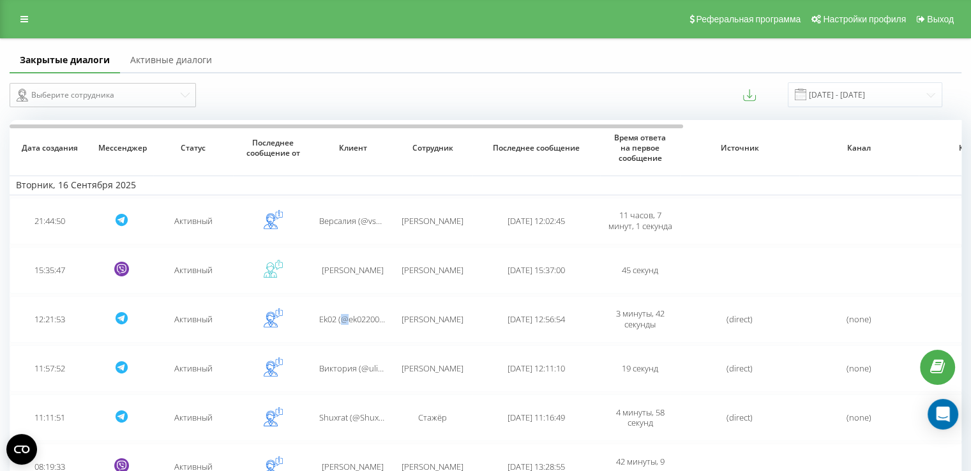
click at [341, 318] on span "Ek02 (@ek022002)" at bounding box center [352, 319] width 67 height 11
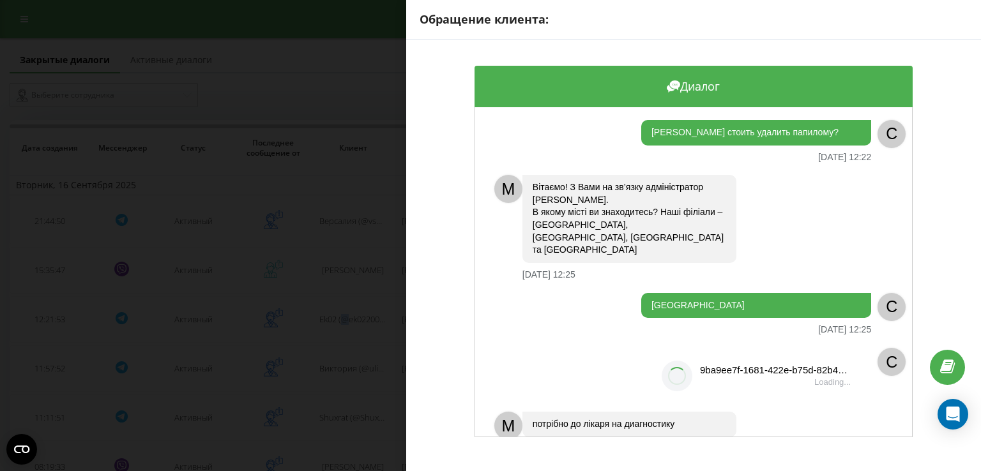
click at [341, 318] on div "Обращение клиента: Диалог Сколько стоить удалить папилому? 16.09.2025 12:22 C M…" at bounding box center [490, 235] width 981 height 471
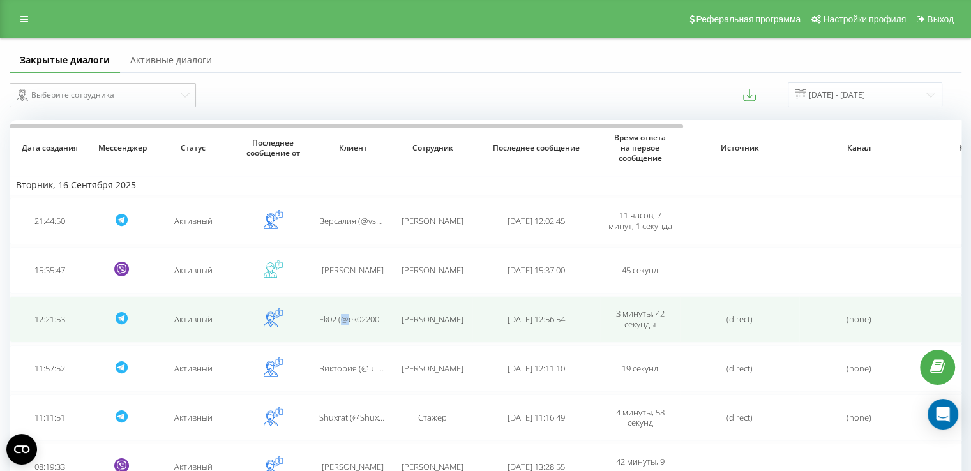
click at [351, 322] on span "Ek02 (@ek022002)" at bounding box center [352, 319] width 67 height 11
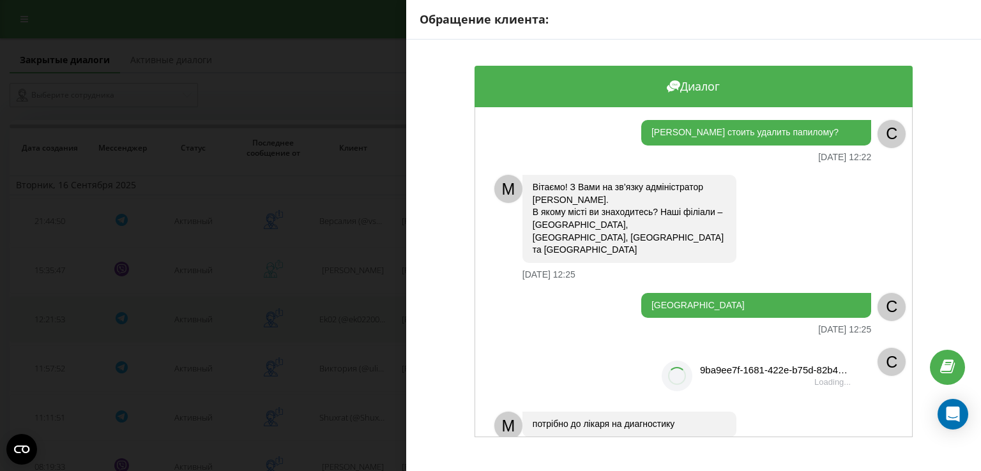
click at [351, 322] on div "Обращение клиента: Диалог Сколько стоить удалить папилому? 16.09.2025 12:22 C M…" at bounding box center [490, 235] width 981 height 471
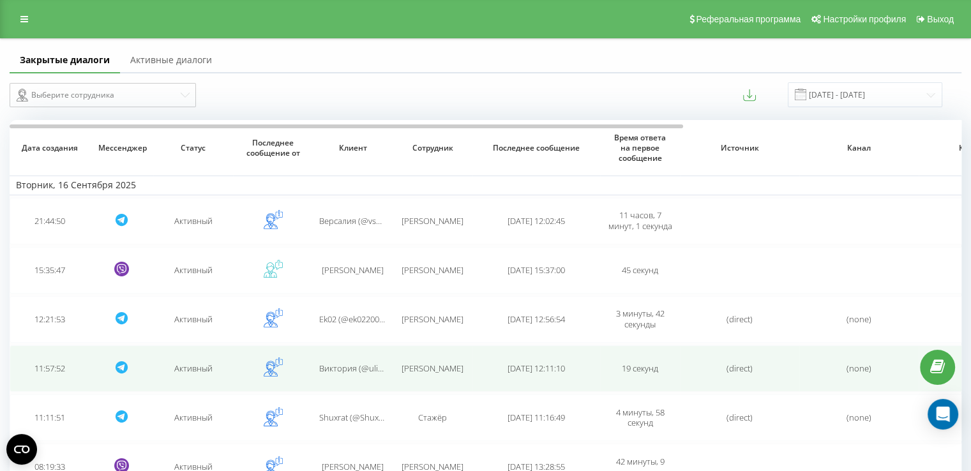
click at [357, 367] on span "Виктория (@ulianichviktoriia)" at bounding box center [374, 368] width 110 height 11
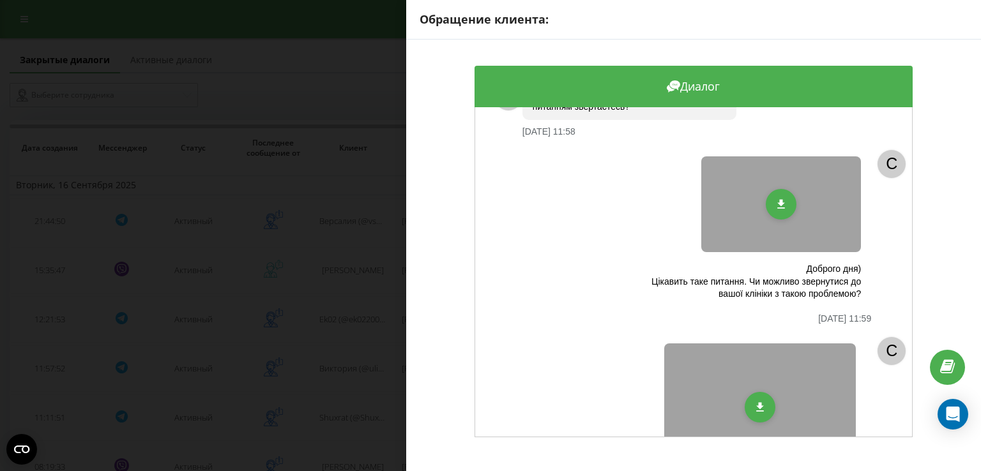
scroll to position [207, 0]
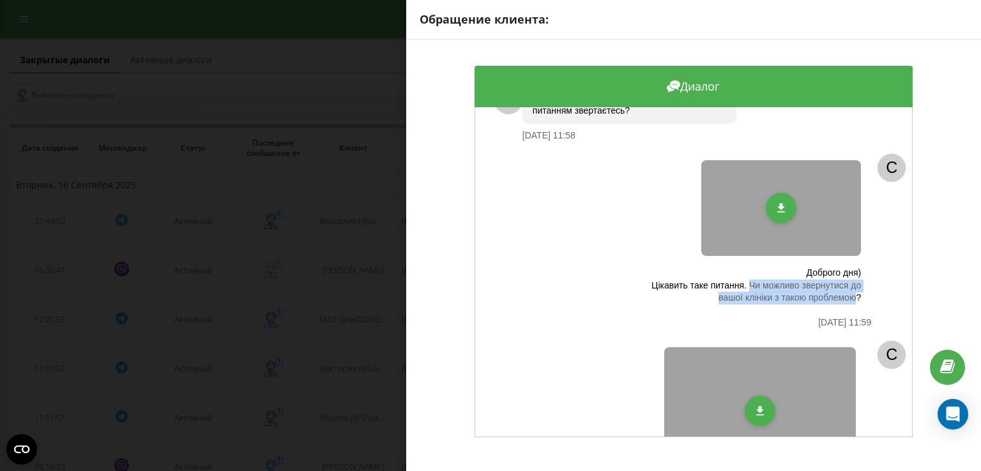
drag, startPoint x: 752, startPoint y: 259, endPoint x: 847, endPoint y: 274, distance: 95.7
click at [847, 274] on div "Доброго дня) Цікавить таке питання. Чи можливо звернутися до вашої клініки з та…" at bounding box center [755, 286] width 209 height 38
click at [351, 374] on div "Обращение клиента: Диалог M Вітаємо! З Вами на зв’язку адміністратор Ірина. В я…" at bounding box center [490, 235] width 981 height 471
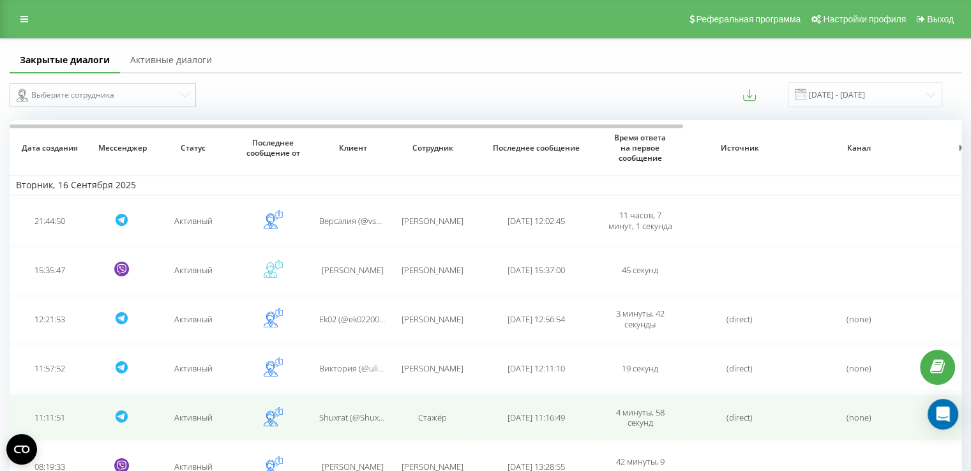
click at [352, 414] on span "Shuxrat (@Shuxrat_616)" at bounding box center [363, 417] width 89 height 11
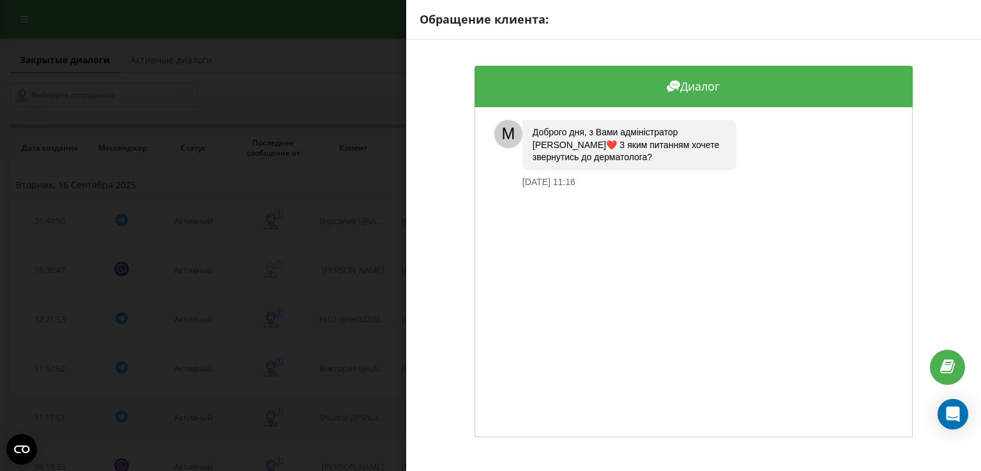
click at [352, 414] on div "Обращение клиента: Диалог M Доброго дня, з Вами адміністратор Маргарита❤️ З яки…" at bounding box center [490, 235] width 981 height 471
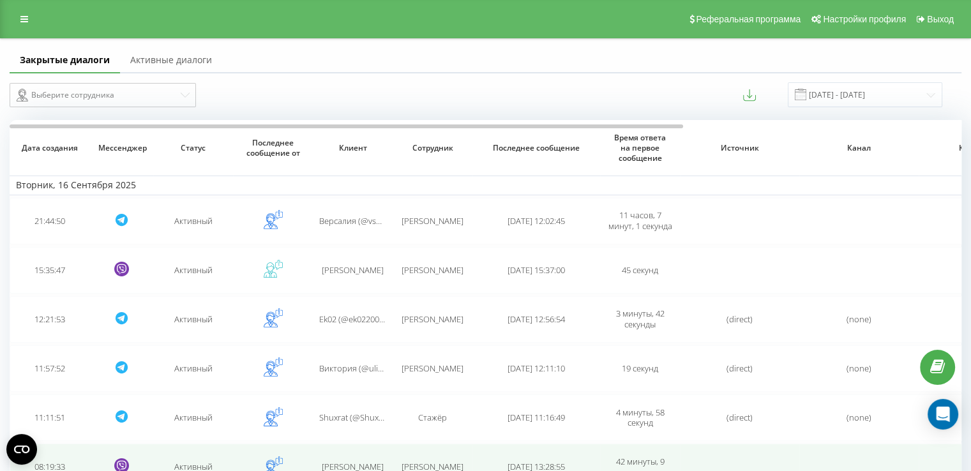
click at [344, 448] on td "Ekaterina" at bounding box center [353, 467] width 80 height 47
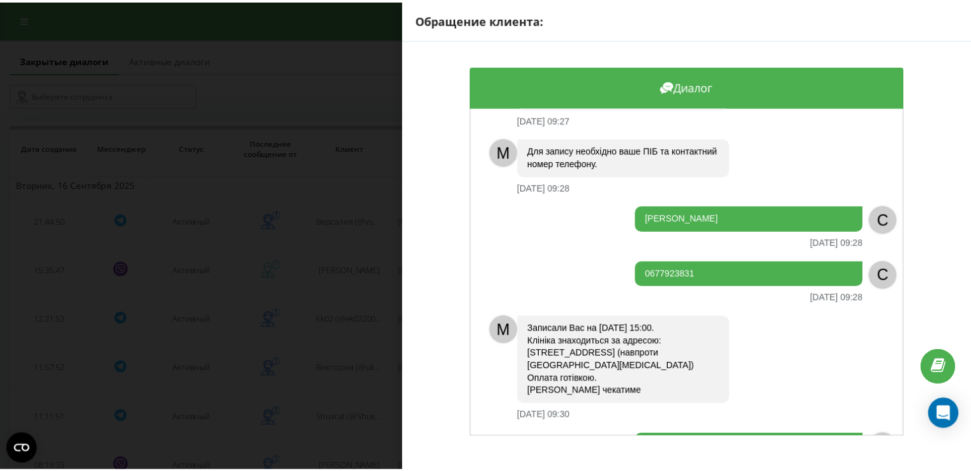
scroll to position [467, 0]
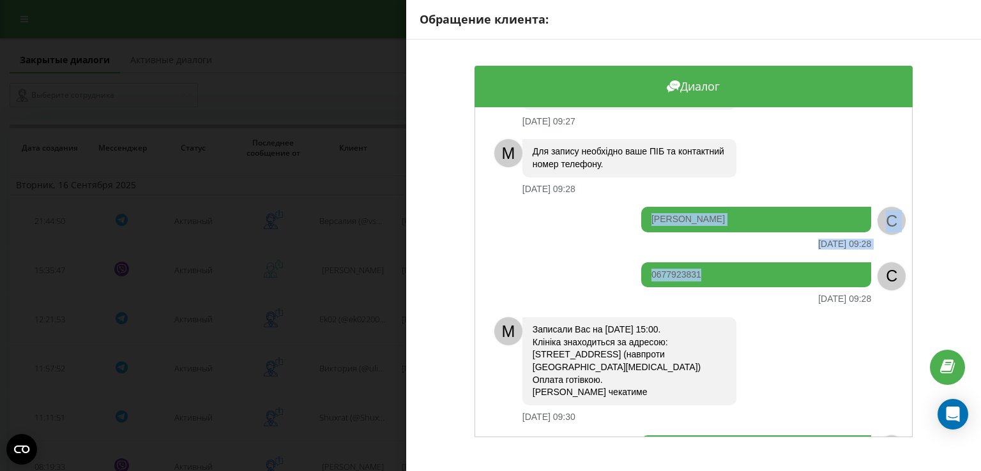
drag, startPoint x: 712, startPoint y: 259, endPoint x: 643, endPoint y: 221, distance: 78.6
click at [642, 208] on div "Доброго ранку. Підкажіть, будь ласка, коли можна записатися до Джуган Ельвіни А…" at bounding box center [693, 272] width 438 height 330
click at [367, 406] on div "Обращение клиента: Диалог Доброго ранку. Підкажіть, будь ласка, коли можна запи…" at bounding box center [490, 235] width 981 height 471
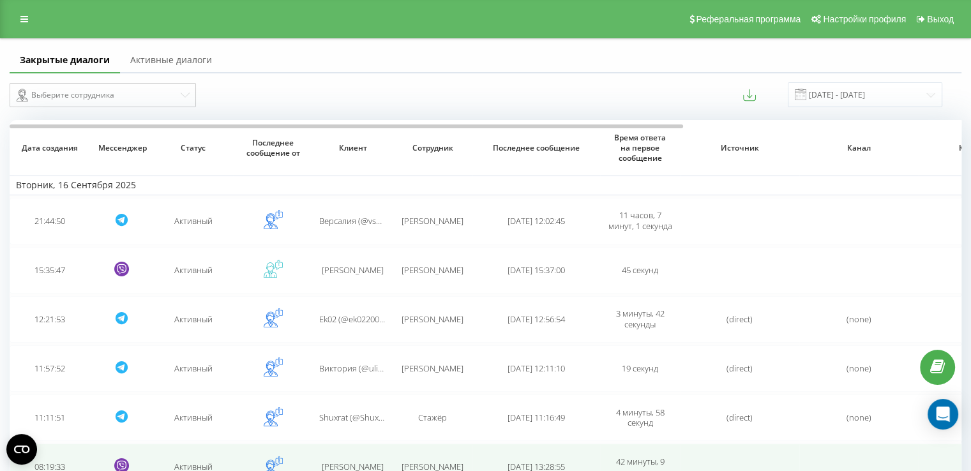
click at [364, 444] on td "Ekaterina" at bounding box center [353, 467] width 80 height 47
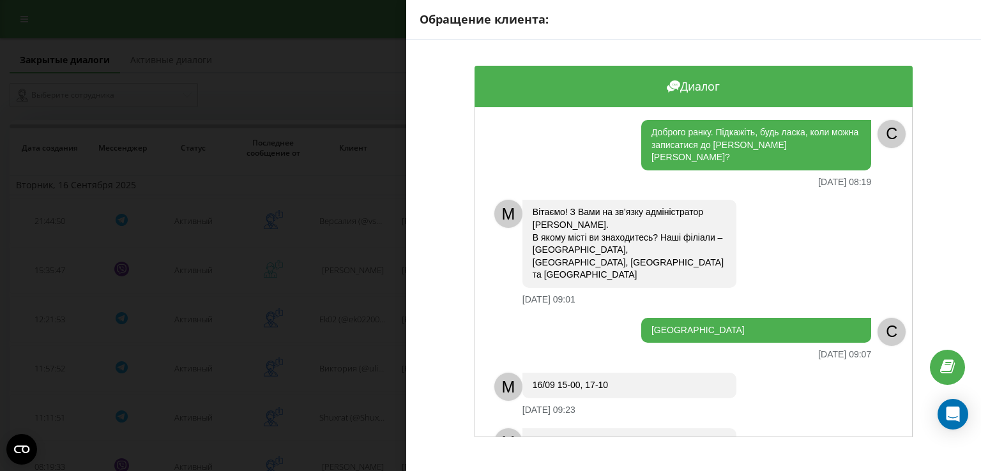
click at [316, 262] on div "Обращение клиента: Диалог Доброго ранку. Підкажіть, будь ласка, коли можна запи…" at bounding box center [490, 235] width 981 height 471
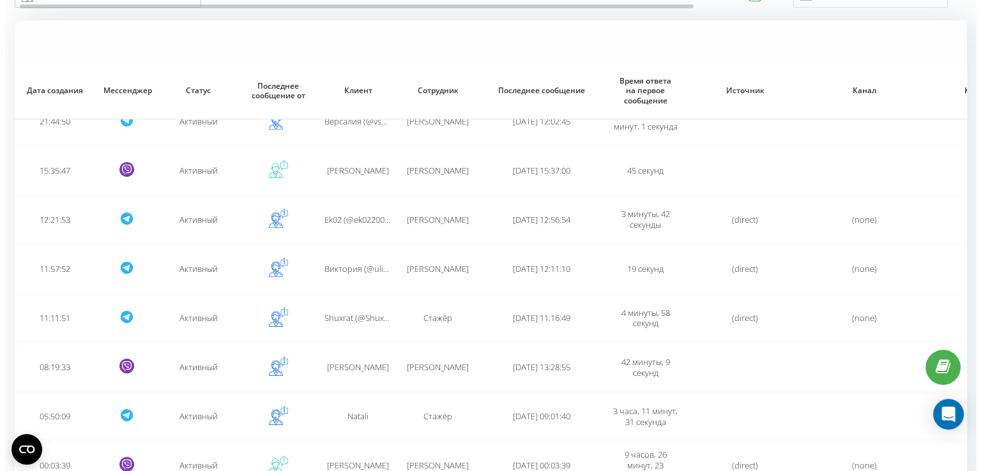
scroll to position [162, 0]
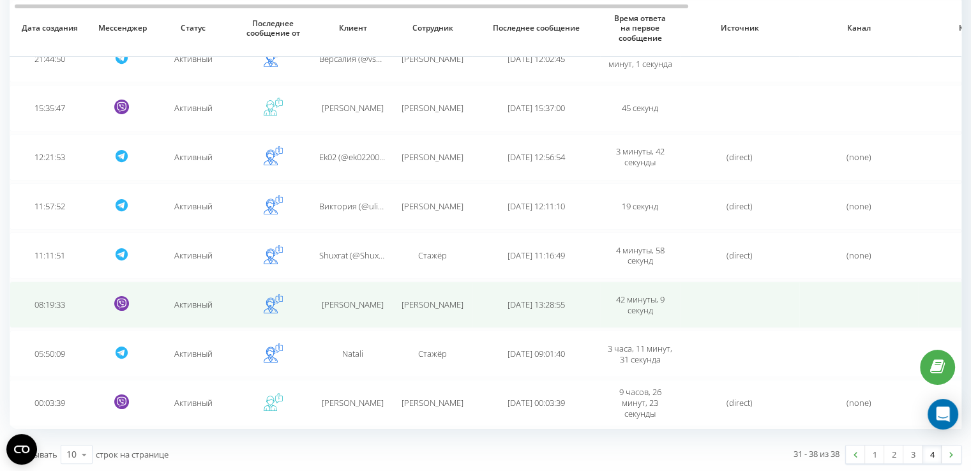
click at [338, 310] on td "Ekaterina" at bounding box center [353, 305] width 80 height 47
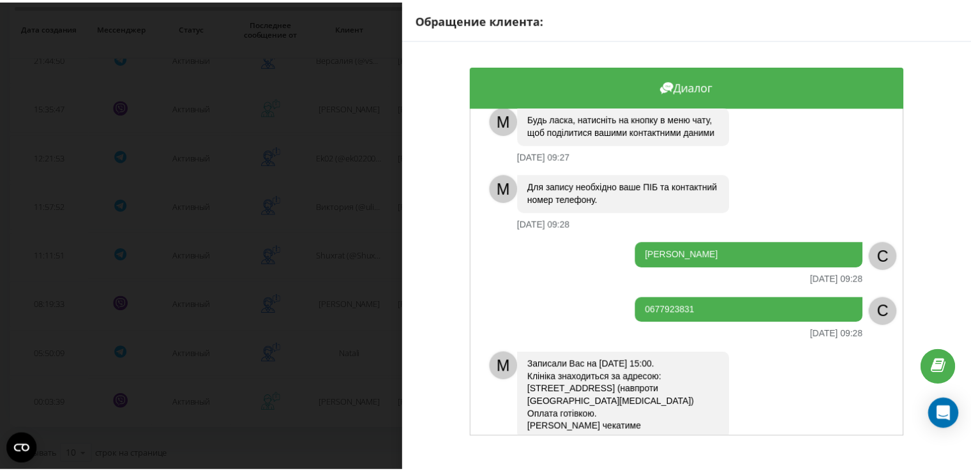
scroll to position [551, 0]
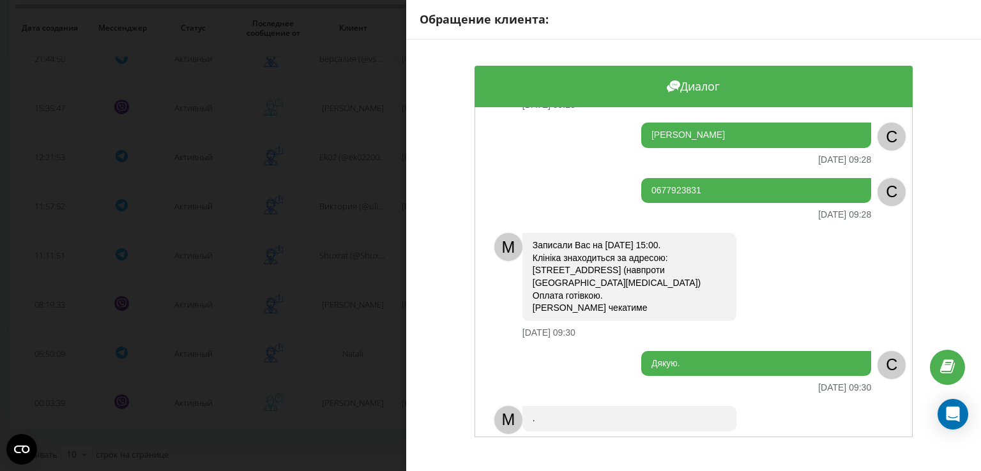
click at [350, 301] on div "Обращение клиента: Диалог Доброго ранку. Підкажіть, будь ласка, коли можна запи…" at bounding box center [490, 235] width 981 height 471
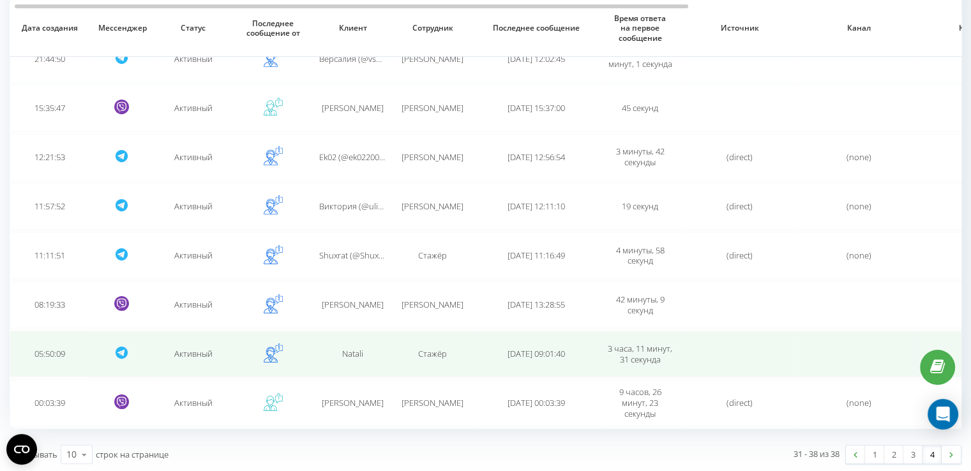
click at [356, 331] on td "Natali" at bounding box center [353, 354] width 80 height 47
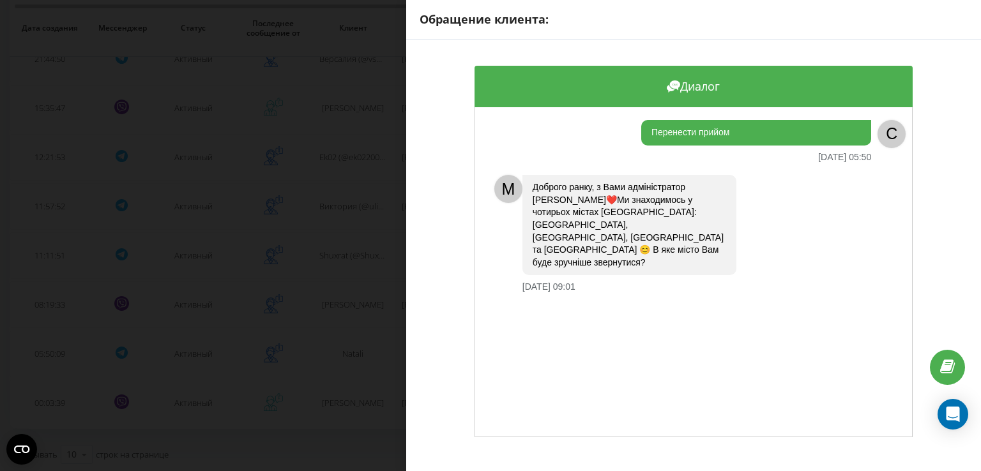
click at [346, 412] on div "Обращение клиента: Диалог Перенести прийом 16.09.2025 05:50 C M Доброго ранку, …" at bounding box center [490, 235] width 981 height 471
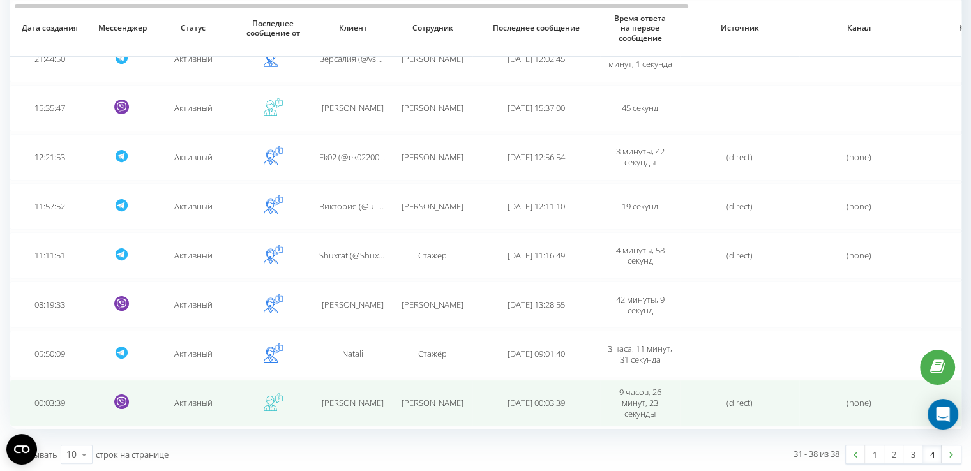
click at [346, 405] on span "Нина Кликунова" at bounding box center [353, 402] width 62 height 11
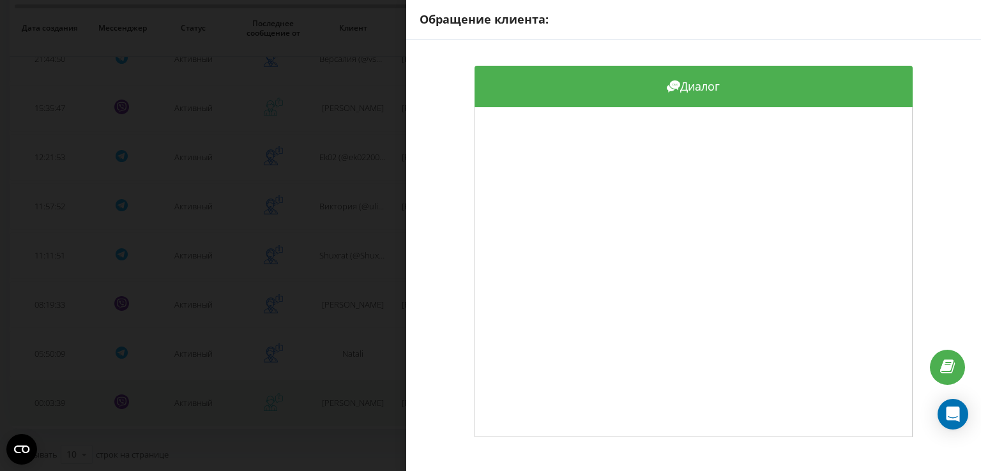
click at [346, 405] on div "Обращение клиента: Диалог" at bounding box center [490, 235] width 981 height 471
